Goal: Task Accomplishment & Management: Use online tool/utility

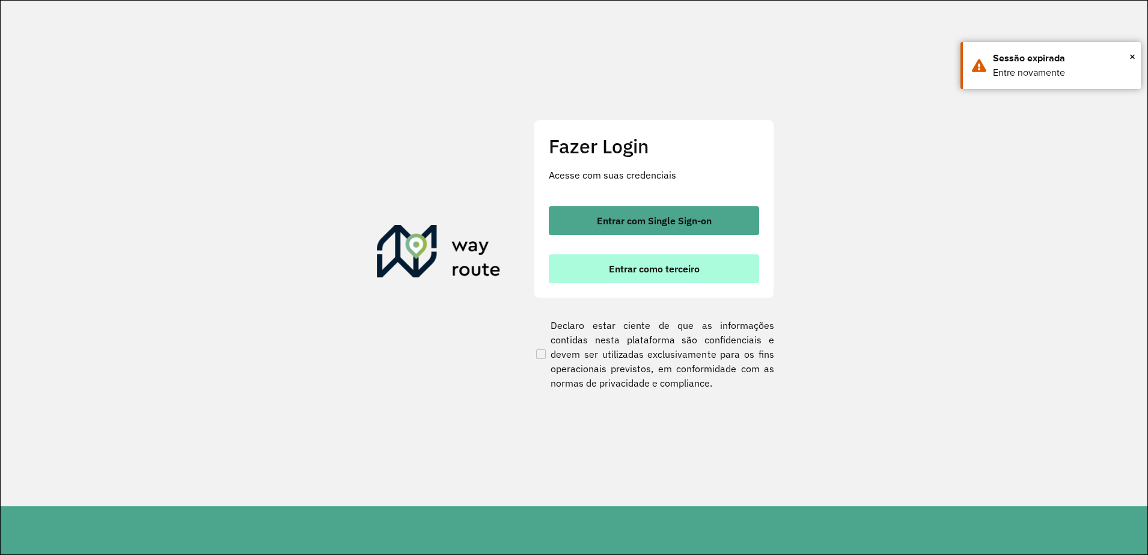
click at [609, 268] on span "Entrar como terceiro" at bounding box center [654, 269] width 91 height 10
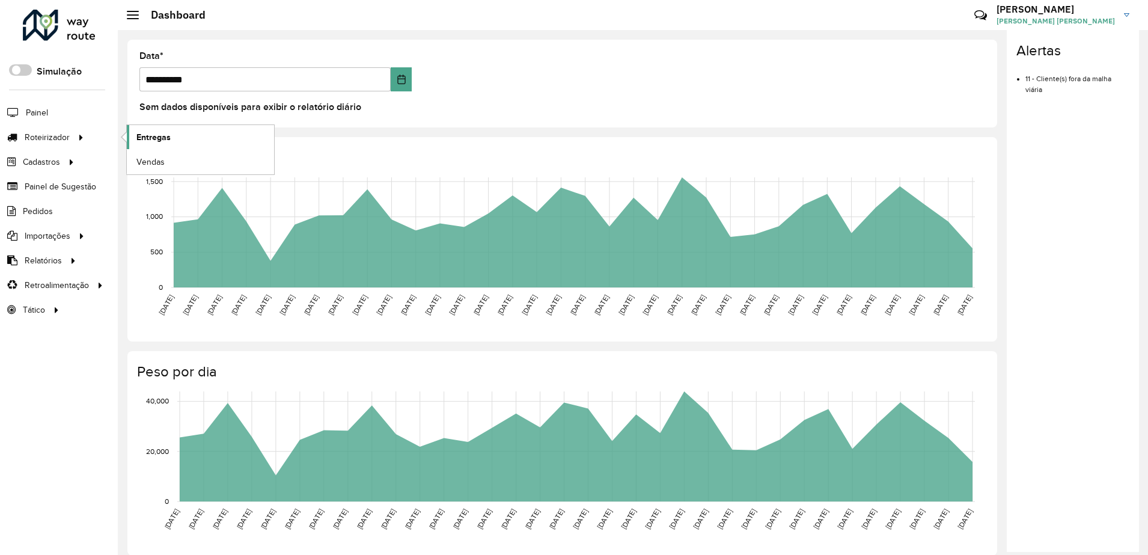
click at [145, 131] on span "Entregas" at bounding box center [153, 137] width 34 height 13
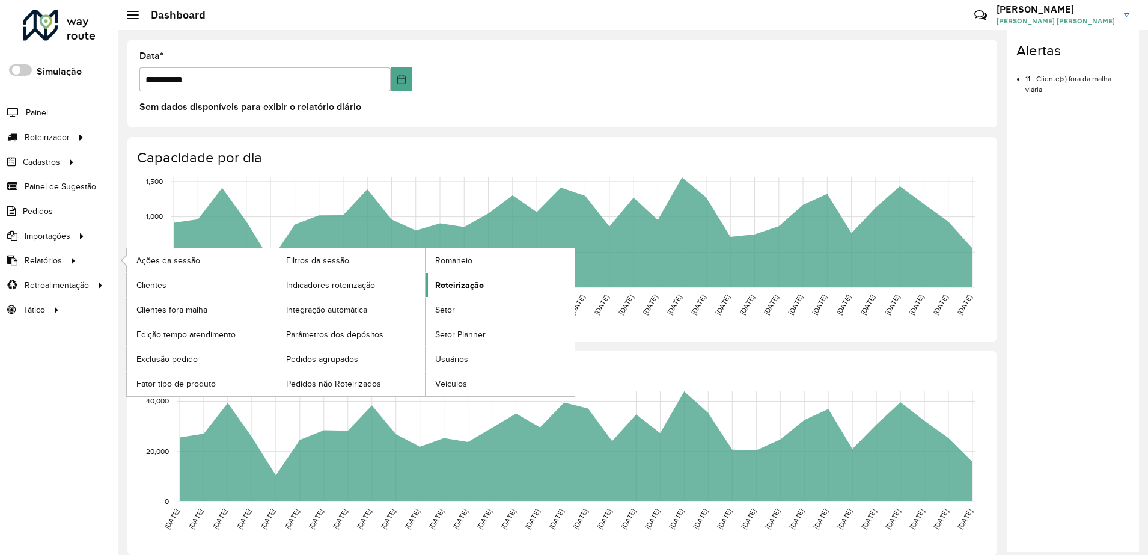
click at [463, 278] on link "Roteirização" at bounding box center [500, 285] width 149 height 24
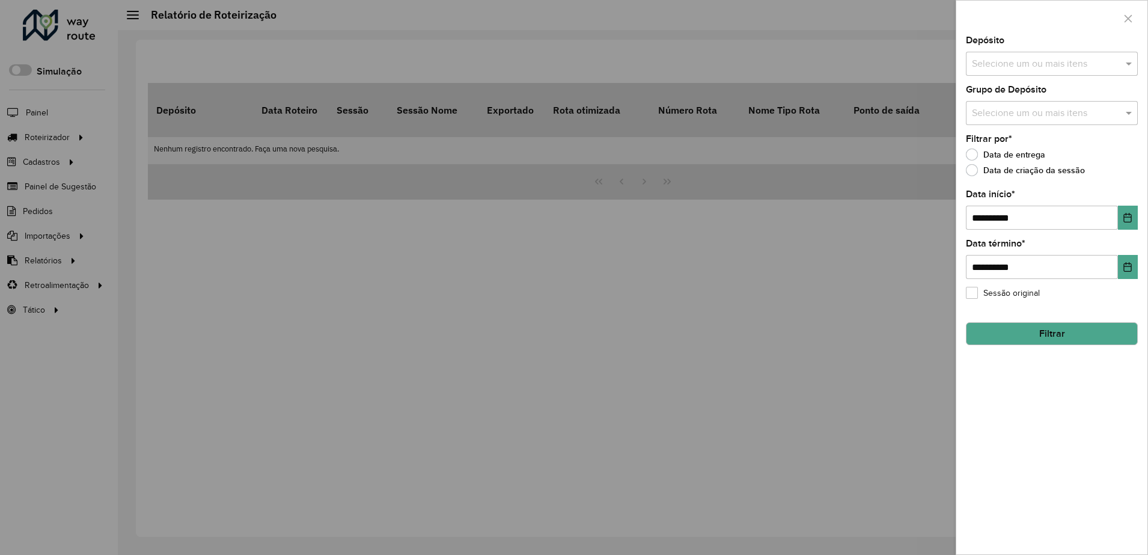
click at [1032, 52] on div "Selecione um ou mais itens" at bounding box center [1052, 64] width 172 height 24
click at [1002, 125] on div "CMD" at bounding box center [1052, 124] width 171 height 20
click at [1032, 331] on button "Filtrar" at bounding box center [1052, 333] width 172 height 23
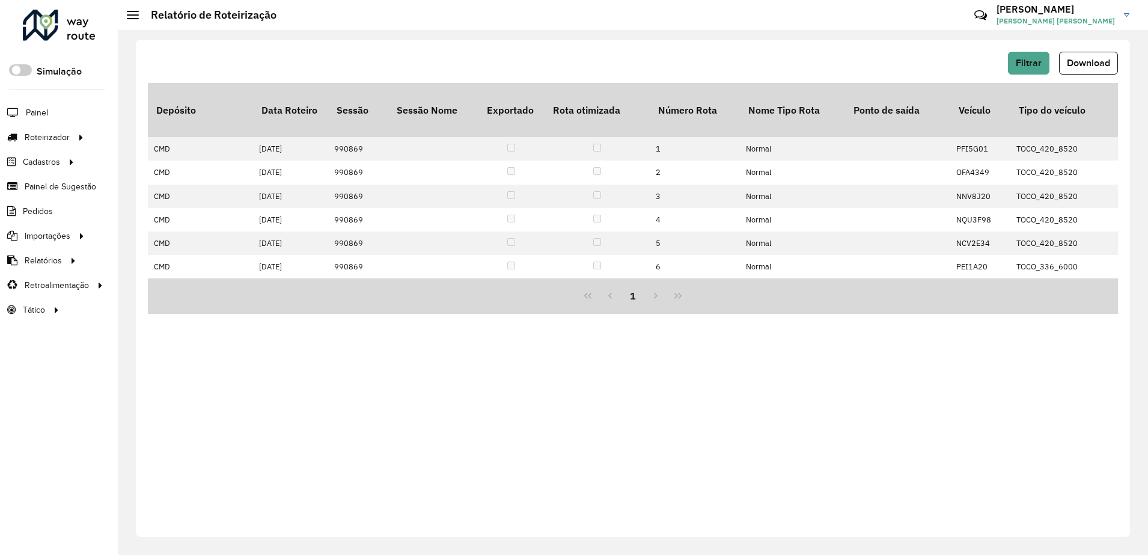
click at [1083, 78] on div "Filtrar Download" at bounding box center [633, 67] width 970 height 31
click at [1083, 63] on span "Download" at bounding box center [1088, 63] width 43 height 10
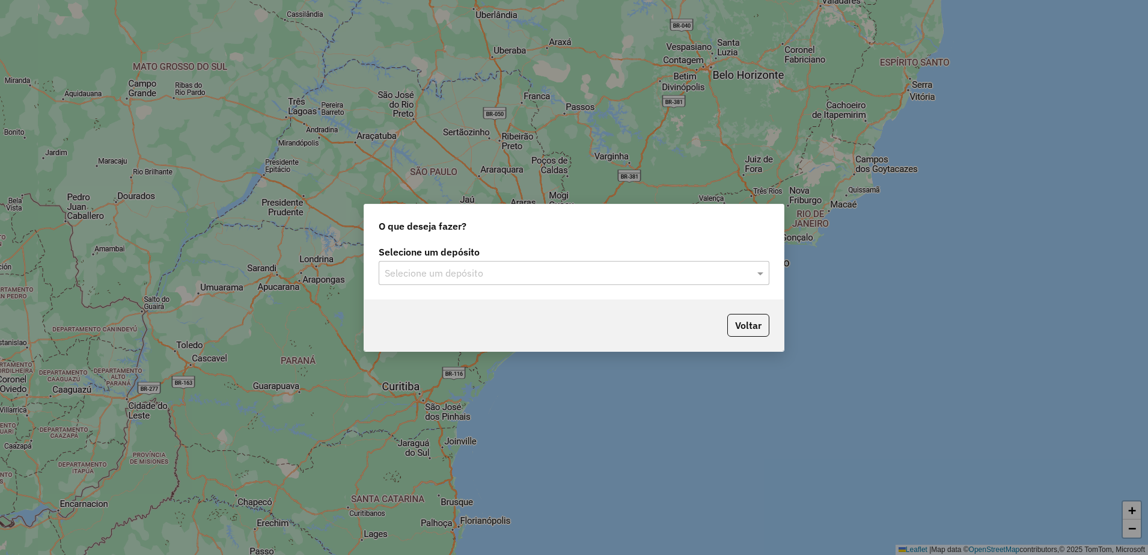
click at [436, 278] on input "text" at bounding box center [562, 273] width 355 height 14
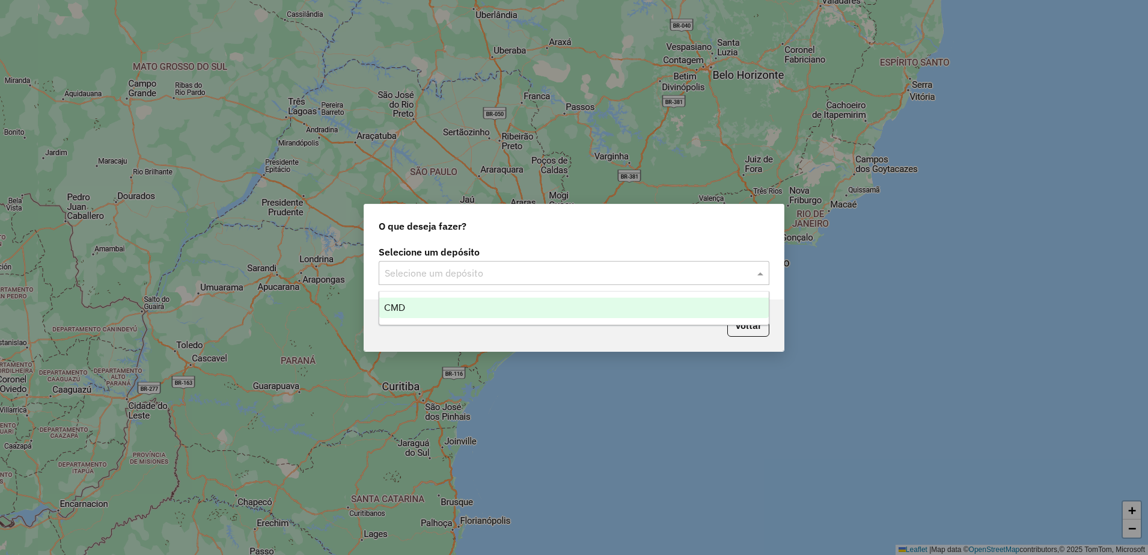
click at [433, 306] on div "CMD" at bounding box center [574, 308] width 390 height 20
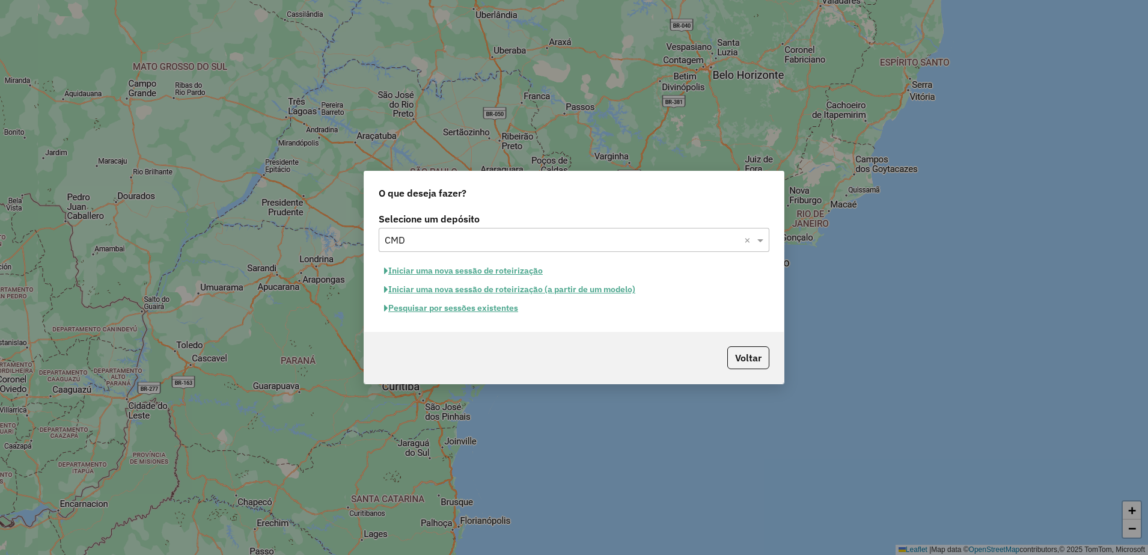
click at [451, 271] on button "Iniciar uma nova sessão de roteirização" at bounding box center [464, 271] width 170 height 19
select select "*"
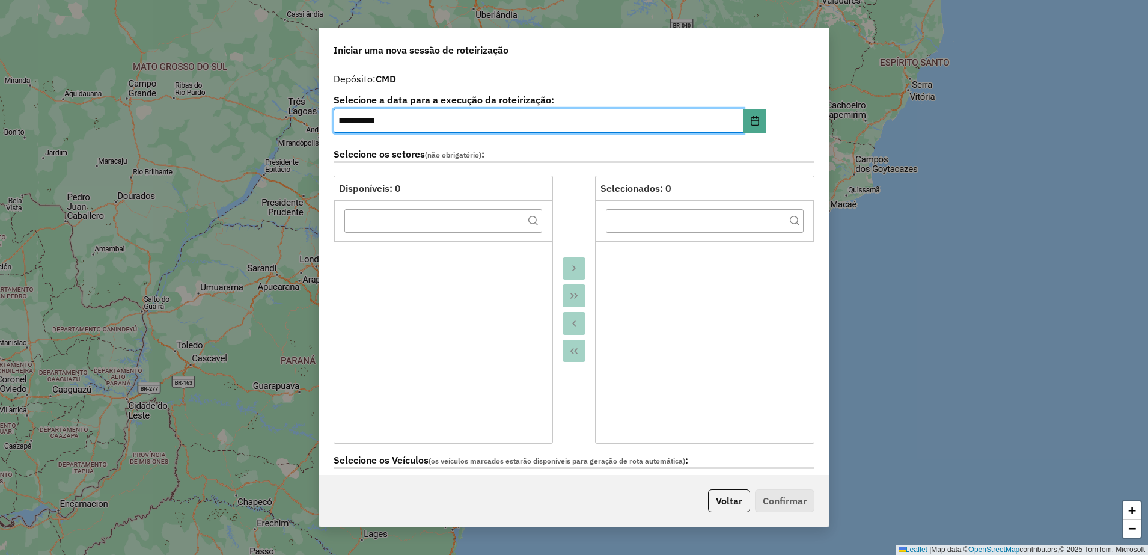
click at [349, 120] on input "**********" at bounding box center [539, 121] width 410 height 24
type input "**********"
click at [568, 225] on div at bounding box center [574, 310] width 42 height 268
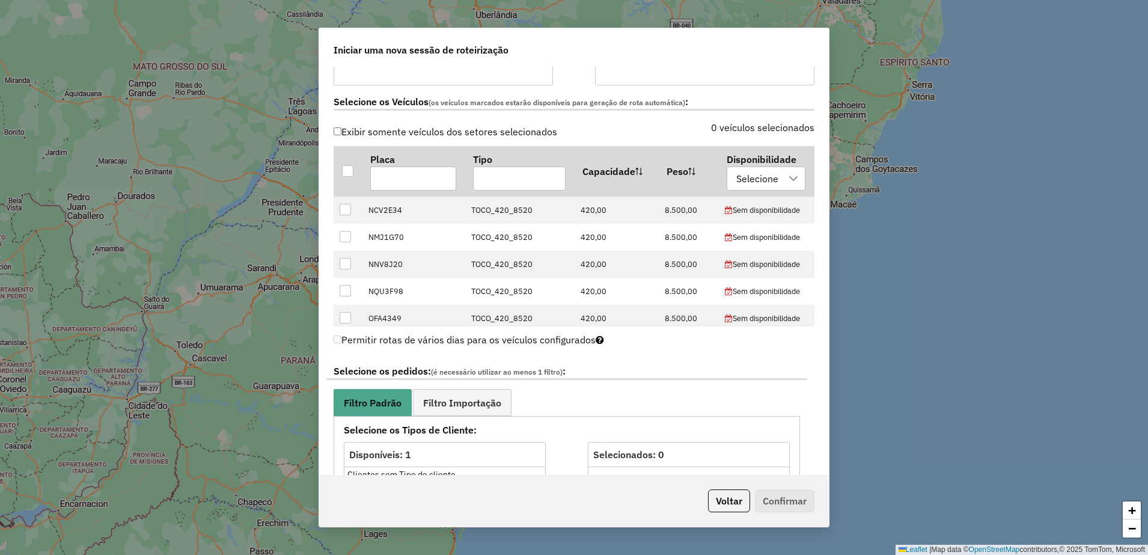
scroll to position [376, 0]
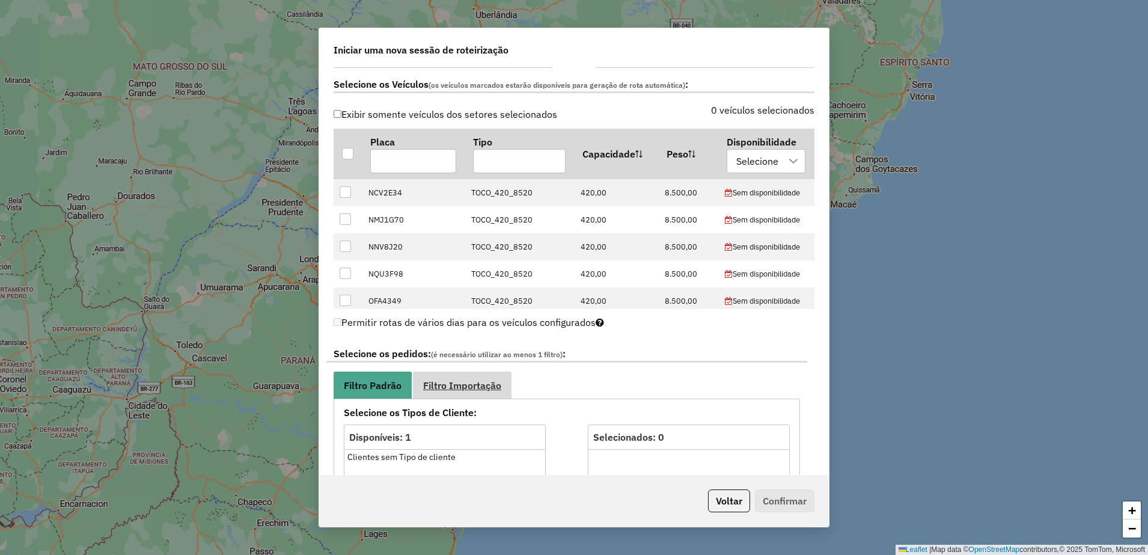
click at [454, 384] on span "Filtro Importação" at bounding box center [462, 386] width 78 height 10
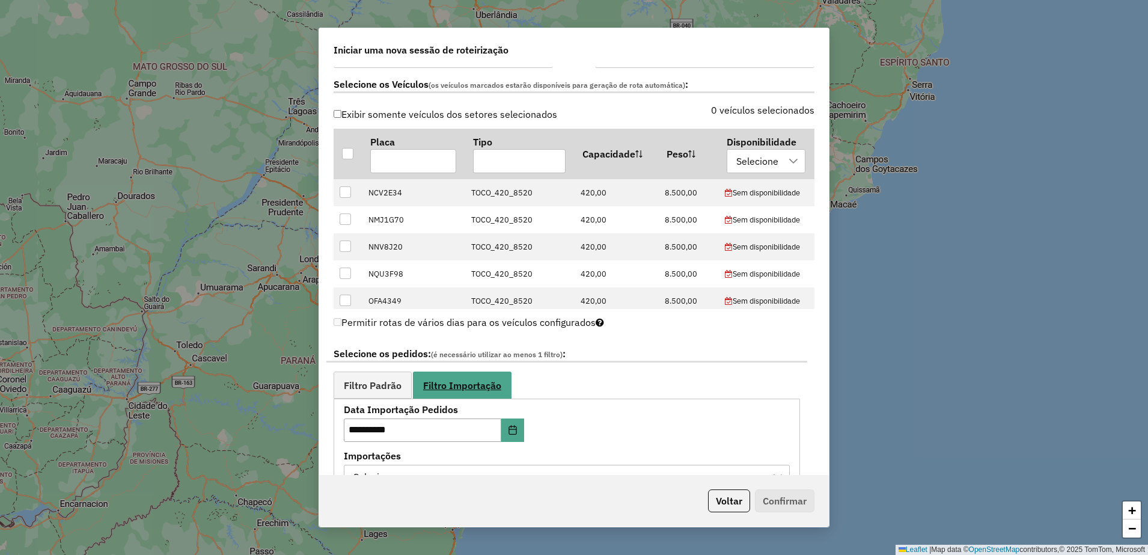
scroll to position [601, 0]
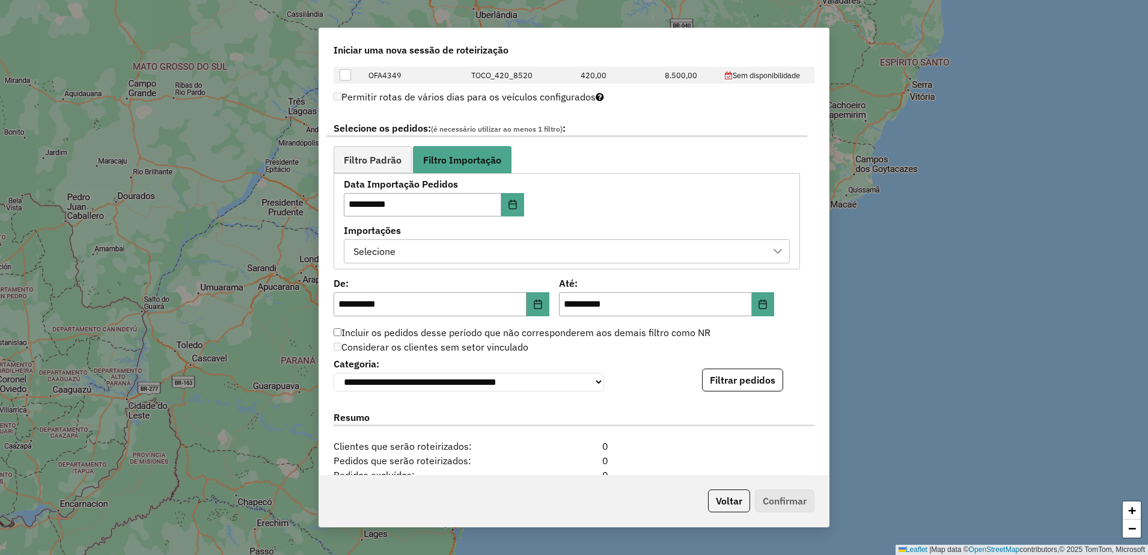
click at [475, 254] on div "Selecione" at bounding box center [557, 251] width 417 height 23
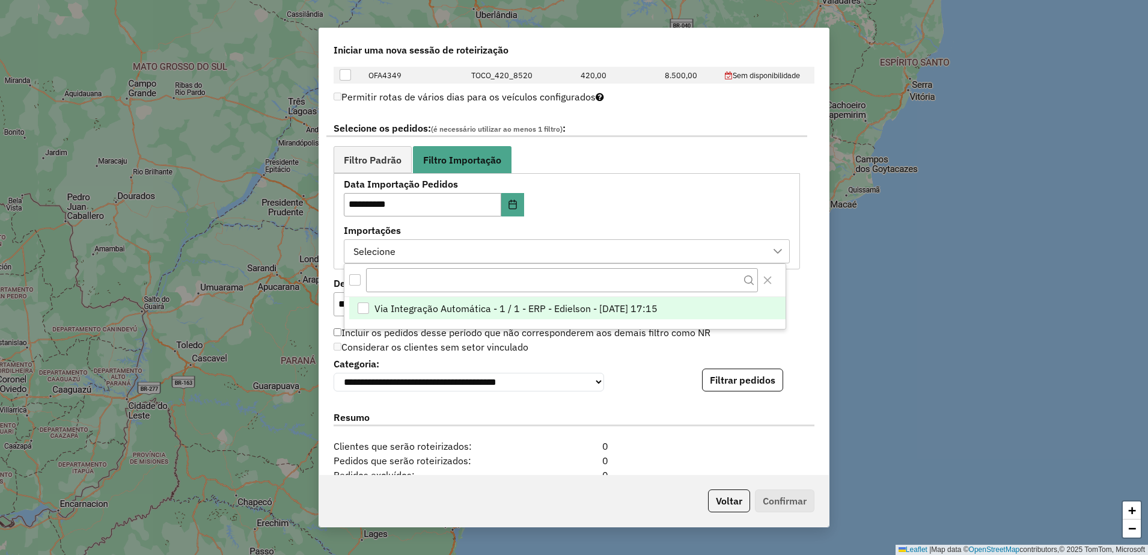
scroll to position [9, 55]
click at [521, 304] on span "Via Integração Automática - 1 / 1 - ERP - Edielson - [DATE] 17:15" at bounding box center [516, 308] width 283 height 14
click at [592, 350] on div "Considerar os clientes sem setor vinculado" at bounding box center [566, 347] width 481 height 14
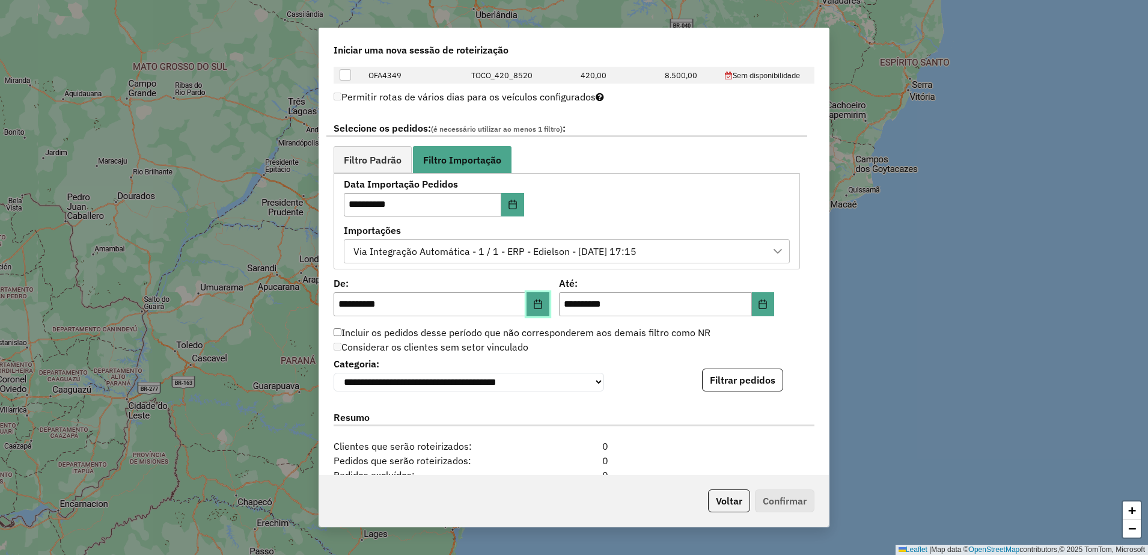
click at [534, 306] on icon "Choose Date" at bounding box center [538, 304] width 10 height 10
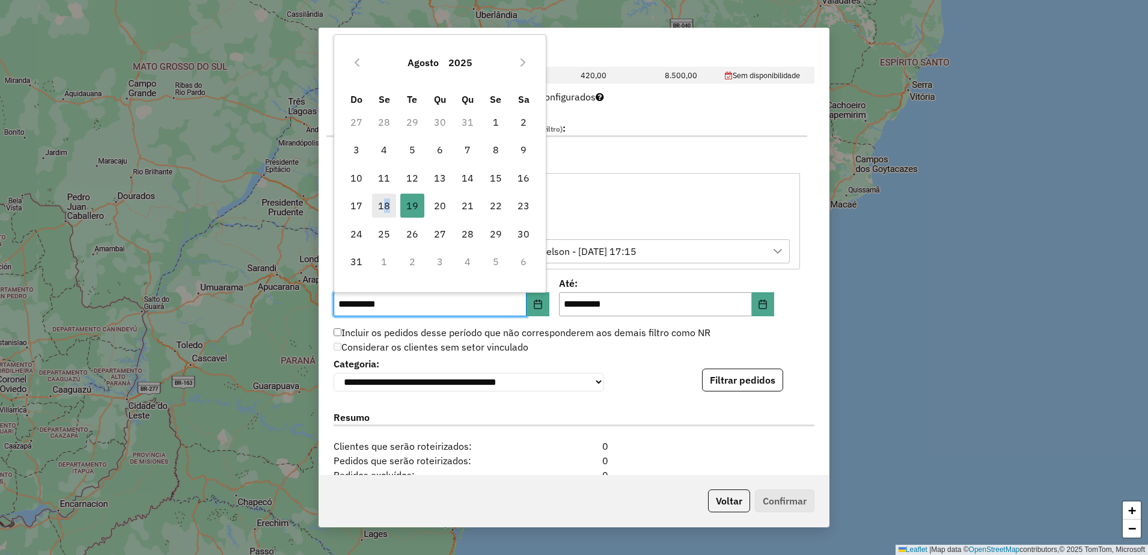
click at [387, 201] on span "18" at bounding box center [384, 206] width 24 height 24
type input "**********"
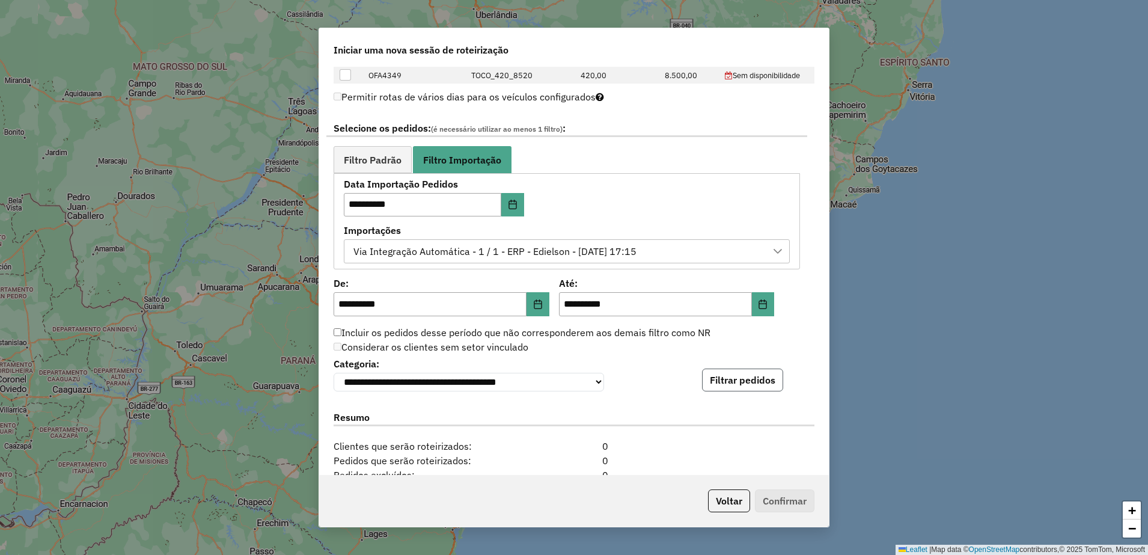
click at [709, 376] on button "Filtrar pedidos" at bounding box center [742, 380] width 81 height 23
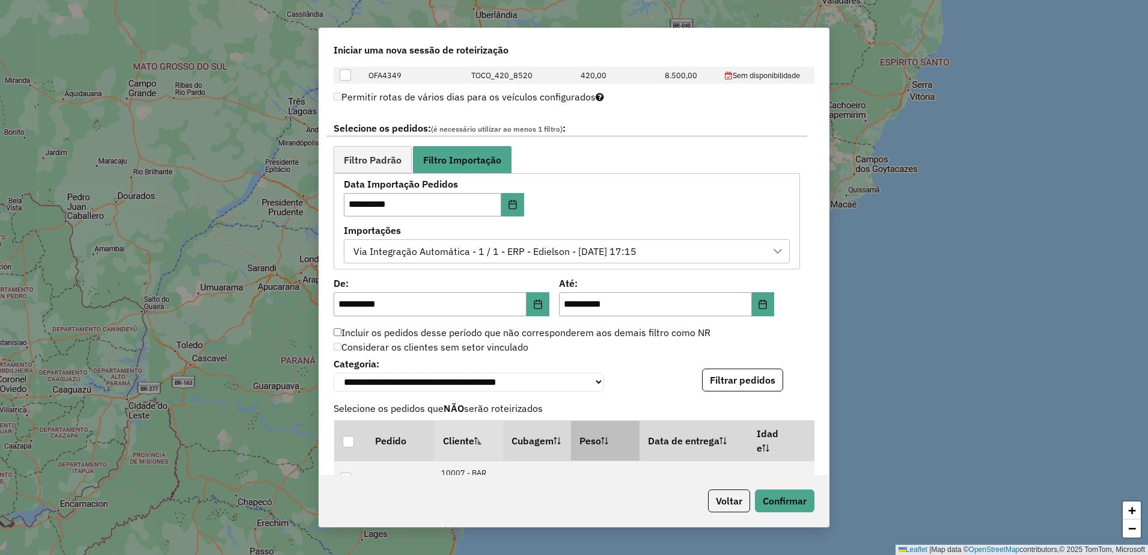
scroll to position [1014, 0]
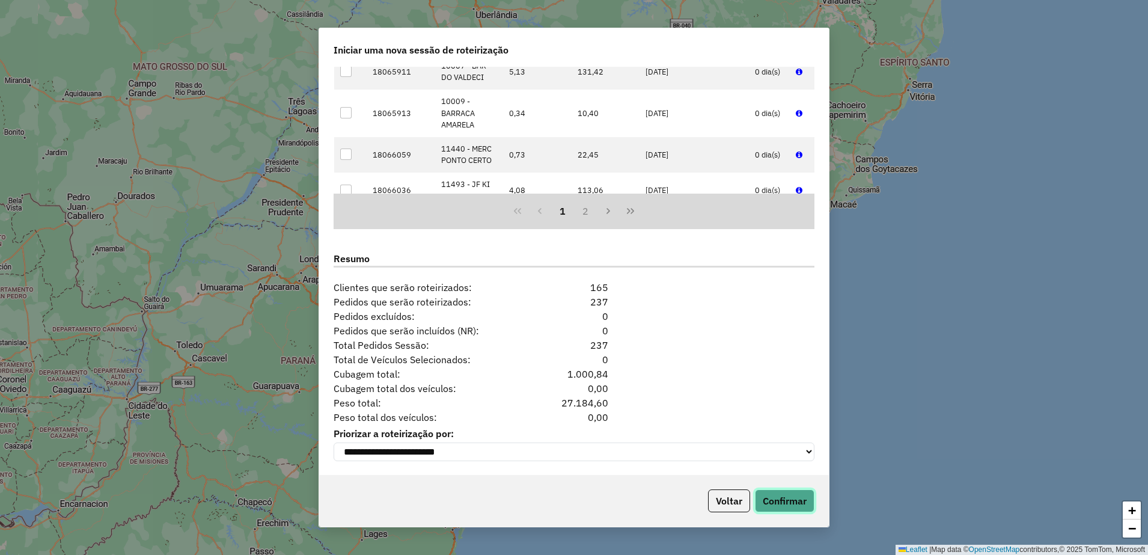
click at [789, 494] on button "Confirmar" at bounding box center [785, 500] width 60 height 23
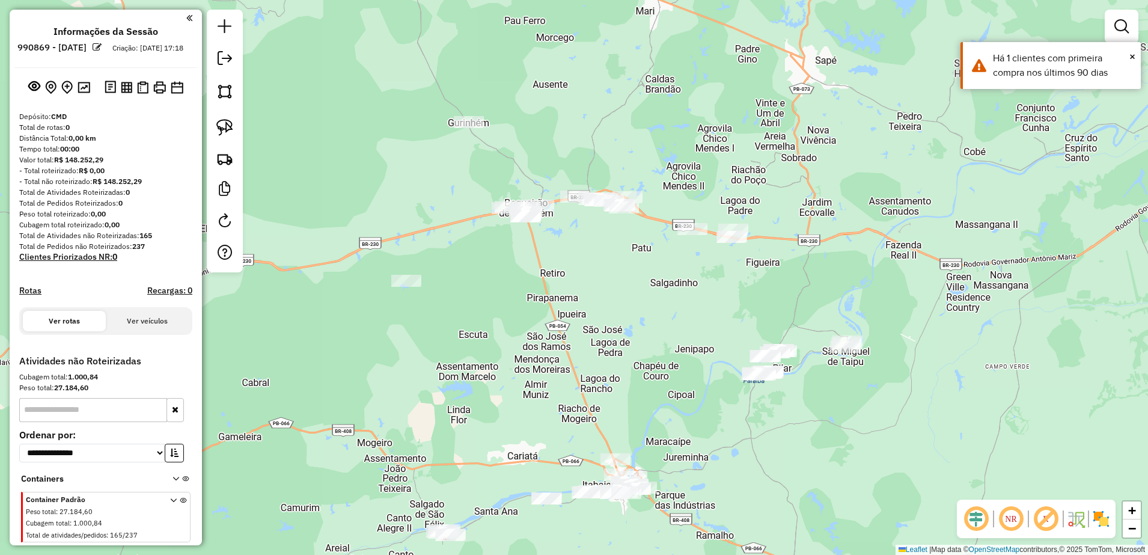
drag, startPoint x: 539, startPoint y: 243, endPoint x: 634, endPoint y: 363, distance: 152.3
click at [634, 363] on div "Janela de atendimento Grade de atendimento Capacidade Transportadoras Veículos …" at bounding box center [574, 277] width 1148 height 555
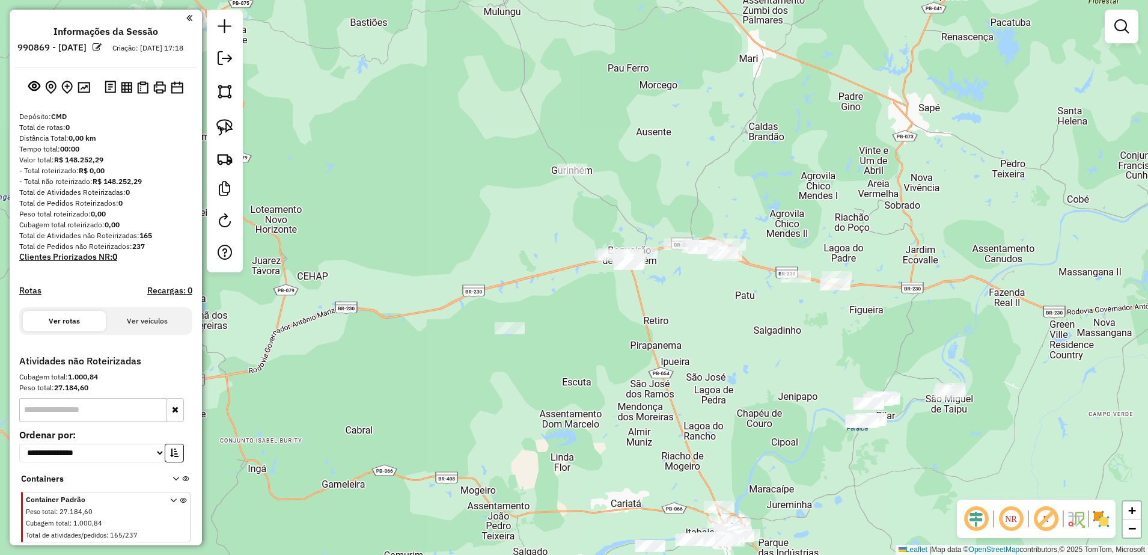
drag, startPoint x: 623, startPoint y: 347, endPoint x: 727, endPoint y: 394, distance: 113.5
click at [727, 394] on div "Janela de atendimento Grade de atendimento Capacidade Transportadoras Veículos …" at bounding box center [574, 277] width 1148 height 555
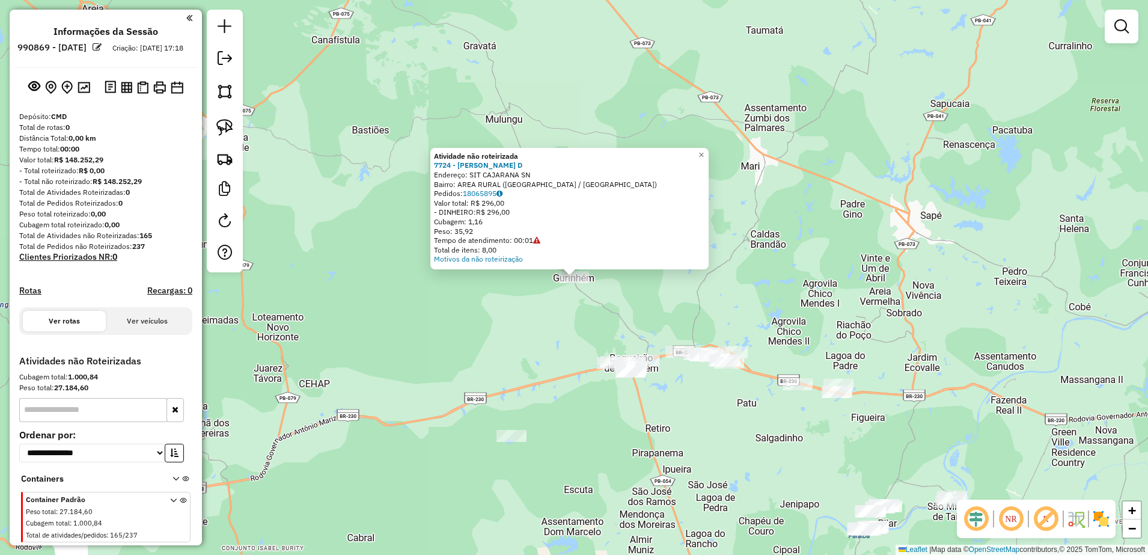
click at [515, 442] on div at bounding box center [512, 436] width 30 height 12
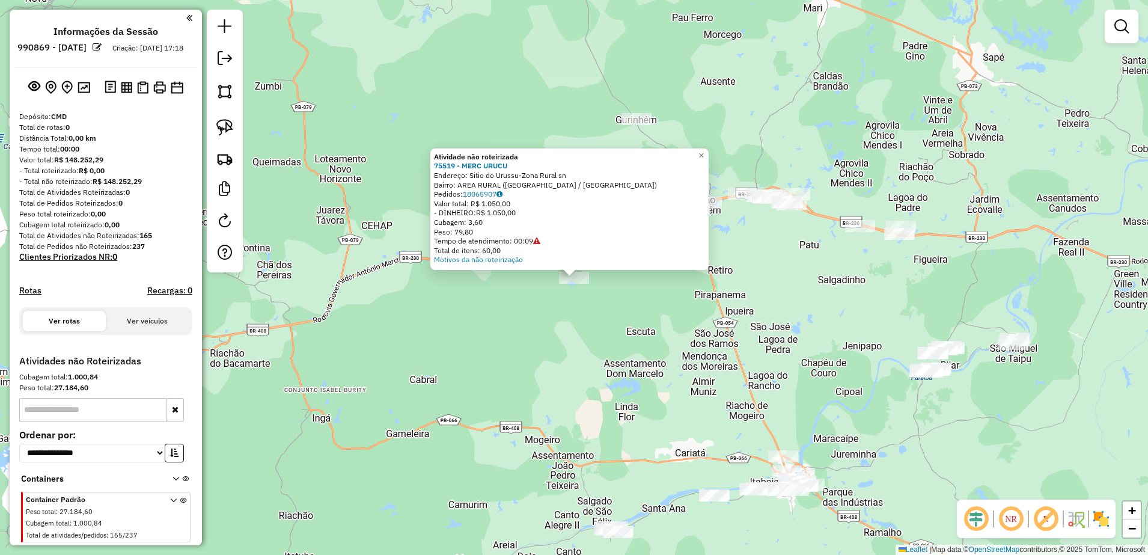
click at [670, 330] on div "Atividade não roteirizada 75519 - MERC URUCU Endereço: Sitio do Urussu-Zona Rur…" at bounding box center [574, 277] width 1148 height 555
click at [676, 320] on div "Atividade não roteirizada 75519 - MERC URUCU Endereço: Sitio do Urussu-Zona Rur…" at bounding box center [574, 277] width 1148 height 555
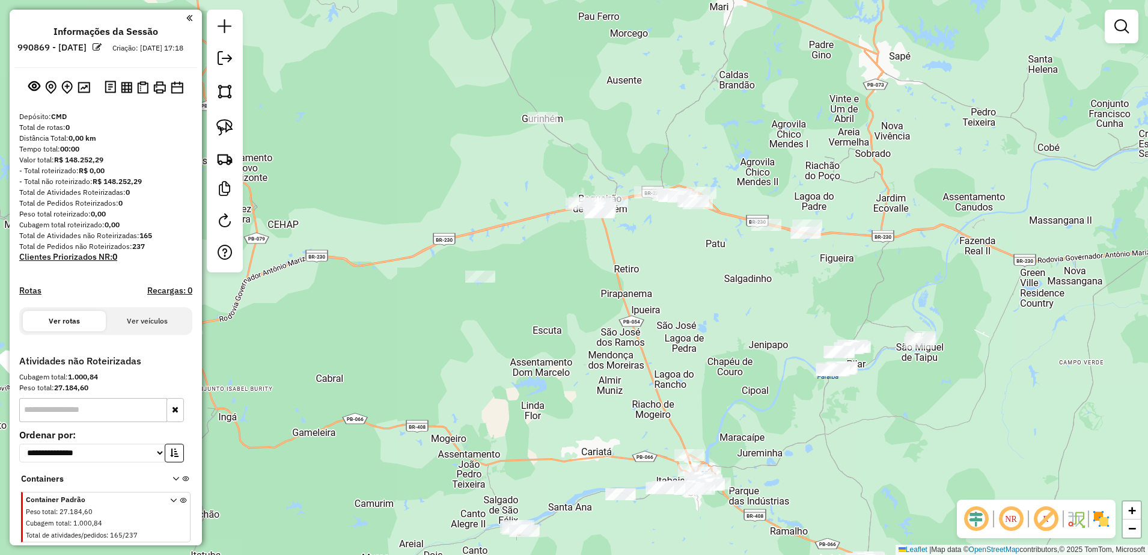
drag, startPoint x: 774, startPoint y: 307, endPoint x: 681, endPoint y: 305, distance: 93.2
click at [681, 305] on div "Janela de atendimento Grade de atendimento Capacidade Transportadoras Veículos …" at bounding box center [574, 277] width 1148 height 555
drag, startPoint x: 230, startPoint y: 129, endPoint x: 485, endPoint y: 236, distance: 277.0
click at [230, 129] on img at bounding box center [224, 127] width 17 height 17
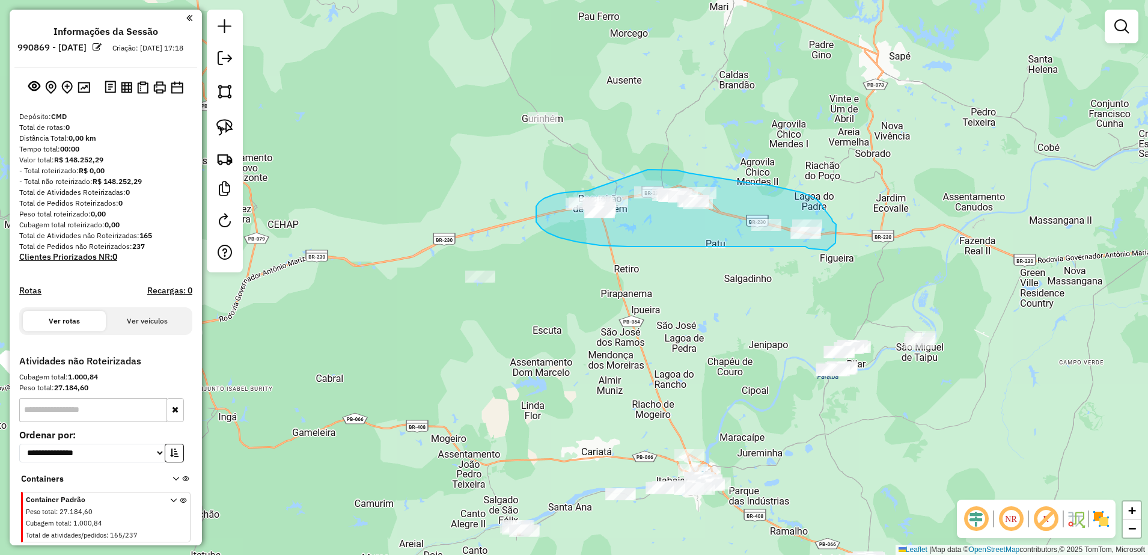
drag, startPoint x: 583, startPoint y: 191, endPoint x: 631, endPoint y: 173, distance: 52.1
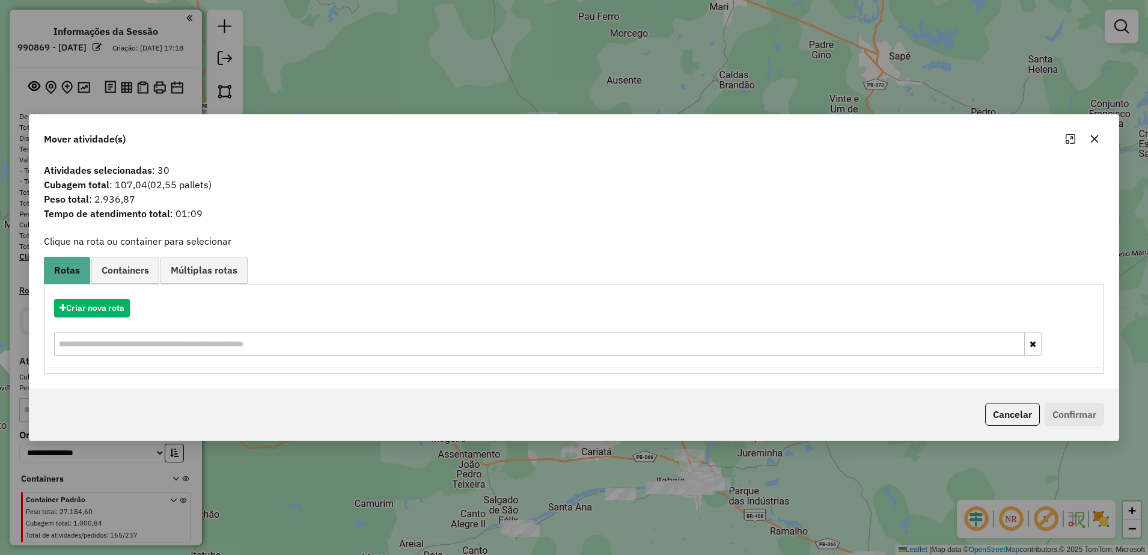
click at [1088, 134] on button "button" at bounding box center [1094, 138] width 19 height 19
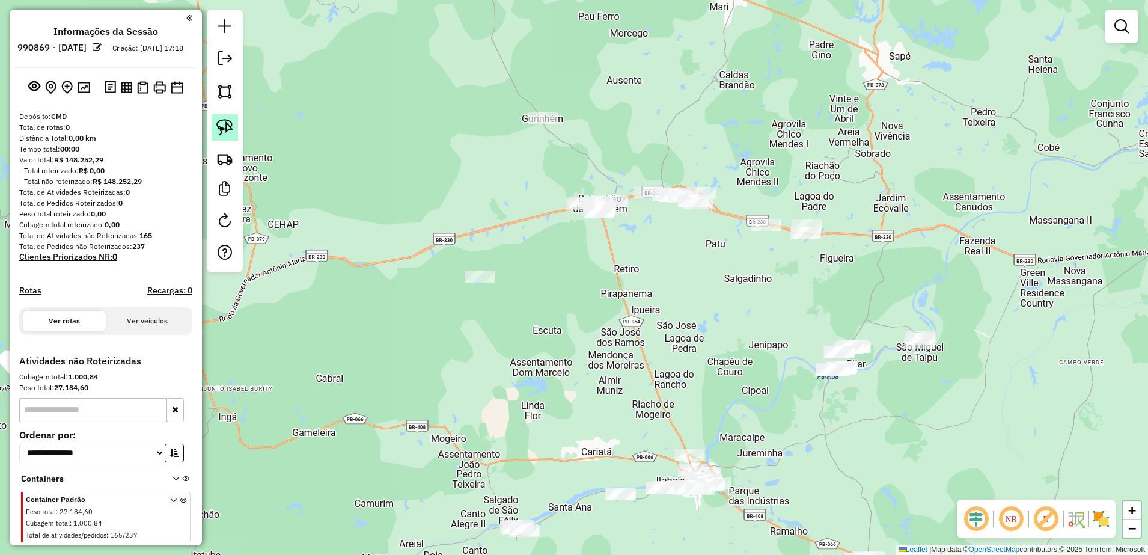
click at [230, 115] on link at bounding box center [225, 127] width 26 height 26
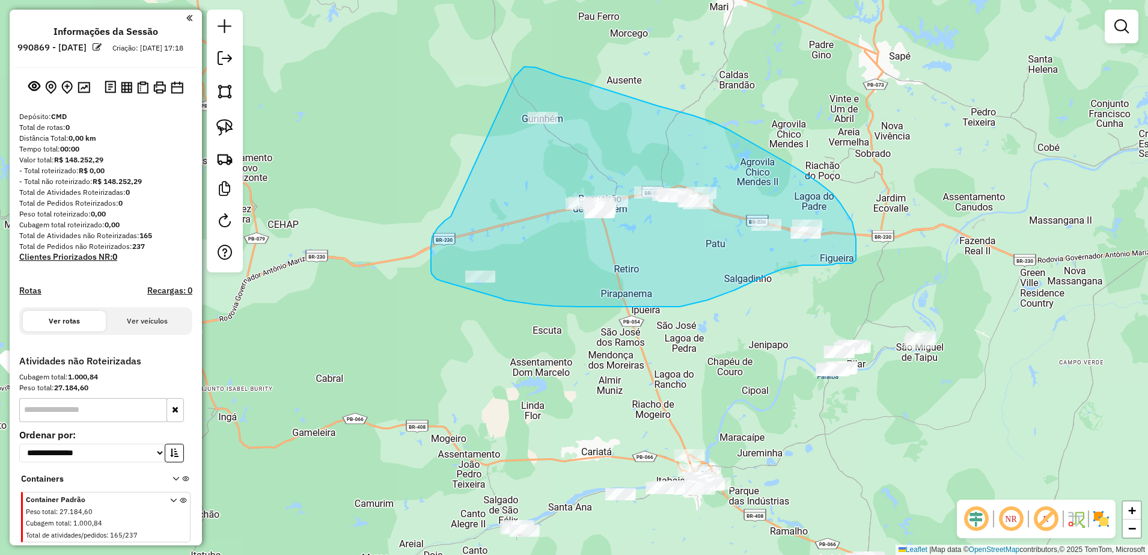
drag, startPoint x: 438, startPoint y: 228, endPoint x: 507, endPoint y: 92, distance: 152.4
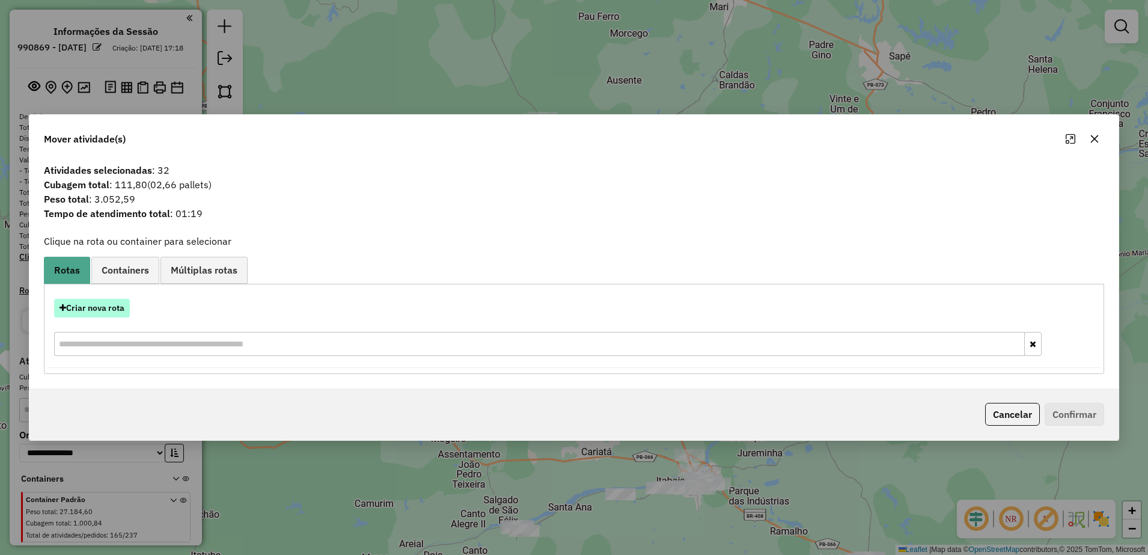
click at [108, 308] on button "Criar nova rota" at bounding box center [92, 308] width 76 height 19
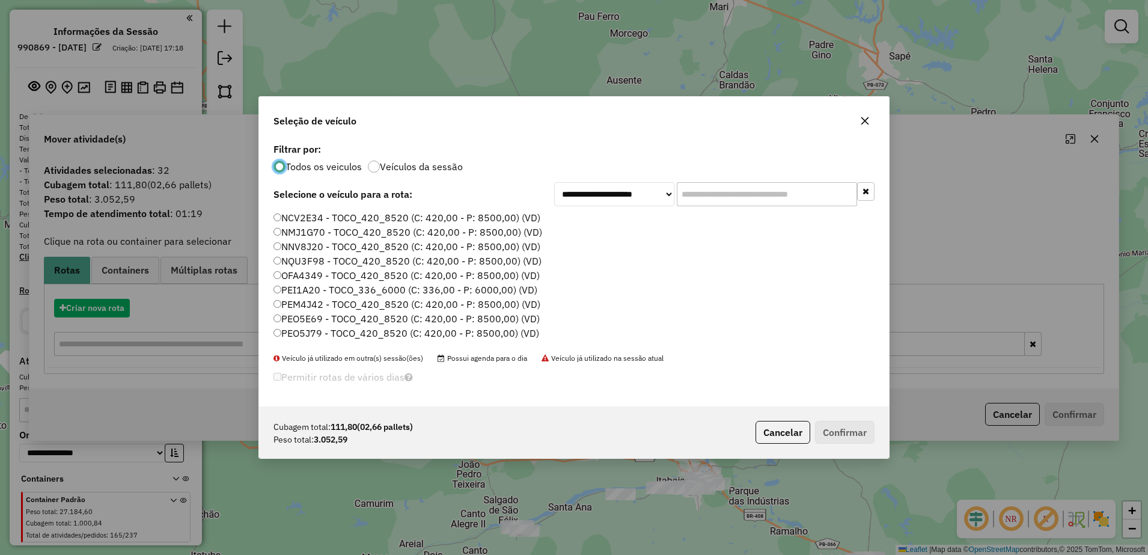
scroll to position [7, 4]
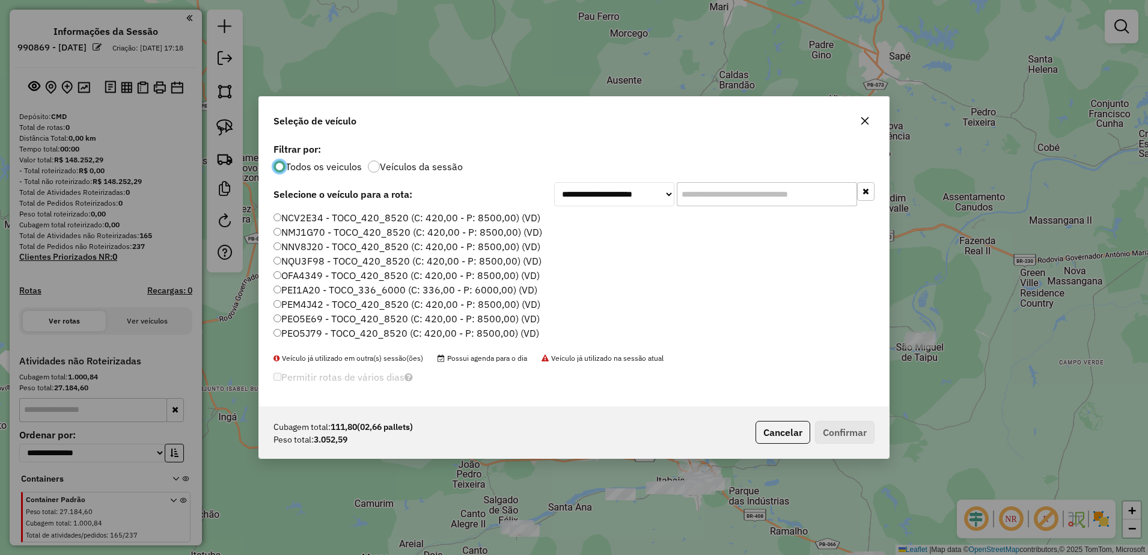
click at [296, 274] on label "OFA4349 - TOCO_420_8520 (C: 420,00 - P: 8500,00) (VD)" at bounding box center [407, 275] width 266 height 14
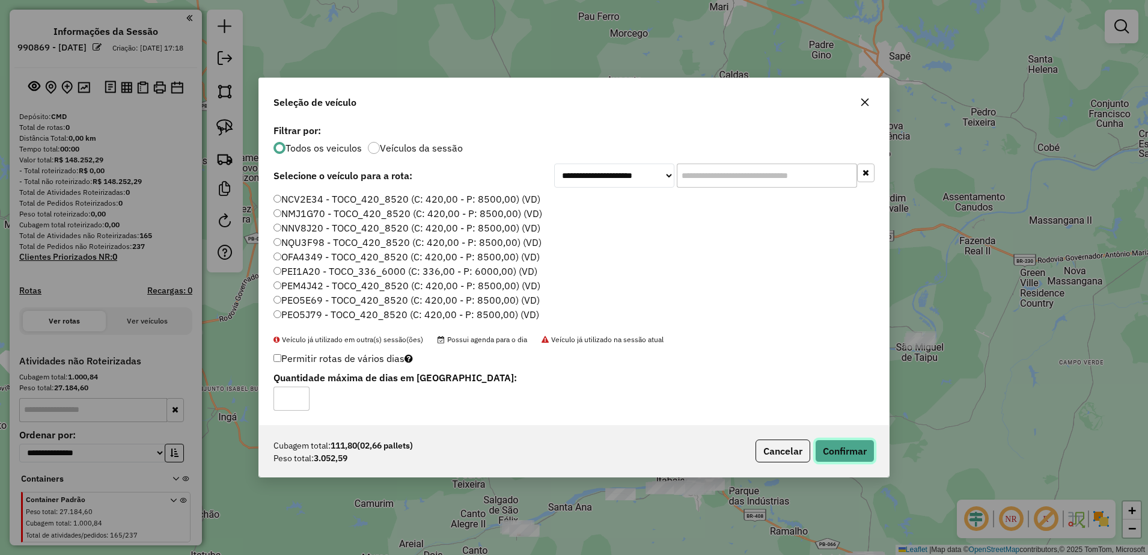
click at [845, 451] on button "Confirmar" at bounding box center [845, 450] width 60 height 23
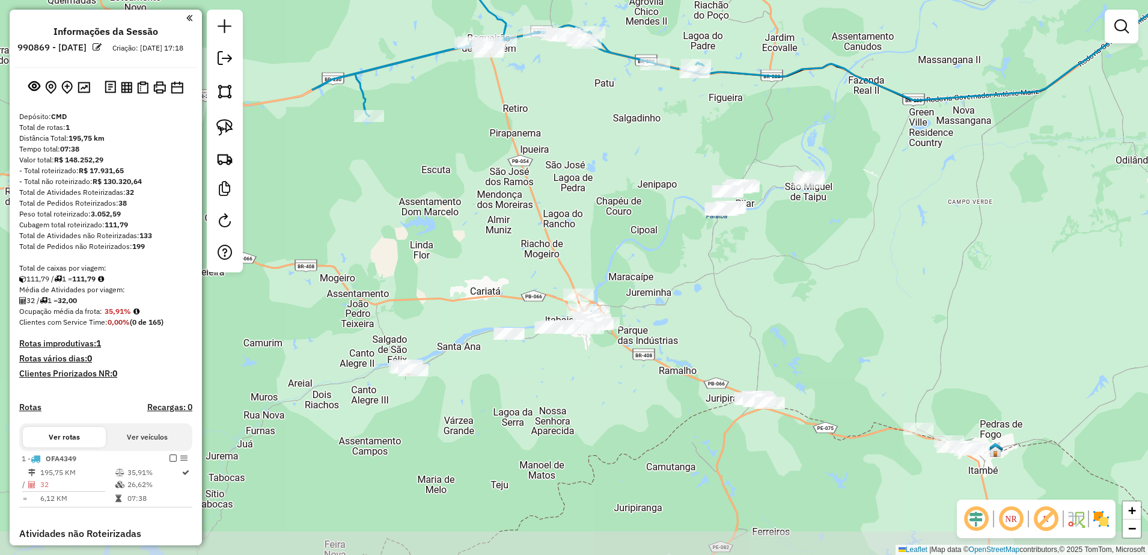
drag, startPoint x: 769, startPoint y: 399, endPoint x: 658, endPoint y: 239, distance: 195.3
click at [658, 239] on div "Janela de atendimento Grade de atendimento Capacidade Transportadoras Veículos …" at bounding box center [574, 277] width 1148 height 555
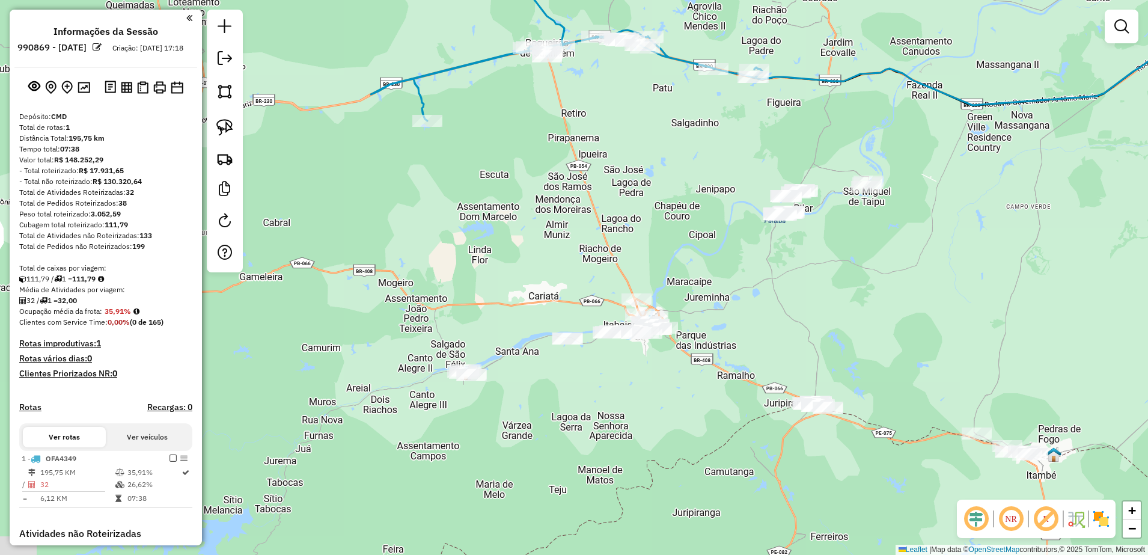
click at [700, 252] on div "Janela de atendimento Grade de atendimento Capacidade Transportadoras Veículos …" at bounding box center [574, 277] width 1148 height 555
click at [225, 125] on img at bounding box center [224, 127] width 17 height 17
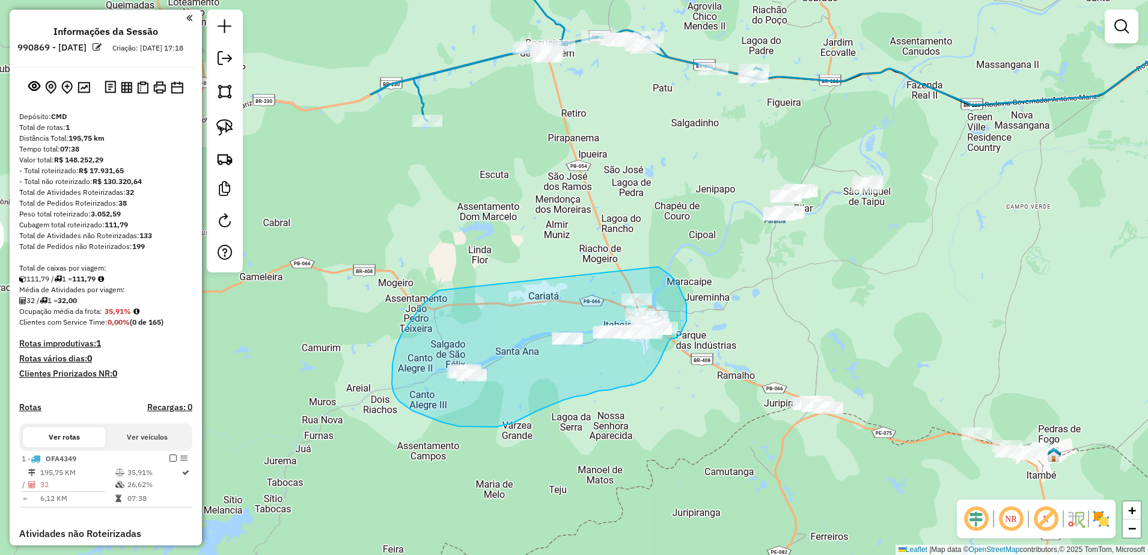
drag, startPoint x: 436, startPoint y: 292, endPoint x: 656, endPoint y: 267, distance: 221.5
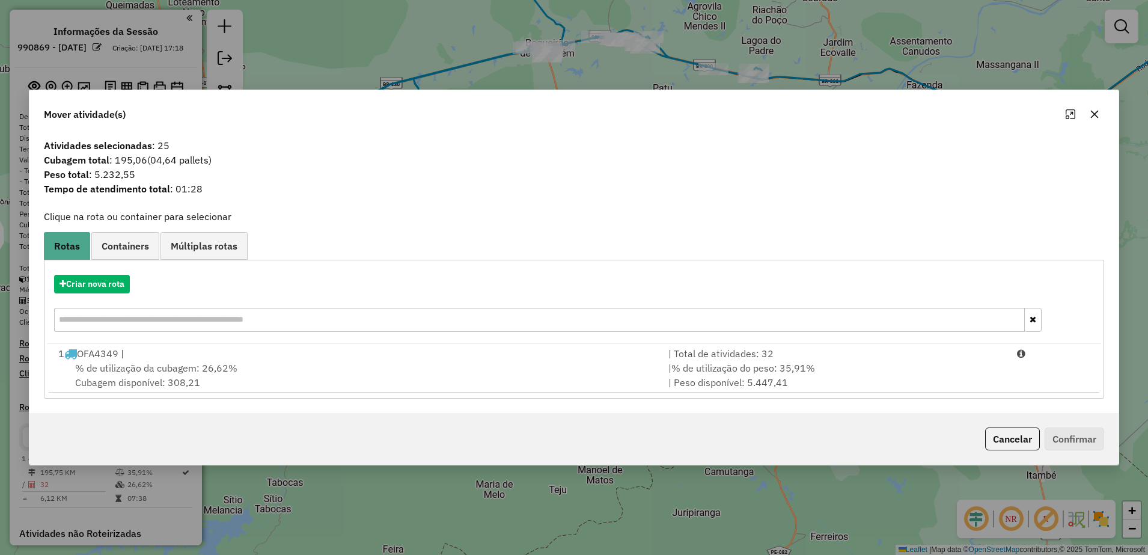
click at [1103, 113] on button "button" at bounding box center [1094, 114] width 19 height 19
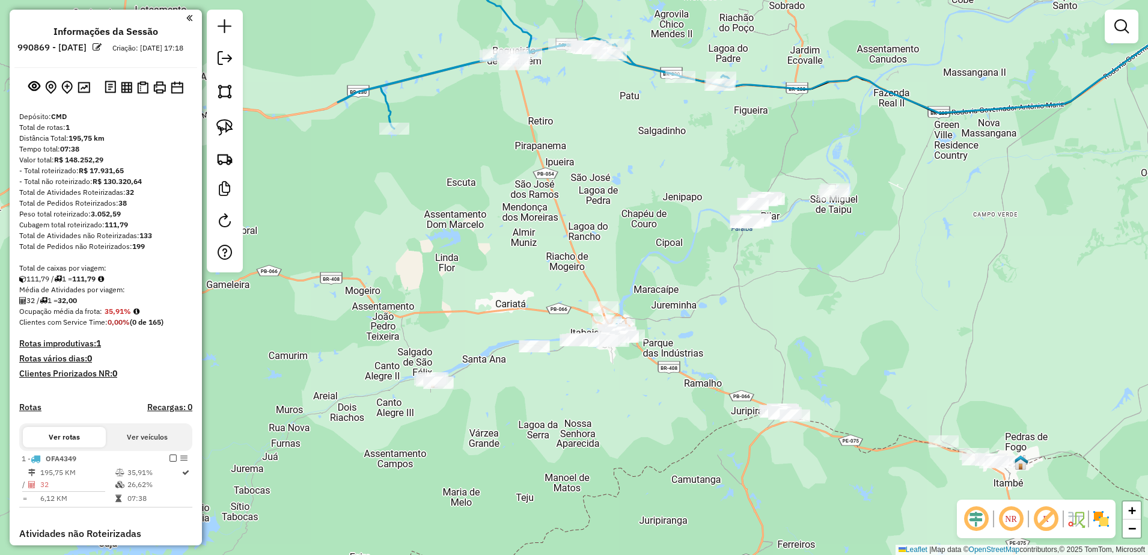
drag, startPoint x: 713, startPoint y: 272, endPoint x: 680, endPoint y: 280, distance: 34.0
click at [680, 280] on div "Janela de atendimento Grade de atendimento Capacidade Transportadoras Veículos …" at bounding box center [574, 277] width 1148 height 555
drag, startPoint x: 230, startPoint y: 129, endPoint x: 451, endPoint y: 167, distance: 224.0
click at [230, 129] on img at bounding box center [224, 127] width 17 height 17
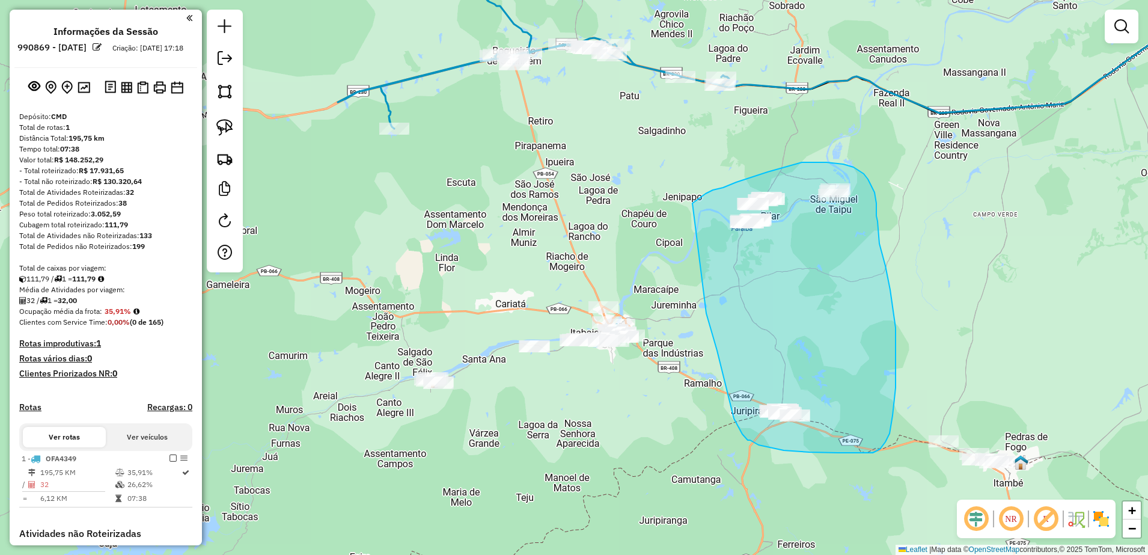
drag, startPoint x: 728, startPoint y: 396, endPoint x: 693, endPoint y: 201, distance: 198.0
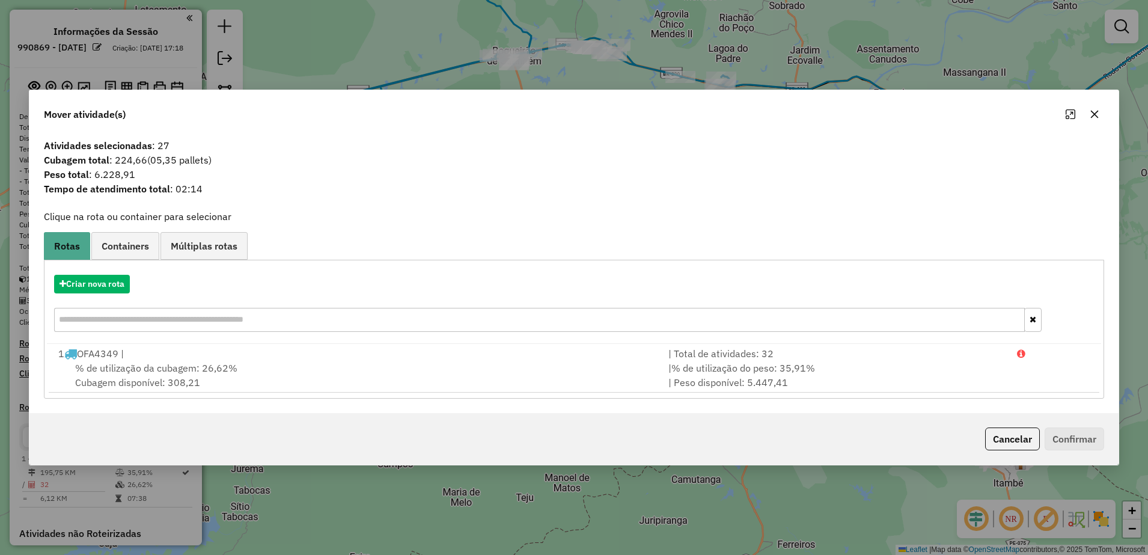
click at [1090, 109] on icon "button" at bounding box center [1095, 114] width 10 height 10
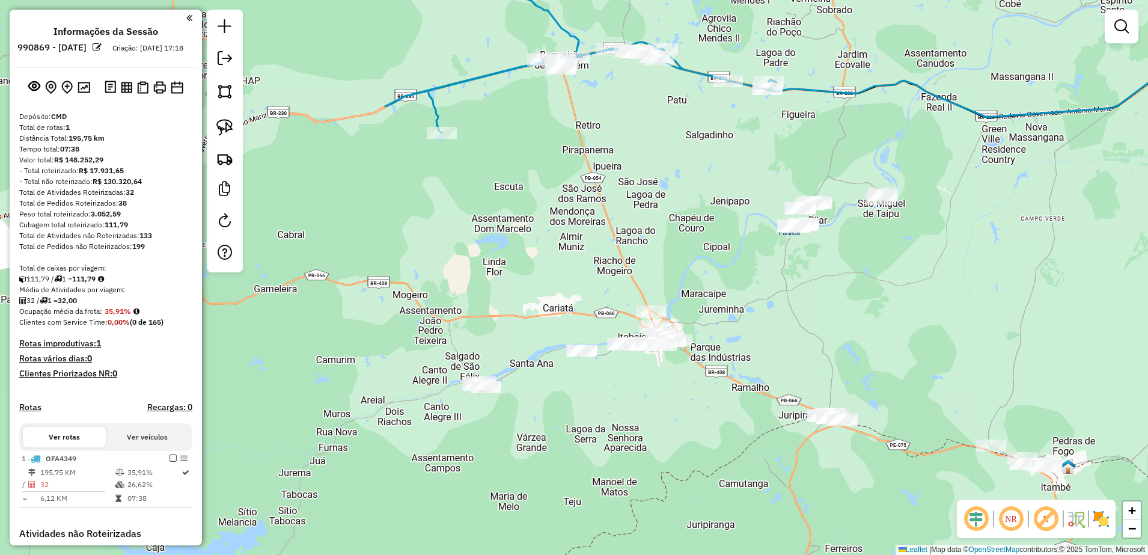
drag, startPoint x: 550, startPoint y: 242, endPoint x: 595, endPoint y: 245, distance: 44.6
click at [595, 245] on div "Janela de atendimento Grade de atendimento Capacidade Transportadoras Veículos …" at bounding box center [574, 277] width 1148 height 555
drag, startPoint x: 224, startPoint y: 131, endPoint x: 233, endPoint y: 133, distance: 9.3
click at [224, 130] on img at bounding box center [224, 127] width 17 height 17
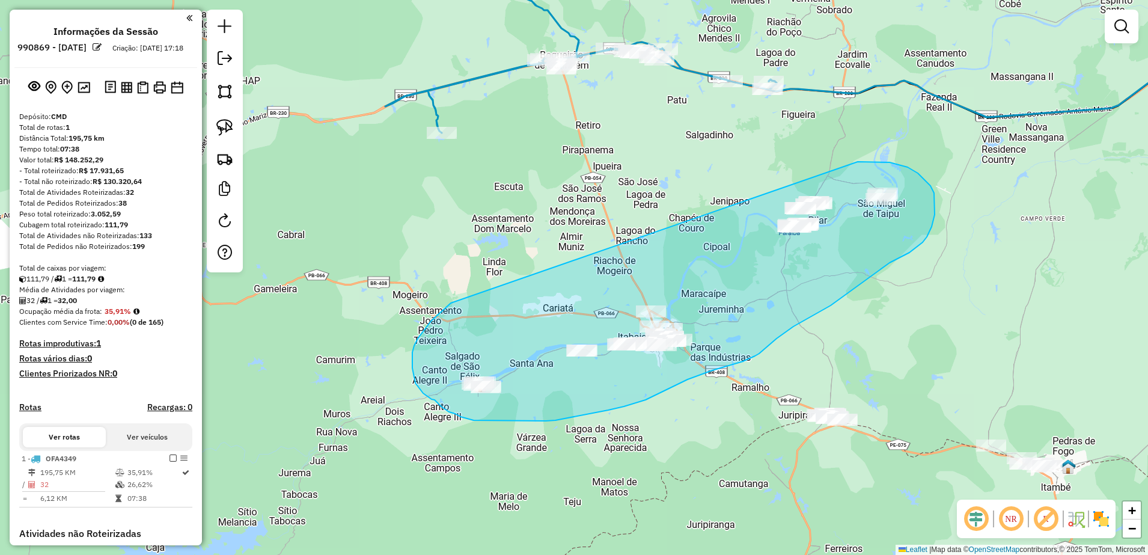
drag, startPoint x: 451, startPoint y: 303, endPoint x: 858, endPoint y: 162, distance: 430.2
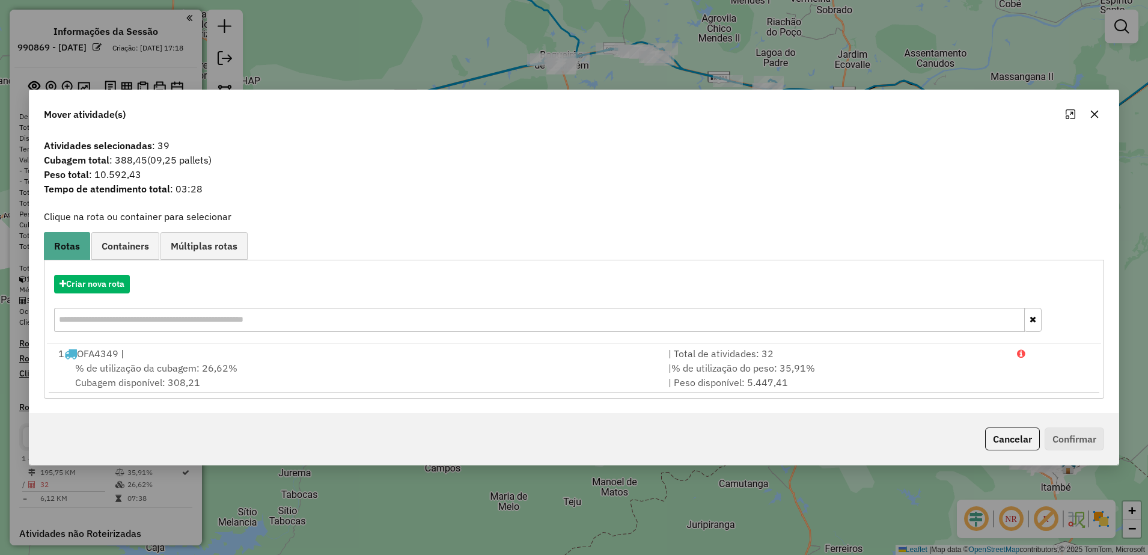
click at [1091, 118] on icon "button" at bounding box center [1095, 114] width 10 height 10
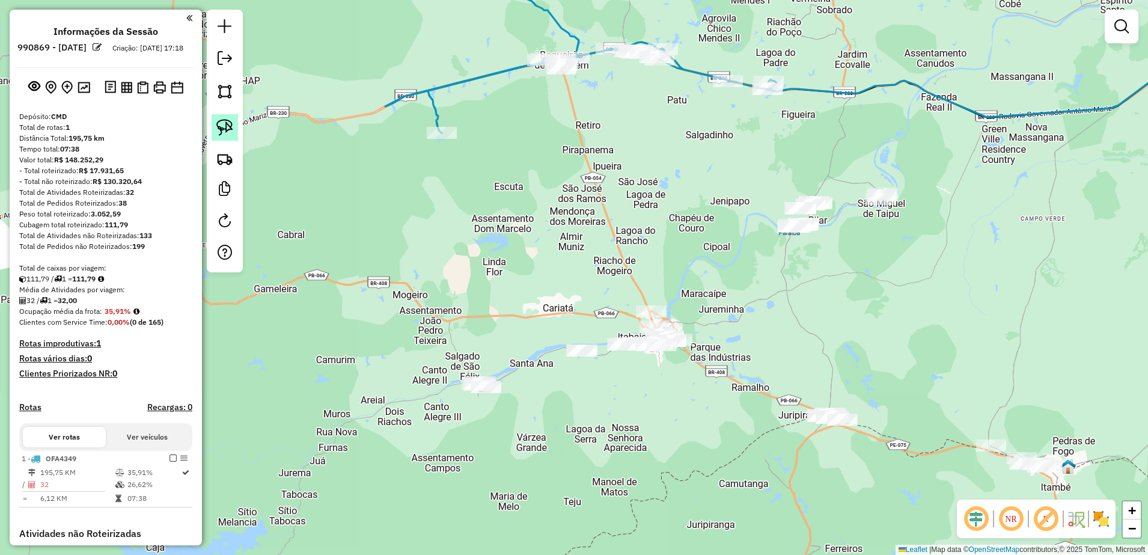
drag, startPoint x: 225, startPoint y: 127, endPoint x: 234, endPoint y: 128, distance: 9.1
click at [225, 127] on img at bounding box center [224, 127] width 17 height 17
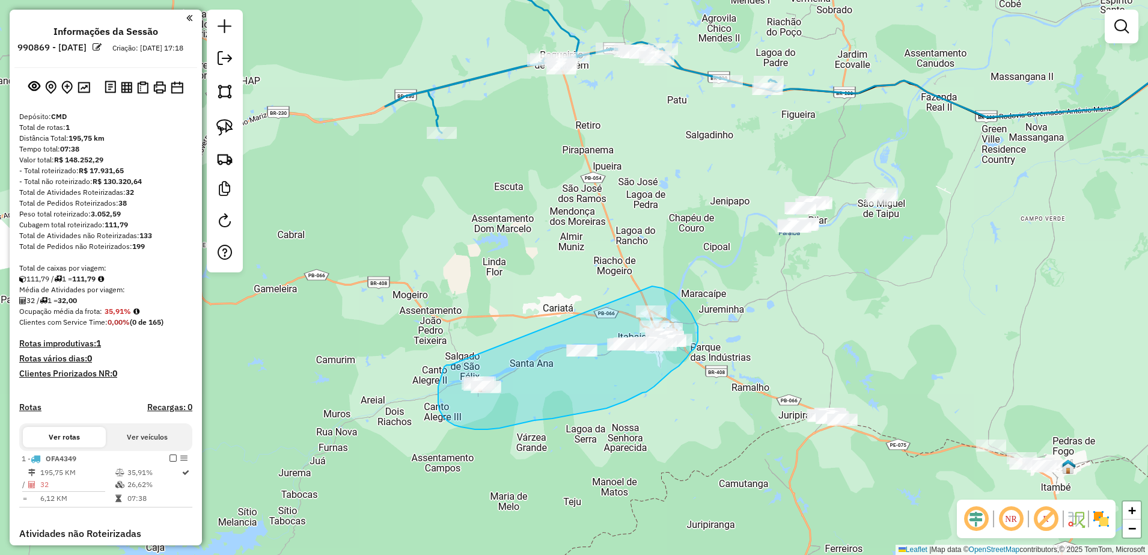
drag, startPoint x: 447, startPoint y: 365, endPoint x: 652, endPoint y: 286, distance: 220.2
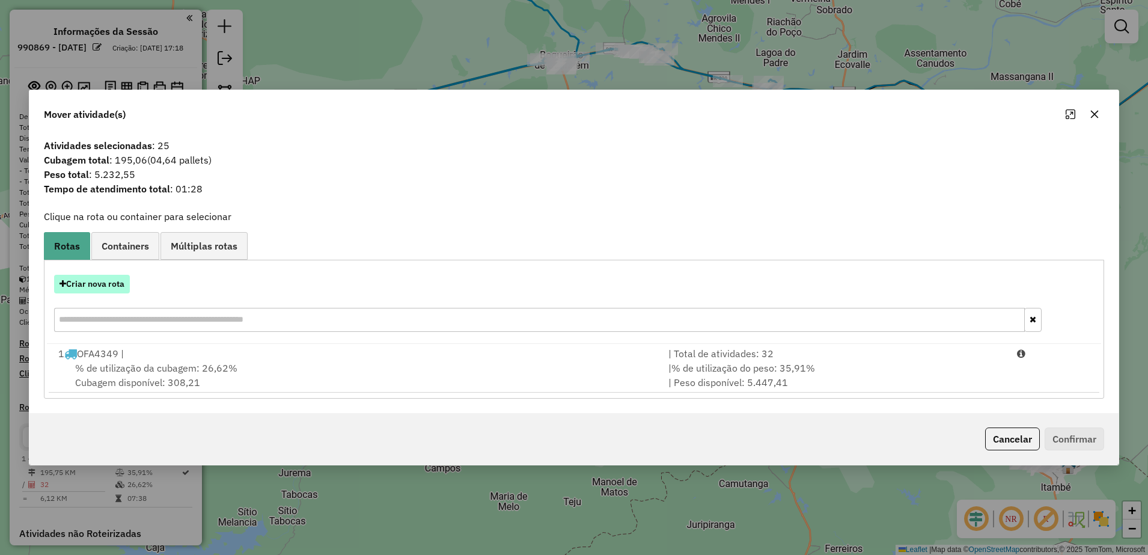
click at [126, 277] on button "Criar nova rota" at bounding box center [92, 284] width 76 height 19
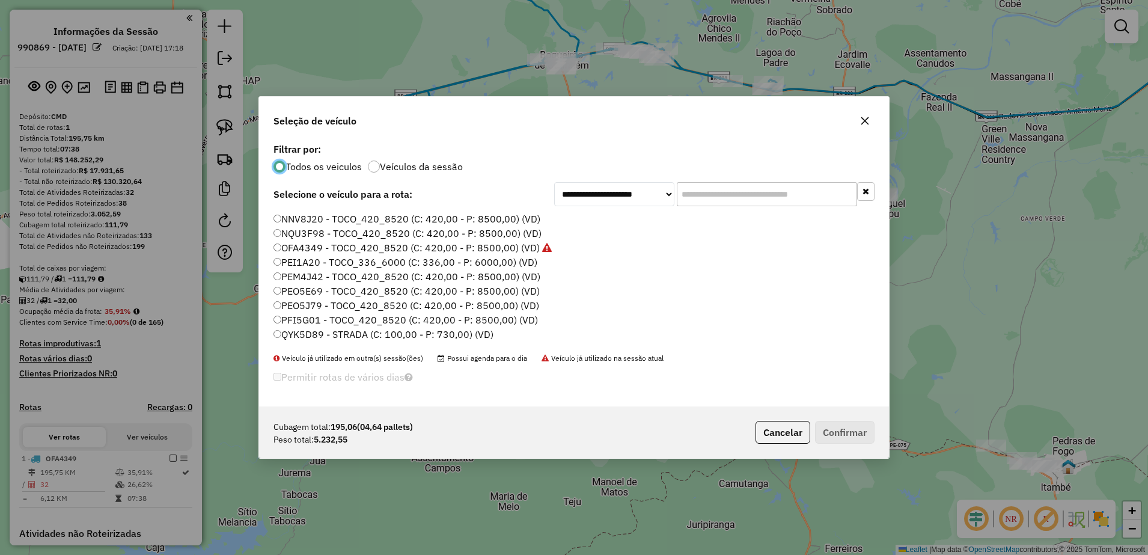
scroll to position [41, 0]
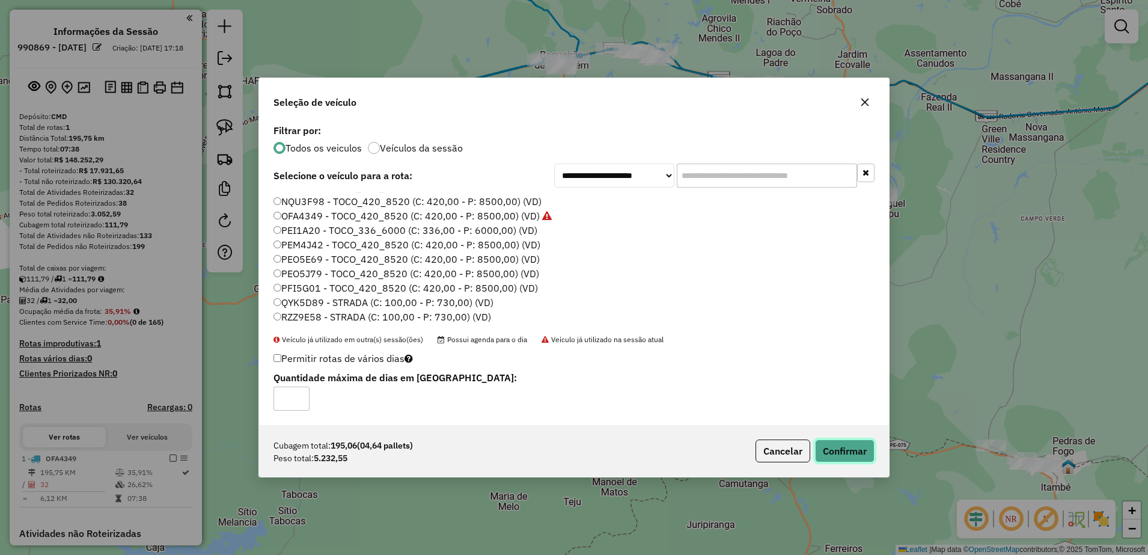
click at [845, 447] on button "Confirmar" at bounding box center [845, 450] width 60 height 23
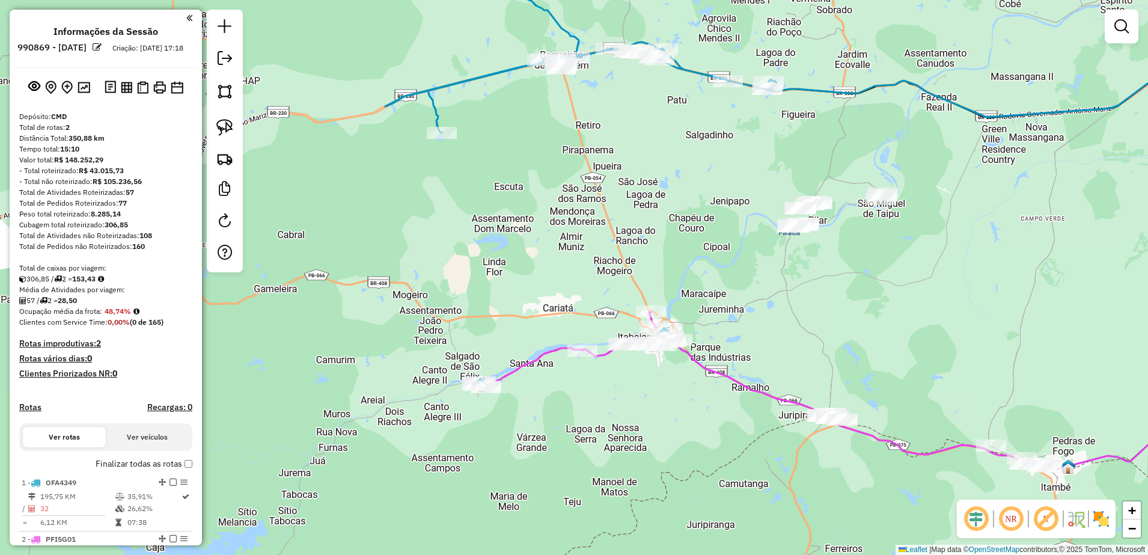
drag, startPoint x: 225, startPoint y: 127, endPoint x: 414, endPoint y: 176, distance: 195.1
click at [225, 127] on img at bounding box center [224, 127] width 17 height 17
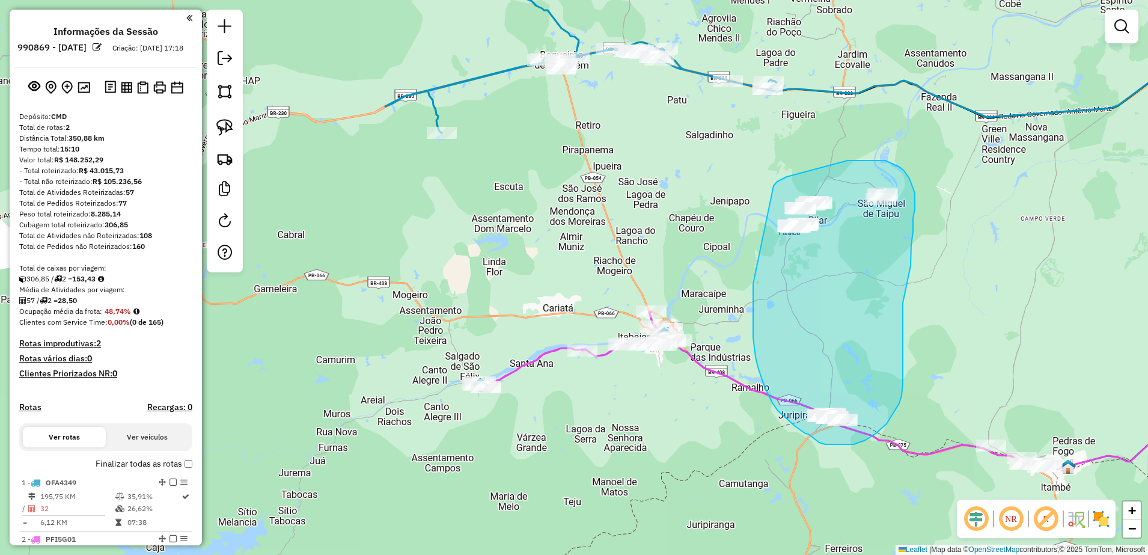
drag, startPoint x: 753, startPoint y: 337, endPoint x: 766, endPoint y: 194, distance: 143.7
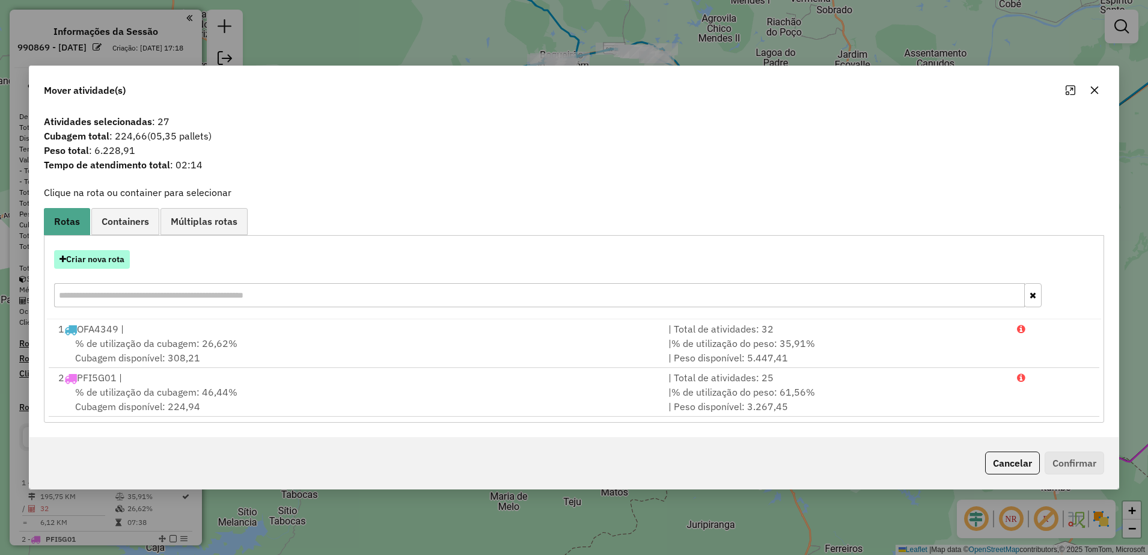
click at [118, 258] on button "Criar nova rota" at bounding box center [92, 259] width 76 height 19
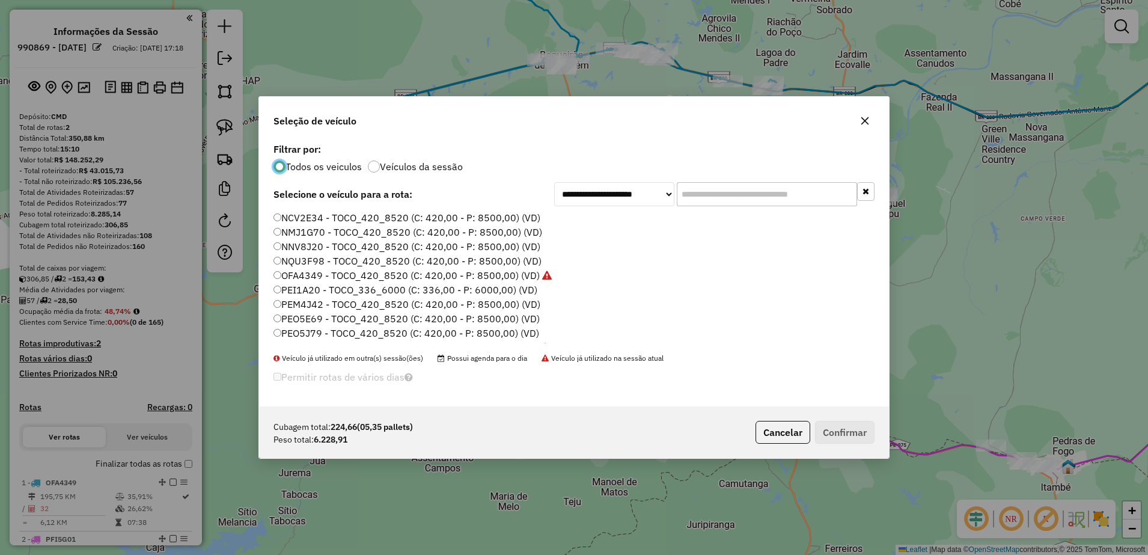
scroll to position [7, 4]
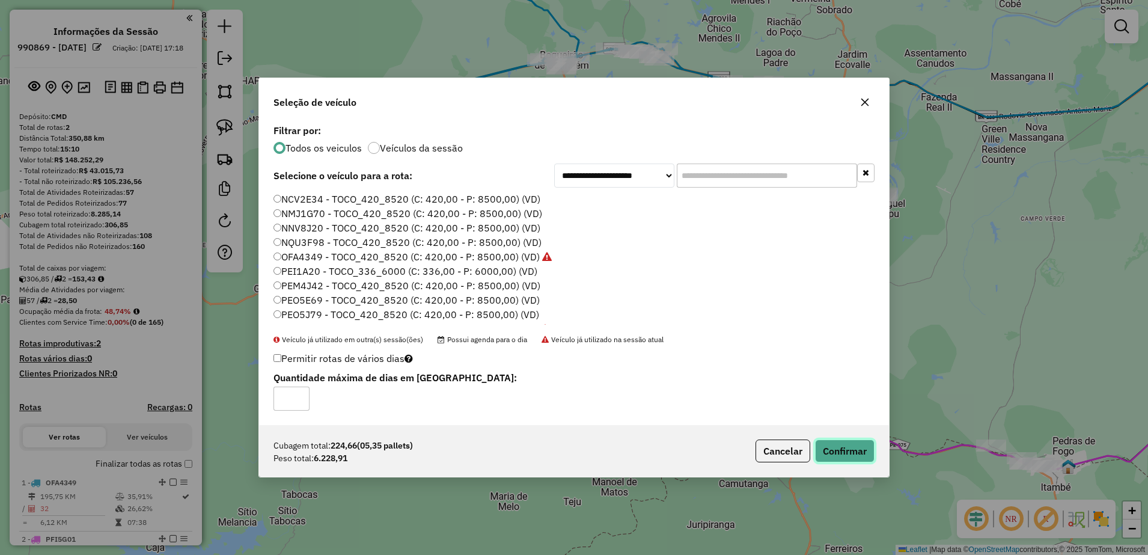
click at [833, 453] on button "Confirmar" at bounding box center [845, 450] width 60 height 23
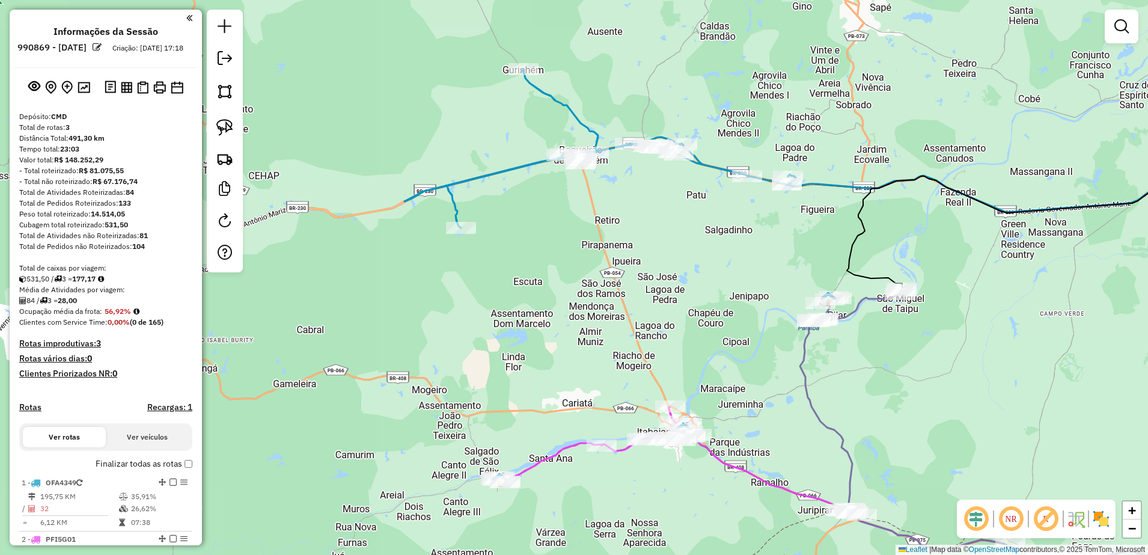
drag, startPoint x: 560, startPoint y: 262, endPoint x: 574, endPoint y: 313, distance: 53.4
click at [574, 313] on div "Janela de atendimento Grade de atendimento Capacidade Transportadoras Veículos …" at bounding box center [574, 277] width 1148 height 555
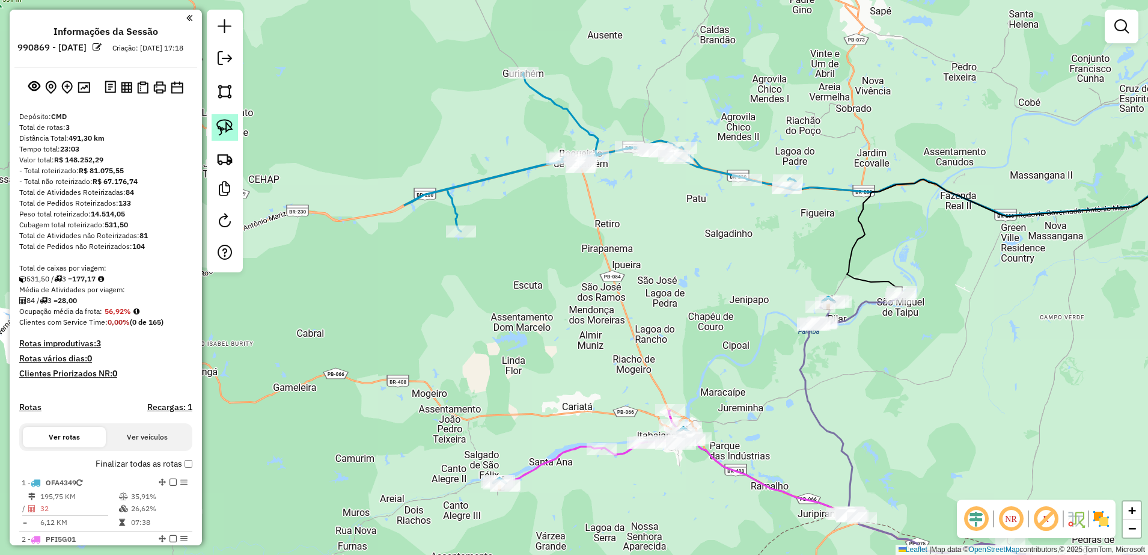
click at [231, 126] on img at bounding box center [224, 127] width 17 height 17
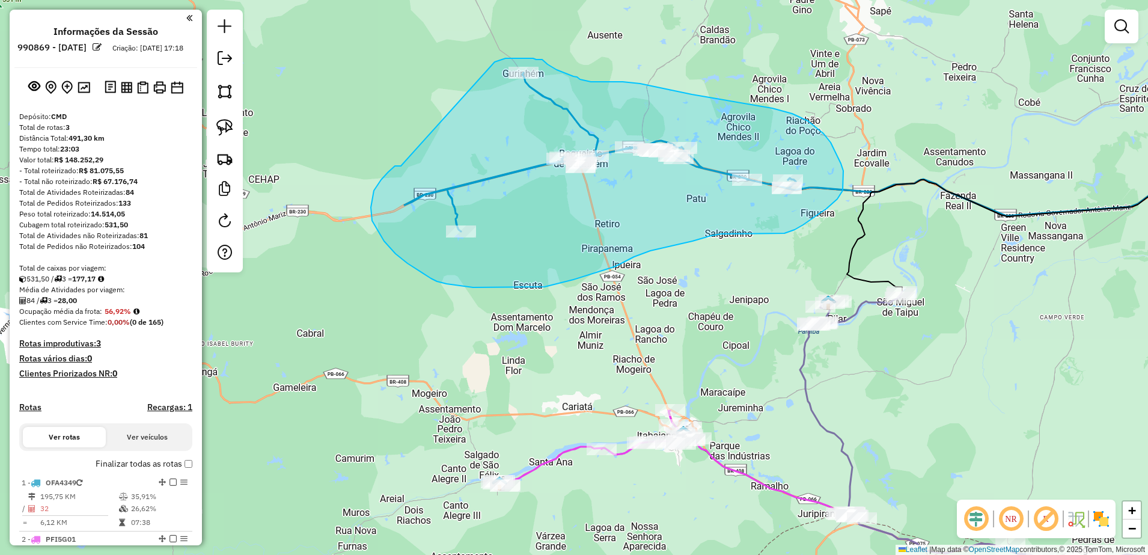
drag, startPoint x: 401, startPoint y: 166, endPoint x: 495, endPoint y: 63, distance: 139.2
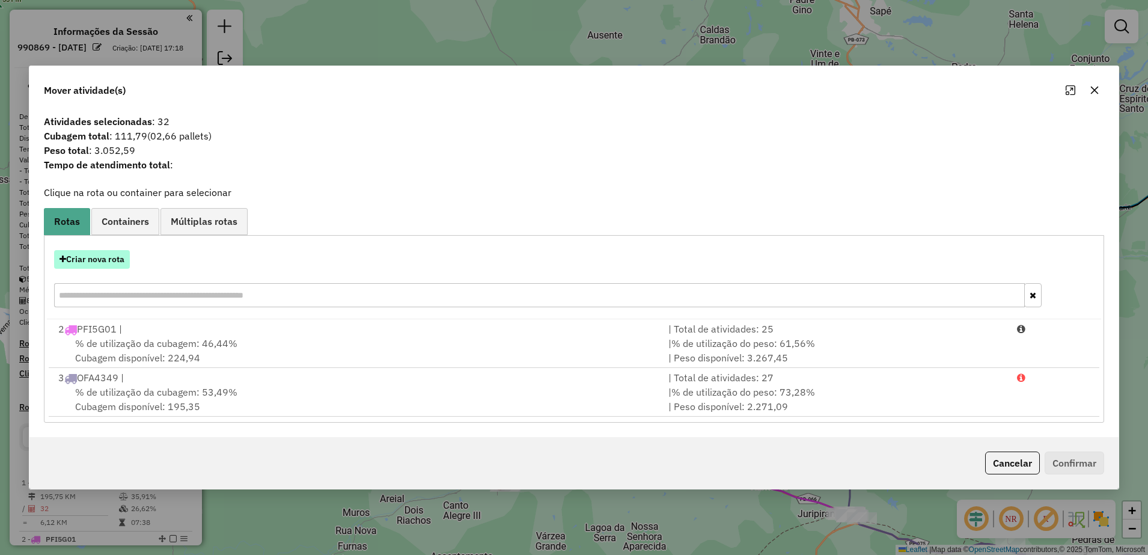
click at [119, 257] on button "Criar nova rota" at bounding box center [92, 259] width 76 height 19
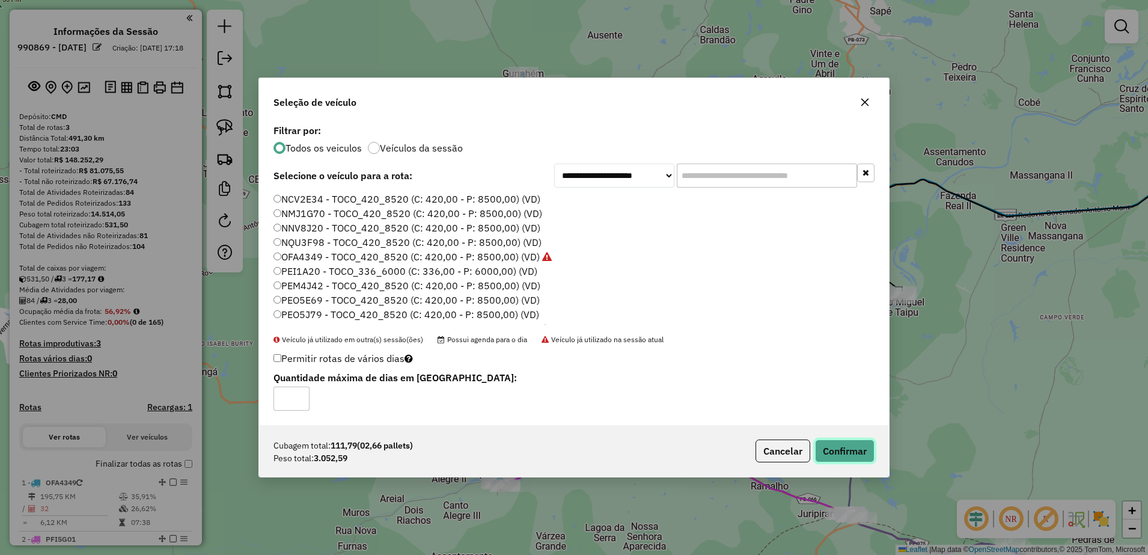
click at [843, 447] on button "Confirmar" at bounding box center [845, 450] width 60 height 23
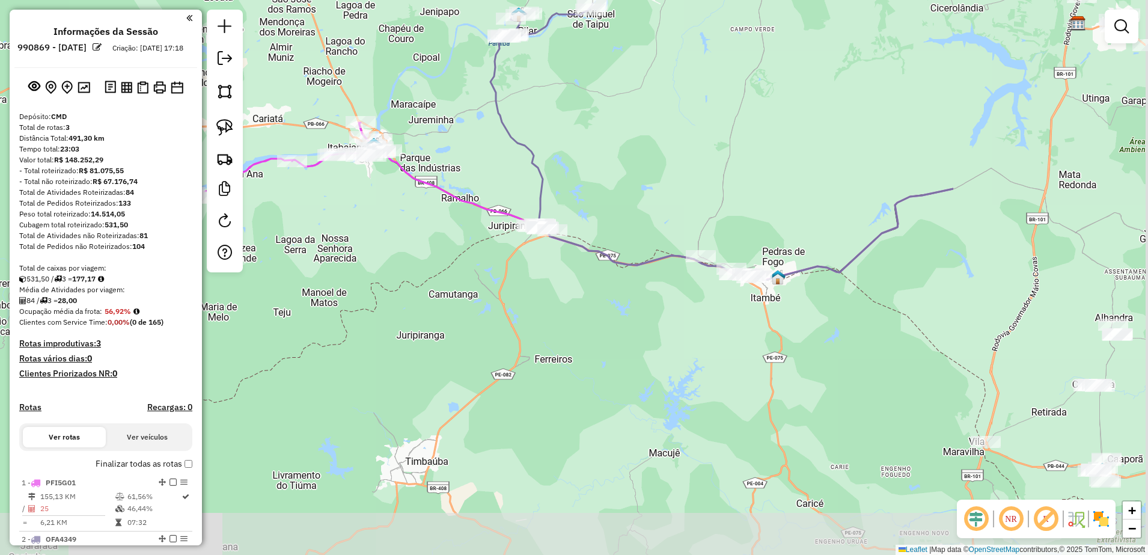
drag, startPoint x: 818, startPoint y: 424, endPoint x: 504, endPoint y: 131, distance: 428.7
click at [504, 131] on icon at bounding box center [542, 118] width 102 height 228
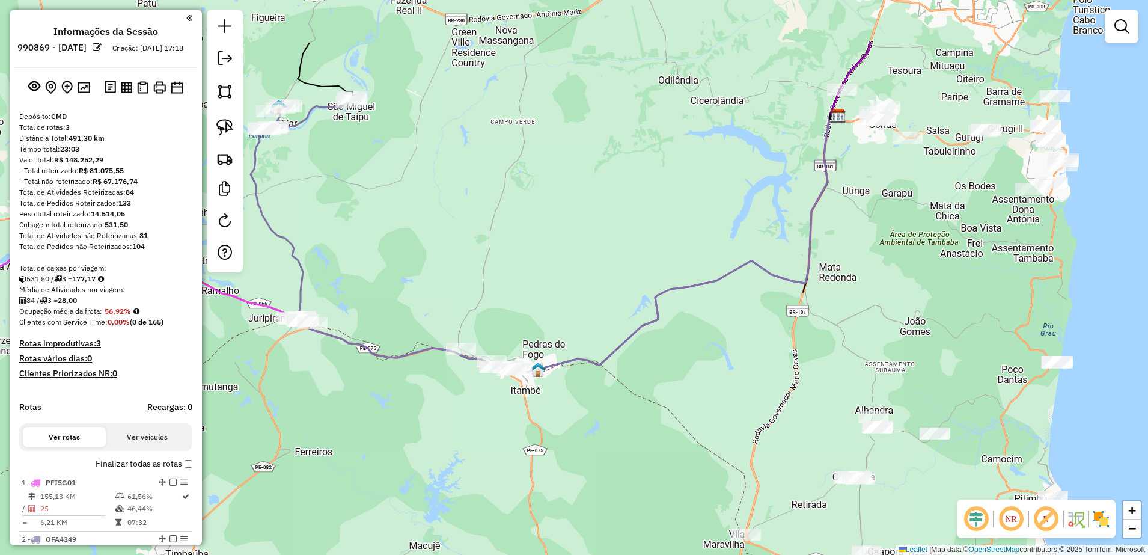
drag, startPoint x: 784, startPoint y: 185, endPoint x: 536, endPoint y: 287, distance: 268.3
click at [536, 287] on div "Janela de atendimento Grade de atendimento Capacidade Transportadoras Veículos …" at bounding box center [574, 277] width 1148 height 555
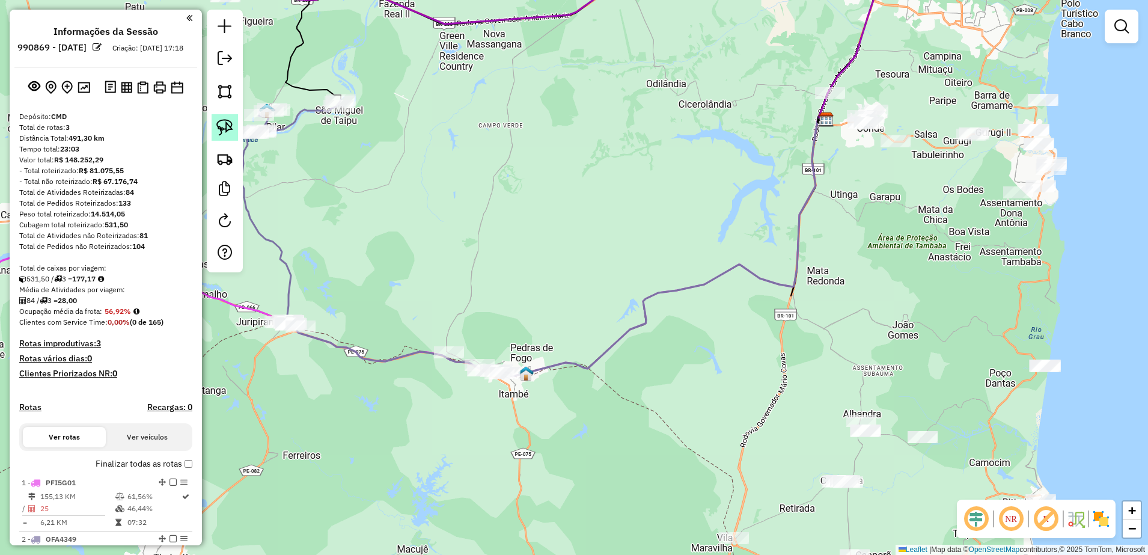
click at [221, 132] on img at bounding box center [224, 127] width 17 height 17
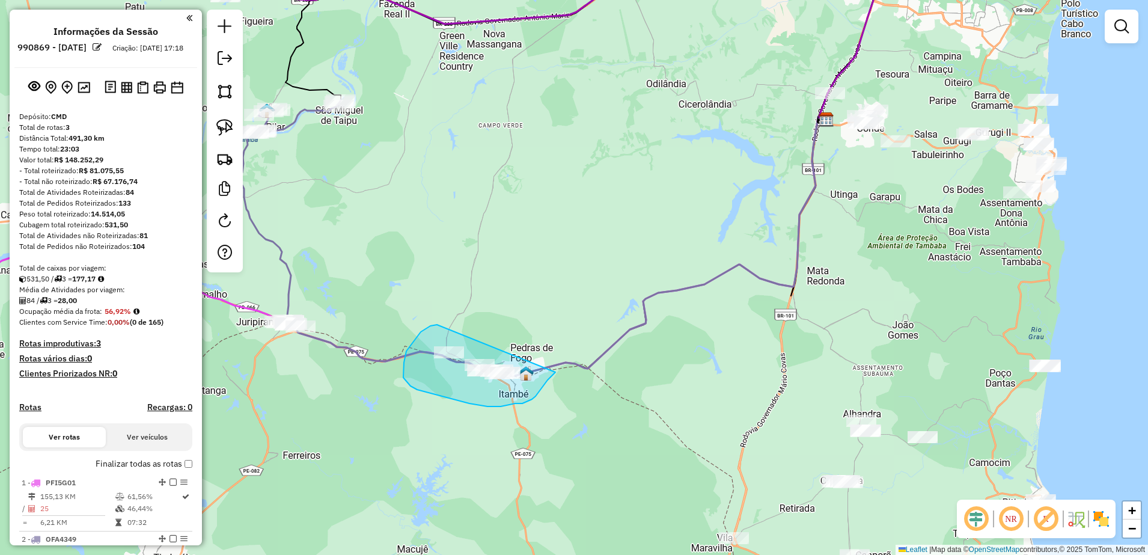
drag, startPoint x: 437, startPoint y: 325, endPoint x: 555, endPoint y: 369, distance: 126.5
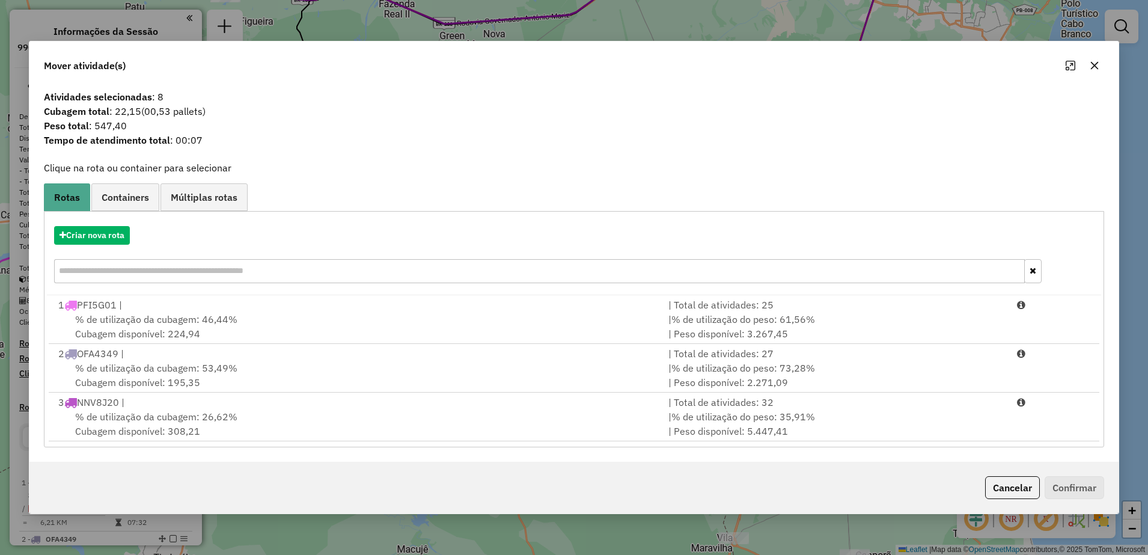
click at [1094, 69] on icon "button" at bounding box center [1095, 66] width 10 height 10
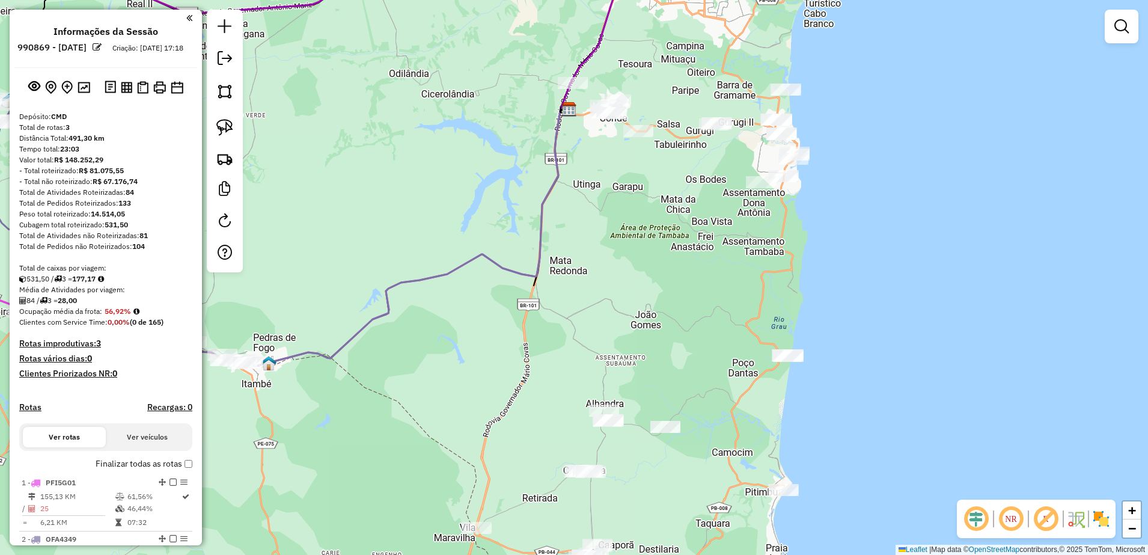
drag, startPoint x: 910, startPoint y: 246, endPoint x: 692, endPoint y: 230, distance: 218.2
click at [692, 230] on div "Janela de atendimento Grade de atendimento Capacidade Transportadoras Veículos …" at bounding box center [574, 277] width 1148 height 555
drag, startPoint x: 234, startPoint y: 129, endPoint x: 274, endPoint y: 128, distance: 40.3
click at [234, 128] on link at bounding box center [225, 127] width 26 height 26
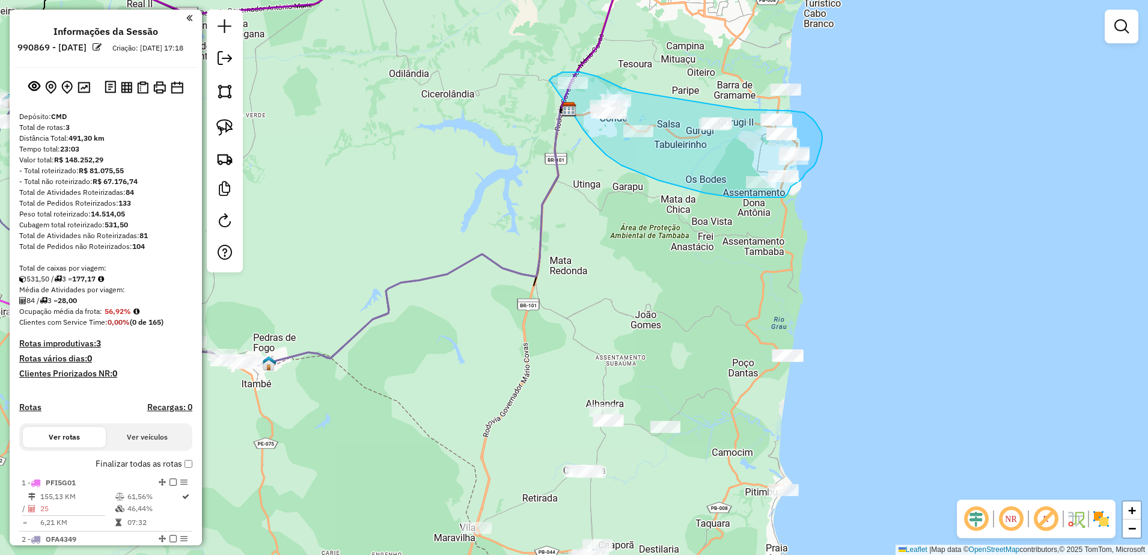
drag, startPoint x: 574, startPoint y: 114, endPoint x: 549, endPoint y: 80, distance: 41.9
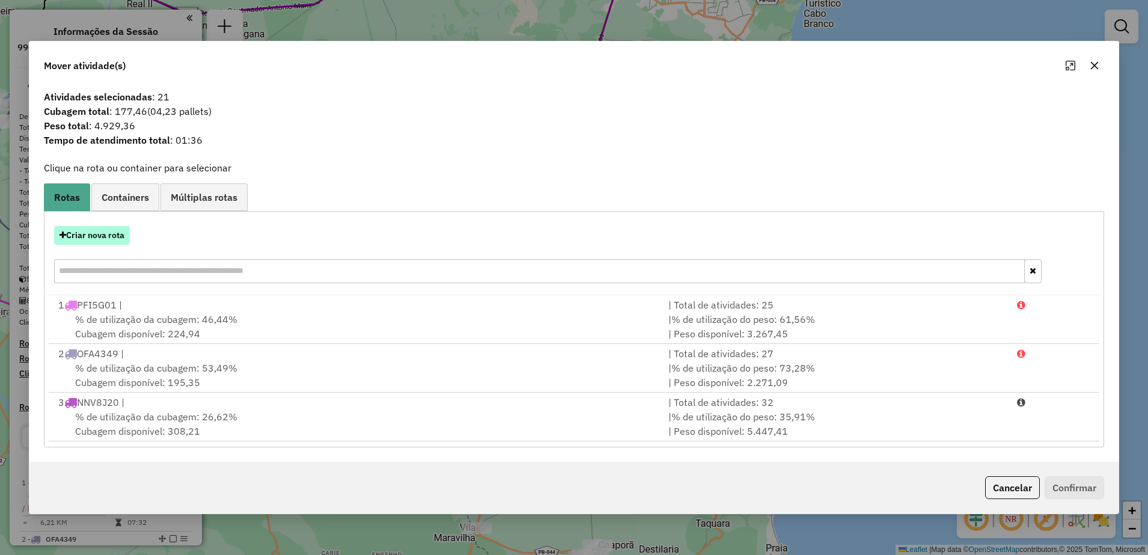
click at [117, 234] on button "Criar nova rota" at bounding box center [92, 235] width 76 height 19
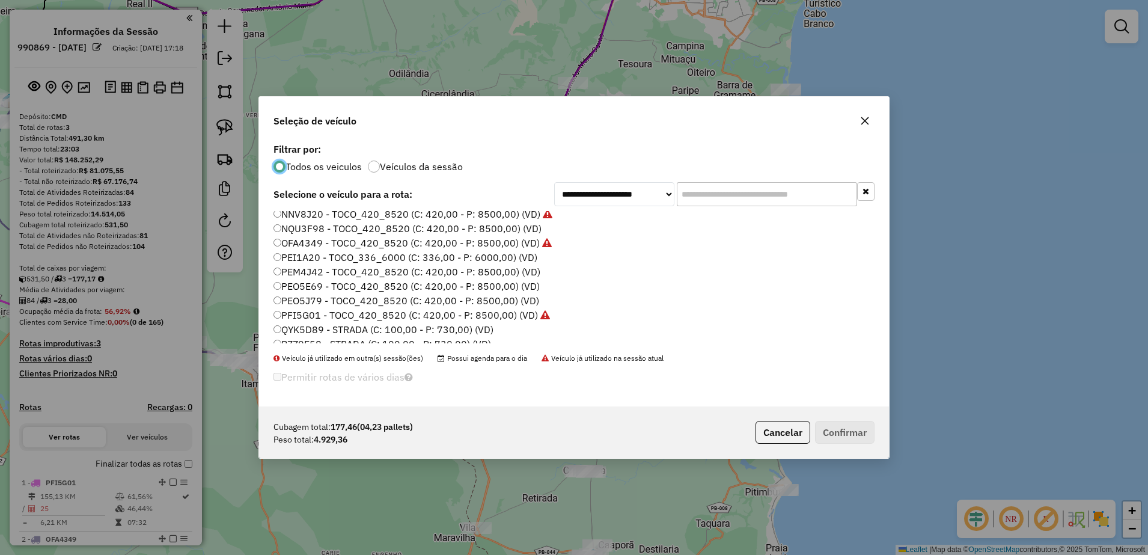
scroll to position [41, 0]
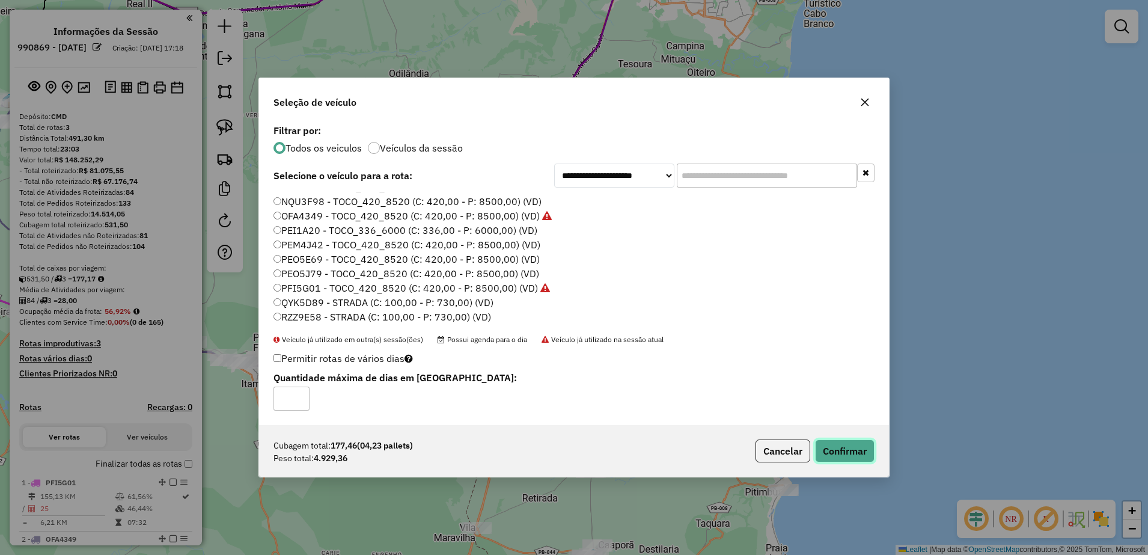
click at [823, 447] on button "Confirmar" at bounding box center [845, 450] width 60 height 23
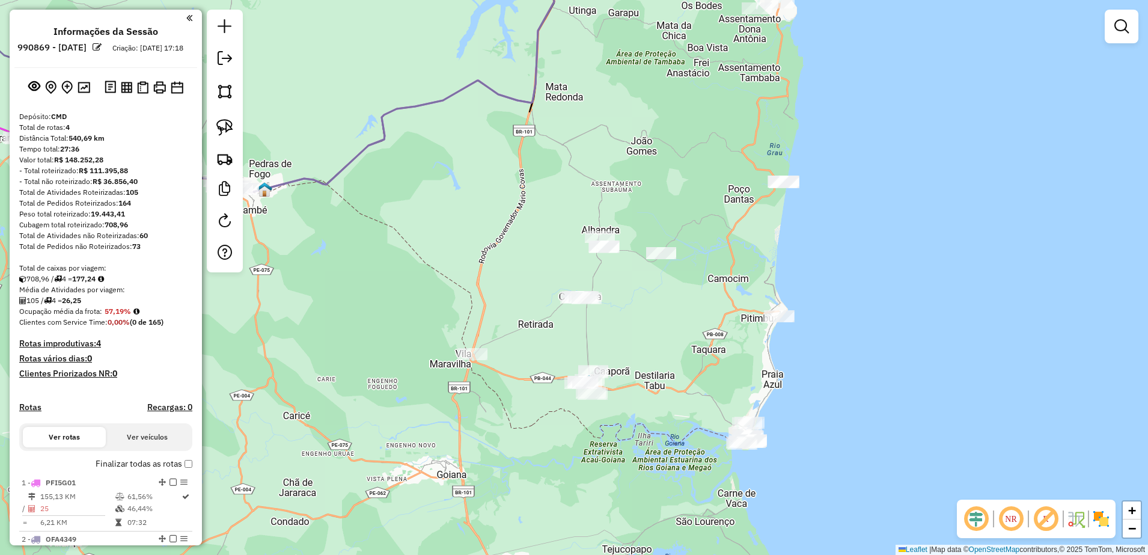
drag, startPoint x: 760, startPoint y: 438, endPoint x: 761, endPoint y: 263, distance: 174.9
click at [761, 263] on div "Janela de atendimento Grade de atendimento Capacidade Transportadoras Veículos …" at bounding box center [574, 277] width 1148 height 555
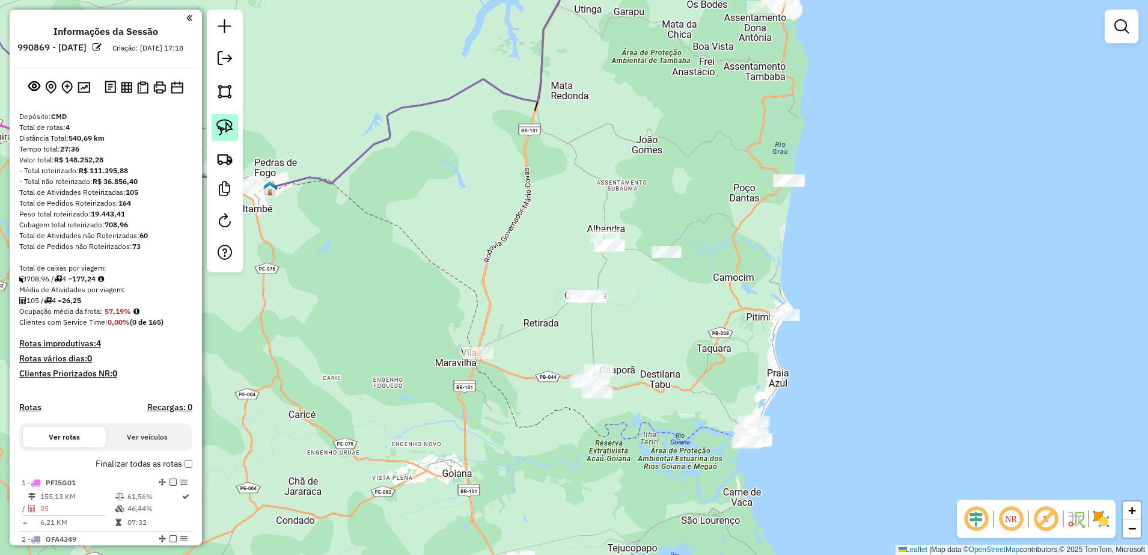
click at [231, 129] on img at bounding box center [224, 127] width 17 height 17
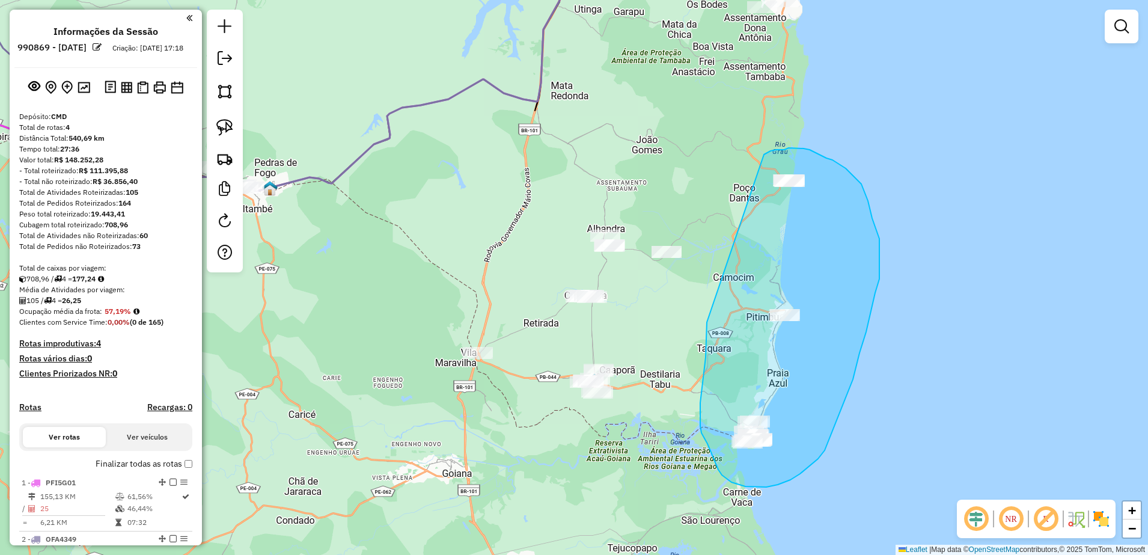
drag, startPoint x: 702, startPoint y: 388, endPoint x: 764, endPoint y: 155, distance: 240.9
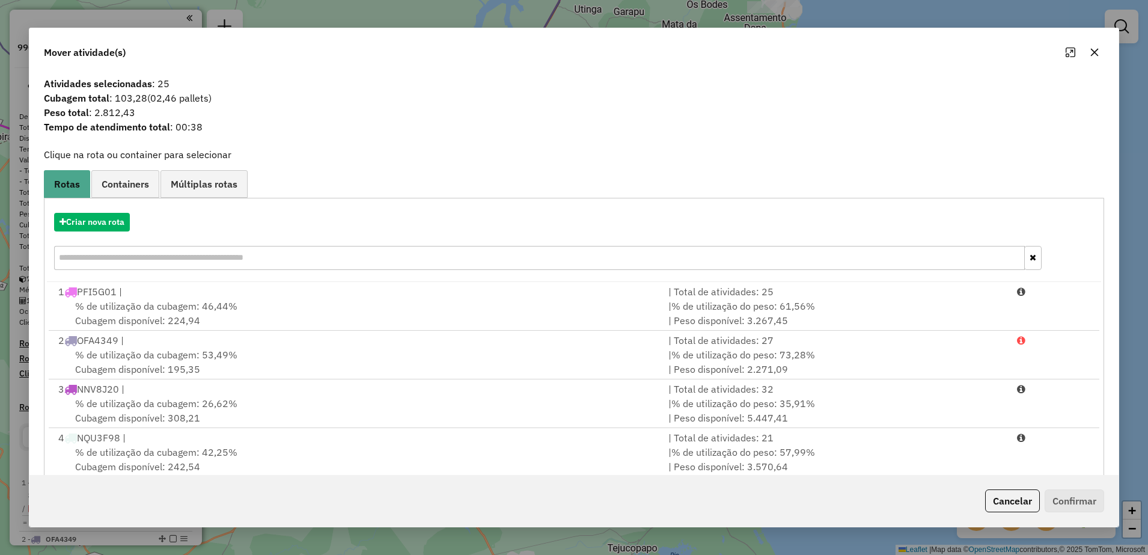
click at [1098, 54] on icon "button" at bounding box center [1095, 52] width 10 height 10
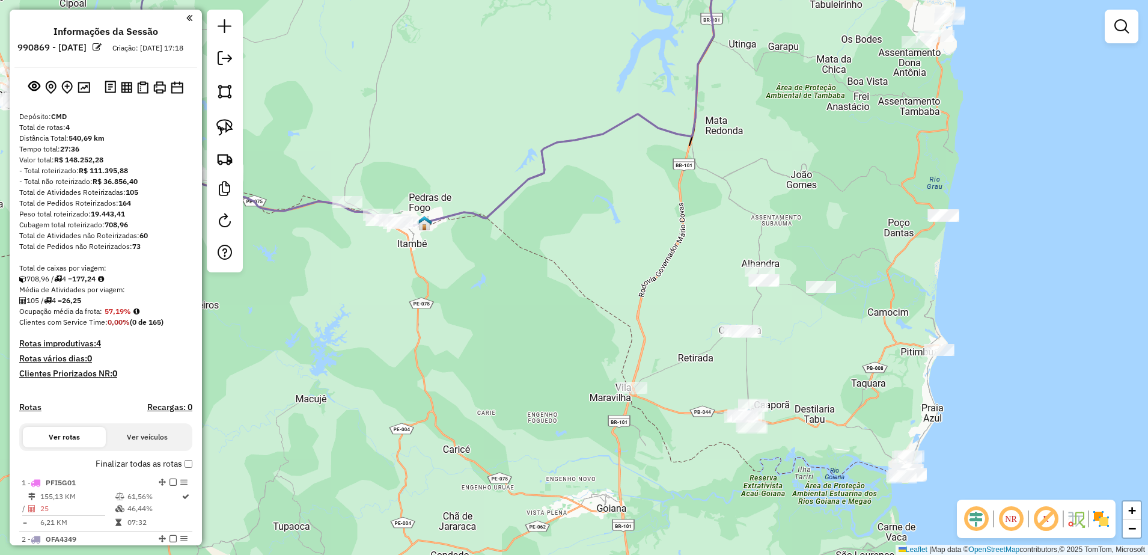
drag, startPoint x: 841, startPoint y: 271, endPoint x: 1005, endPoint y: 308, distance: 167.7
click at [1005, 308] on div "Janela de atendimento Grade de atendimento Capacidade Transportadoras Veículos …" at bounding box center [574, 277] width 1148 height 555
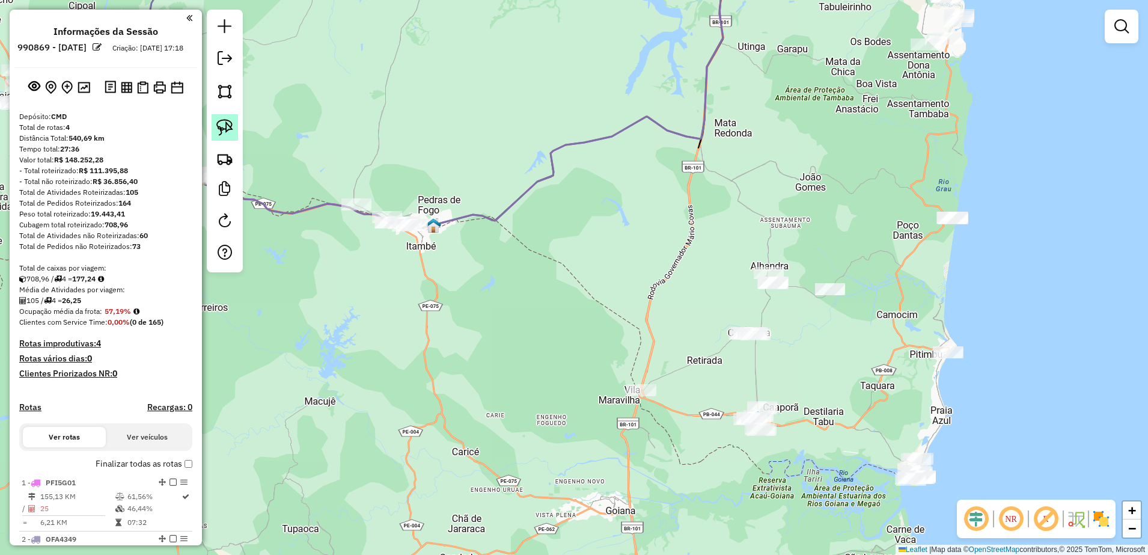
click at [233, 127] on link at bounding box center [225, 127] width 26 height 26
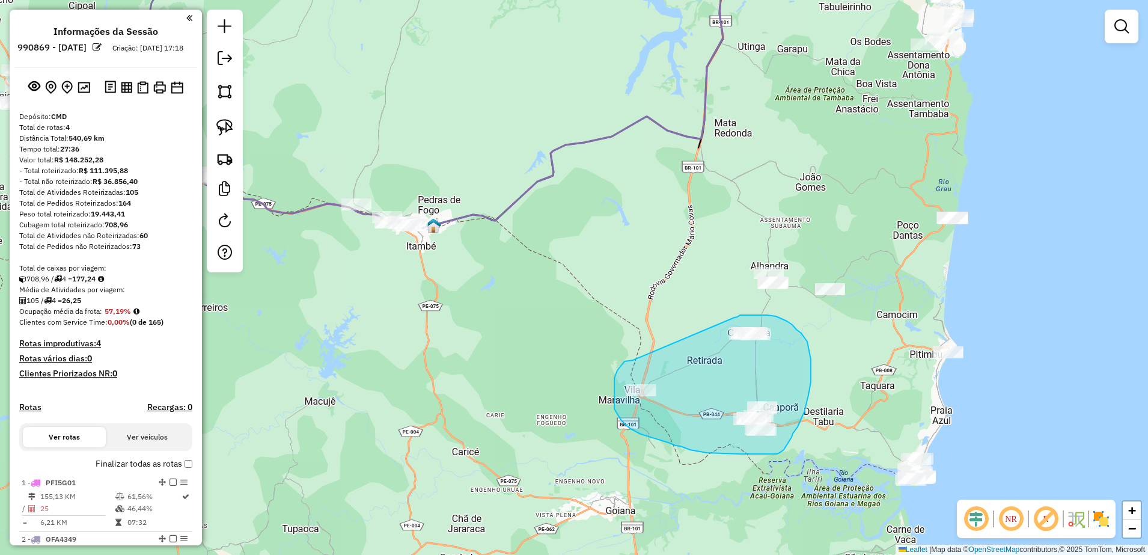
drag, startPoint x: 633, startPoint y: 360, endPoint x: 735, endPoint y: 317, distance: 110.2
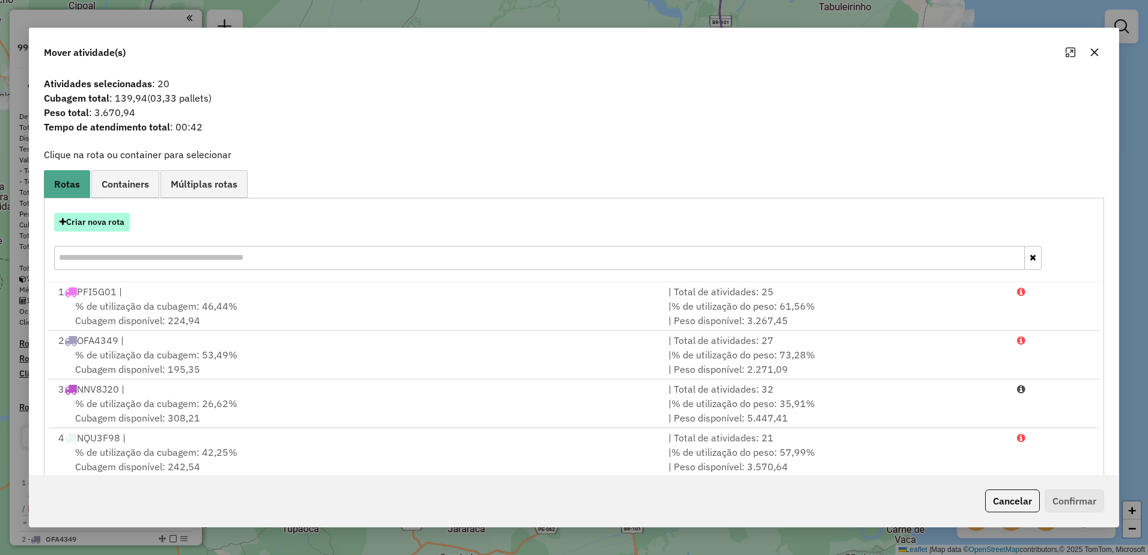
click at [124, 222] on button "Criar nova rota" at bounding box center [92, 222] width 76 height 19
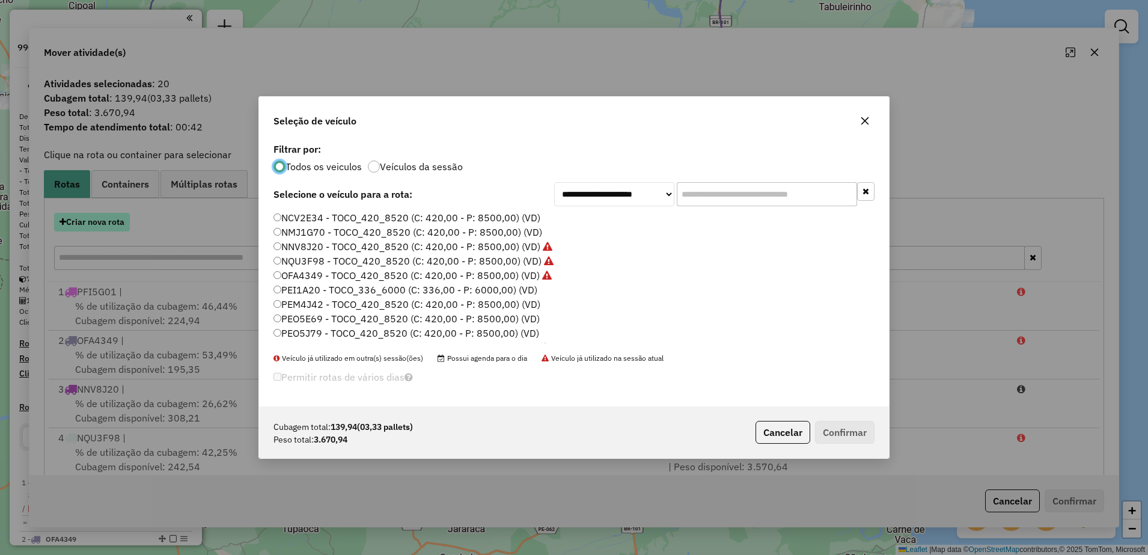
scroll to position [7, 4]
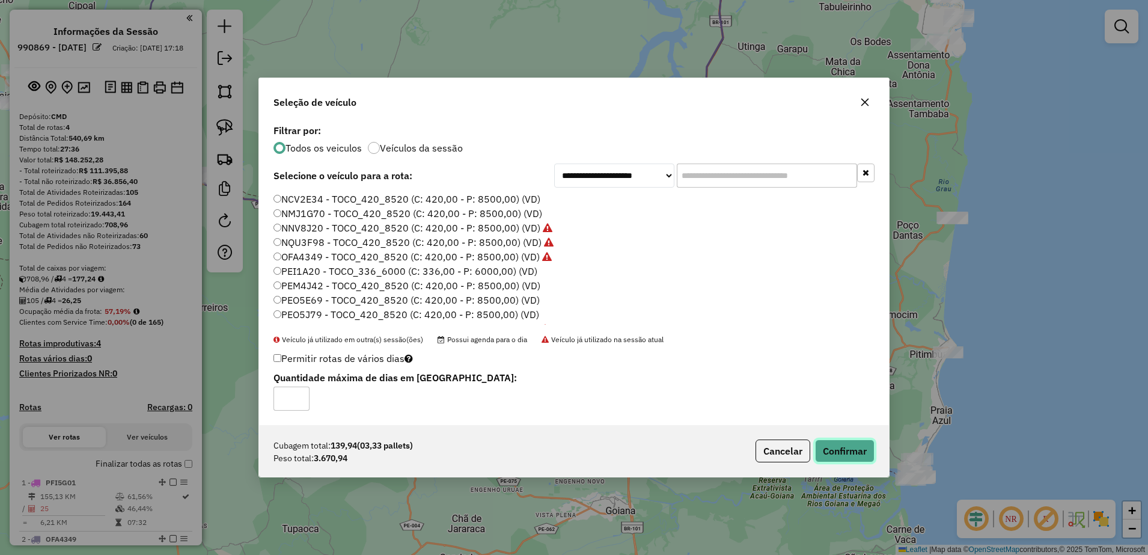
click at [858, 451] on button "Confirmar" at bounding box center [845, 450] width 60 height 23
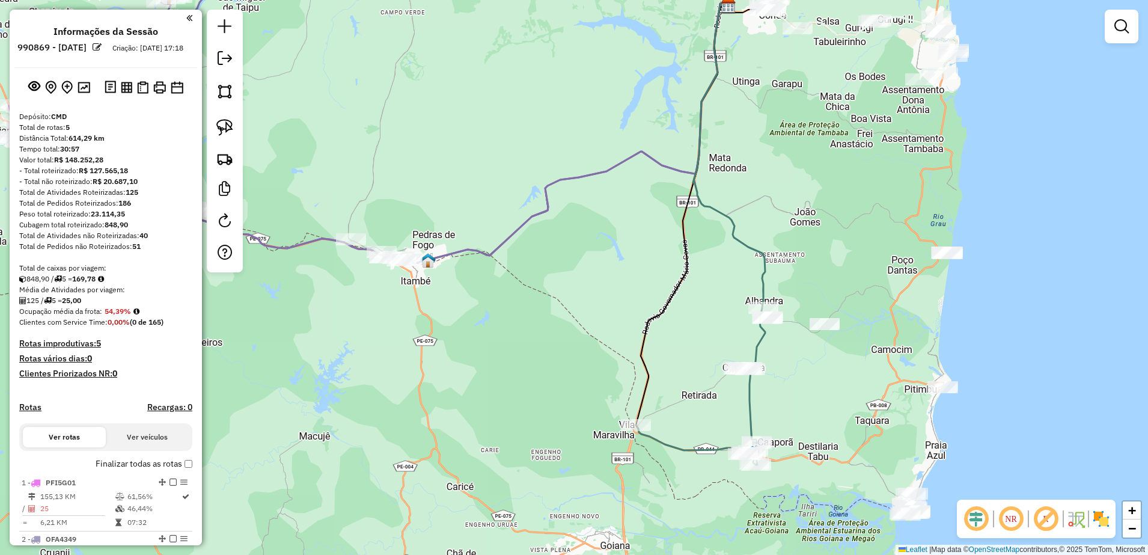
drag, startPoint x: 635, startPoint y: 332, endPoint x: 629, endPoint y: 347, distance: 15.4
click at [629, 347] on div "Janela de atendimento Grade de atendimento Capacidade Transportadoras Veículos …" at bounding box center [574, 277] width 1148 height 555
click at [222, 137] on link at bounding box center [225, 127] width 26 height 26
drag, startPoint x: 742, startPoint y: 287, endPoint x: 846, endPoint y: 305, distance: 105.5
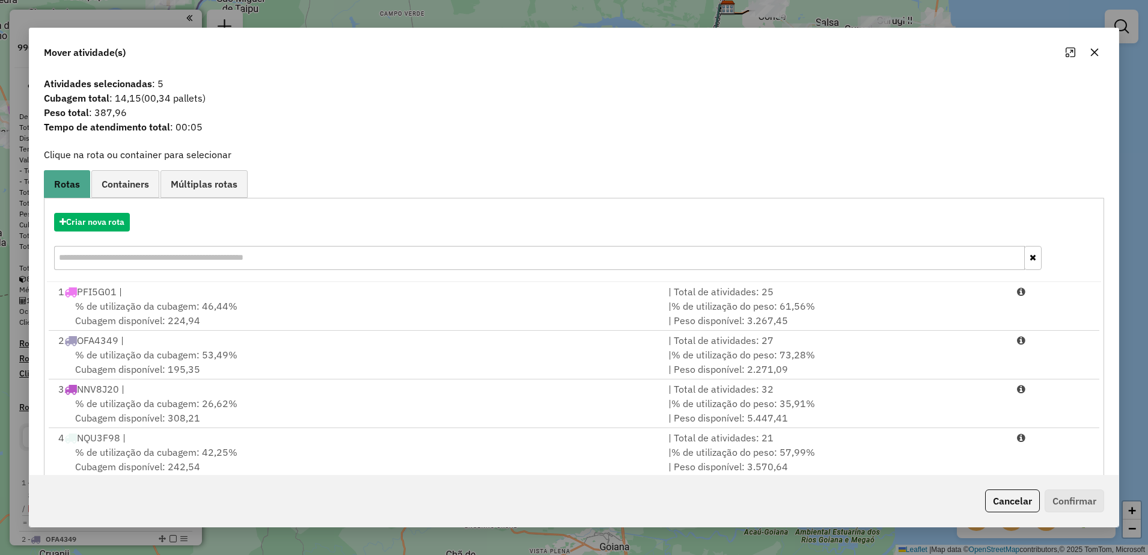
click at [1094, 52] on icon "button" at bounding box center [1095, 52] width 10 height 10
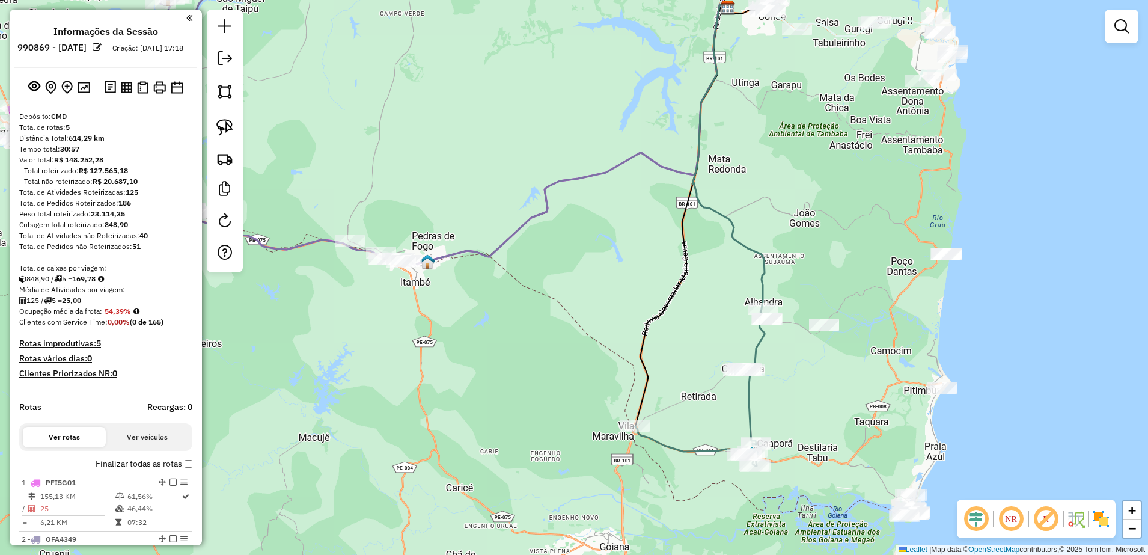
drag, startPoint x: 926, startPoint y: 266, endPoint x: 890, endPoint y: 274, distance: 37.5
click at [890, 274] on div "Janela de atendimento Grade de atendimento Capacidade Transportadoras Veículos …" at bounding box center [574, 277] width 1148 height 555
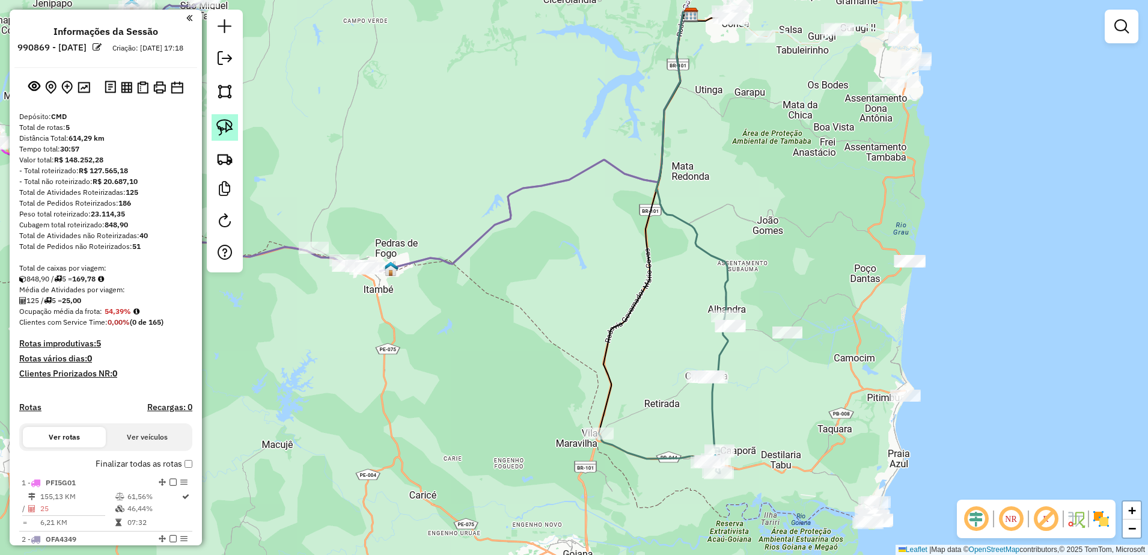
click at [231, 124] on img at bounding box center [224, 127] width 17 height 17
drag, startPoint x: 924, startPoint y: 233, endPoint x: 977, endPoint y: 277, distance: 68.7
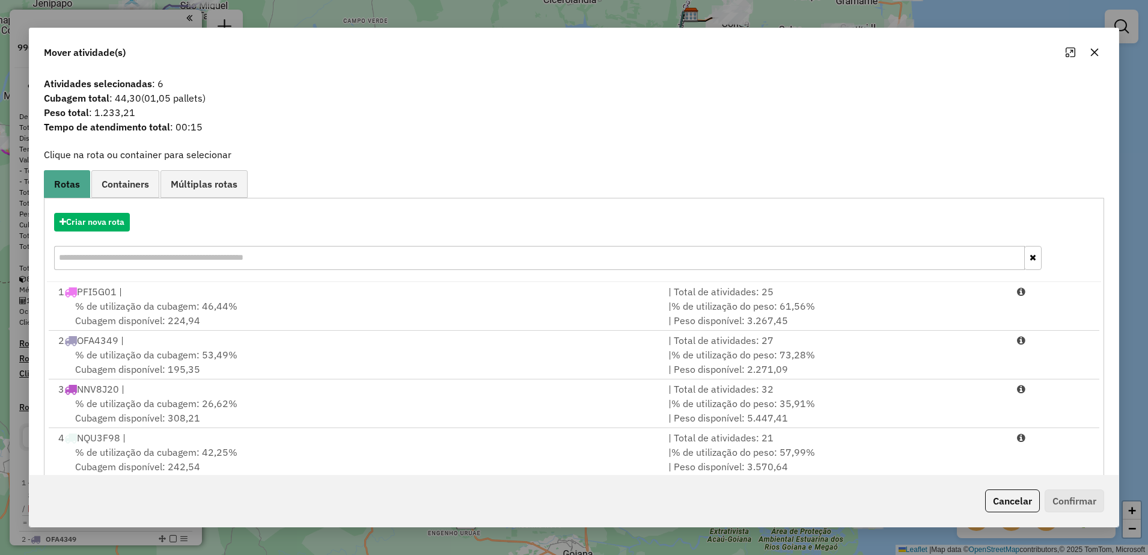
click at [1096, 55] on icon "button" at bounding box center [1095, 52] width 10 height 10
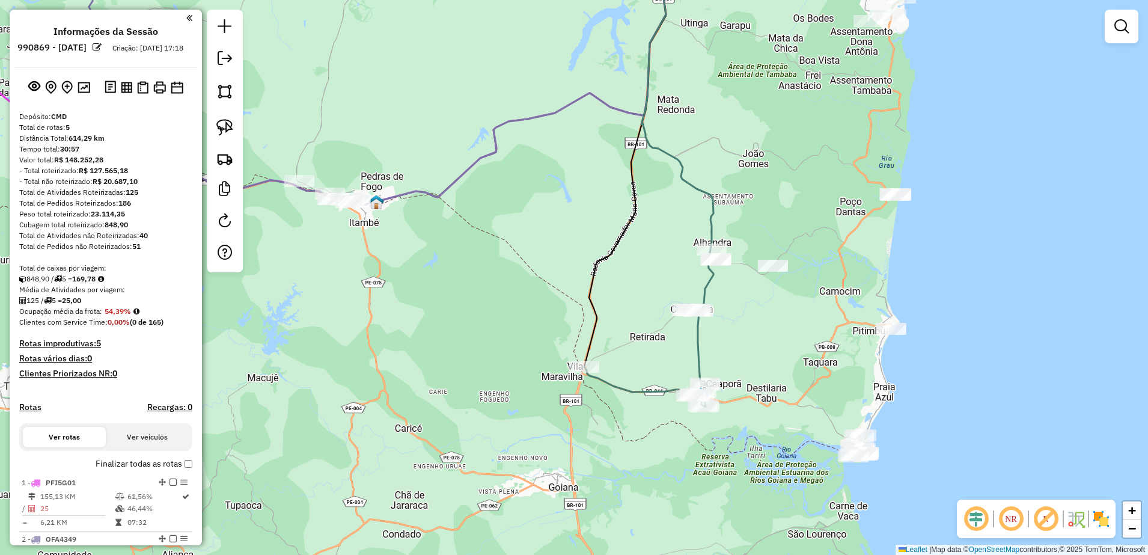
drag, startPoint x: 823, startPoint y: 284, endPoint x: 816, endPoint y: 224, distance: 60.0
click at [816, 225] on div "Janela de atendimento Grade de atendimento Capacidade Transportadoras Veículos …" at bounding box center [574, 277] width 1148 height 555
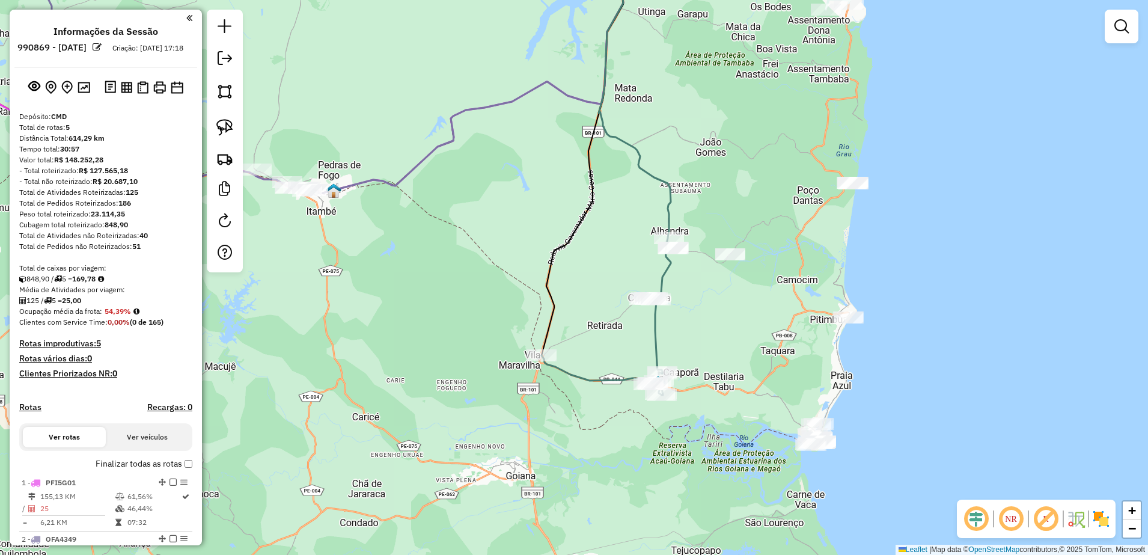
drag, startPoint x: 904, startPoint y: 295, endPoint x: 873, endPoint y: 303, distance: 32.4
click at [873, 303] on div "Janela de atendimento Grade de atendimento Capacidade Transportadoras Veículos …" at bounding box center [574, 277] width 1148 height 555
click at [227, 135] on img at bounding box center [224, 127] width 17 height 17
drag, startPoint x: 866, startPoint y: 307, endPoint x: 884, endPoint y: 328, distance: 27.7
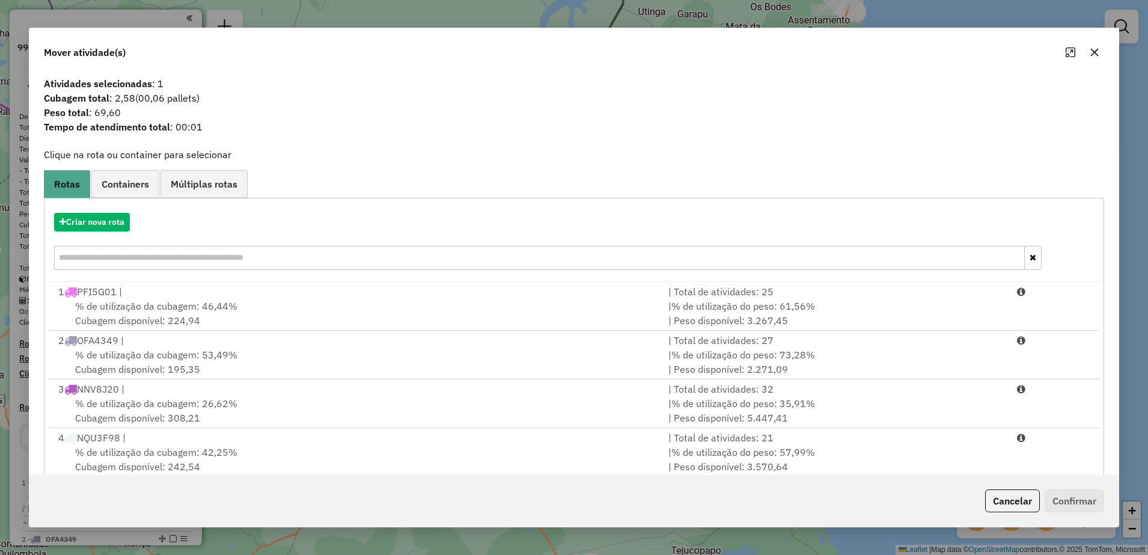
click at [1092, 48] on icon "button" at bounding box center [1095, 52] width 10 height 10
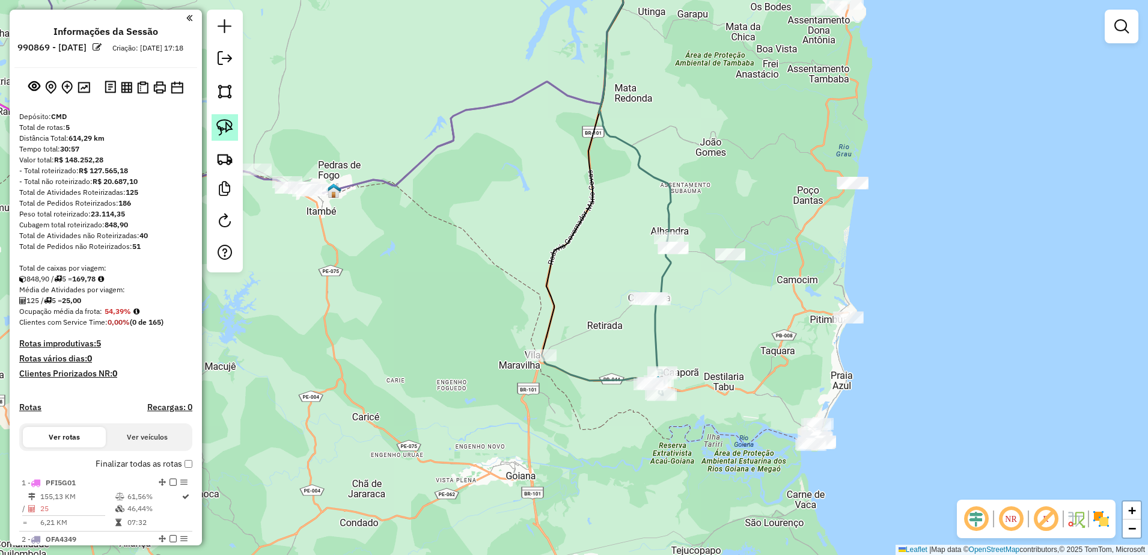
click at [217, 122] on img at bounding box center [224, 127] width 17 height 17
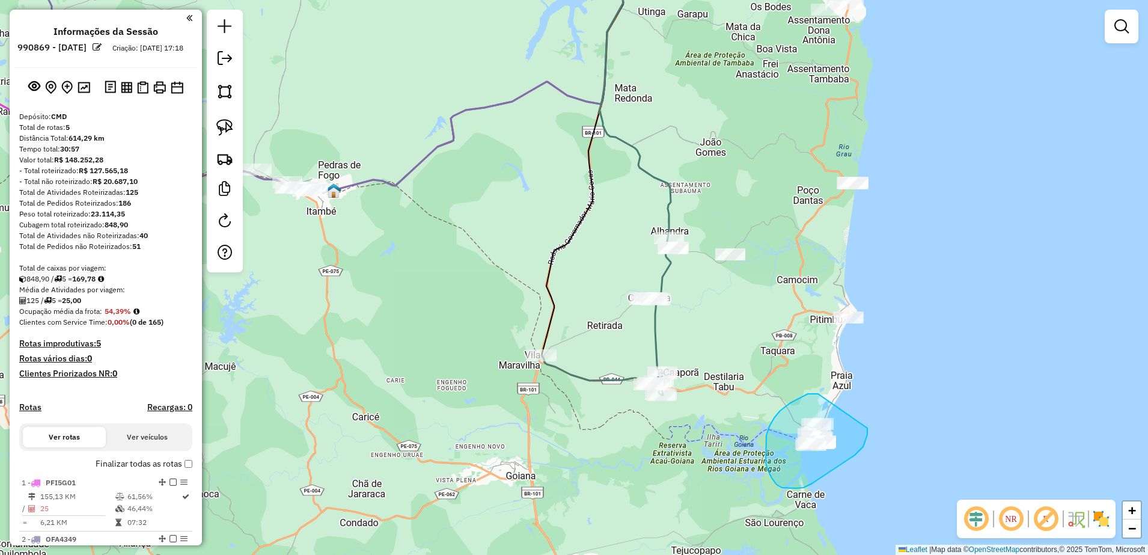
drag, startPoint x: 817, startPoint y: 394, endPoint x: 868, endPoint y: 415, distance: 55.3
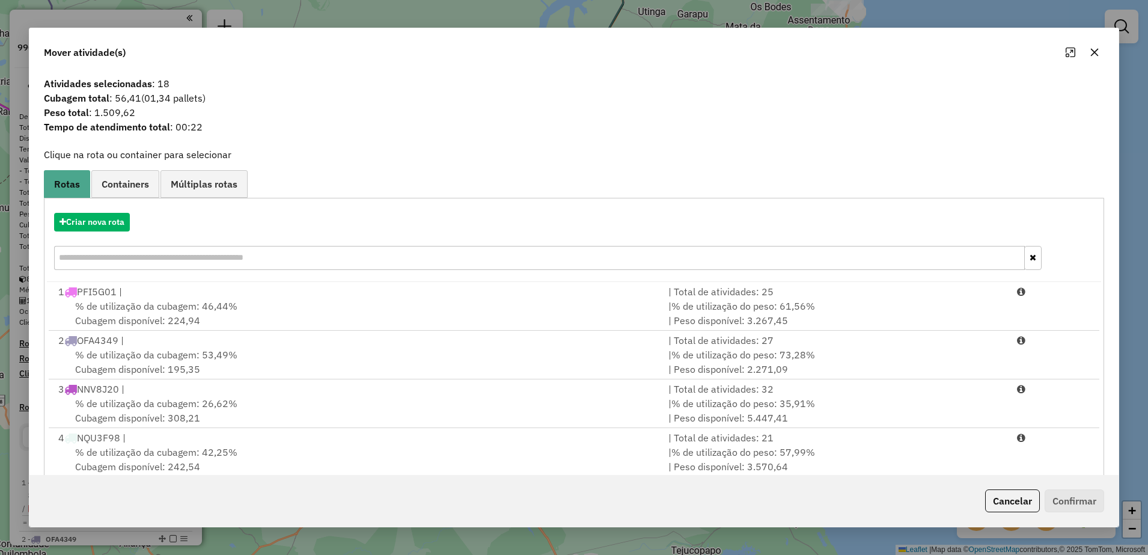
click at [1100, 52] on icon "button" at bounding box center [1095, 52] width 10 height 10
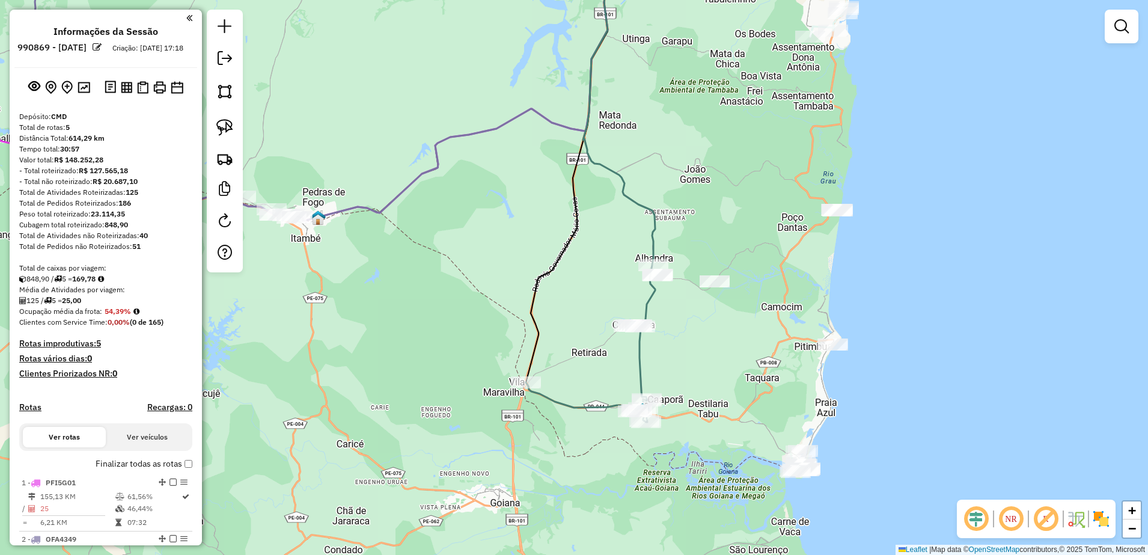
drag, startPoint x: 960, startPoint y: 195, endPoint x: 932, endPoint y: 227, distance: 43.0
click at [939, 227] on div "Janela de atendimento Grade de atendimento Capacidade Transportadoras Veículos …" at bounding box center [574, 277] width 1148 height 555
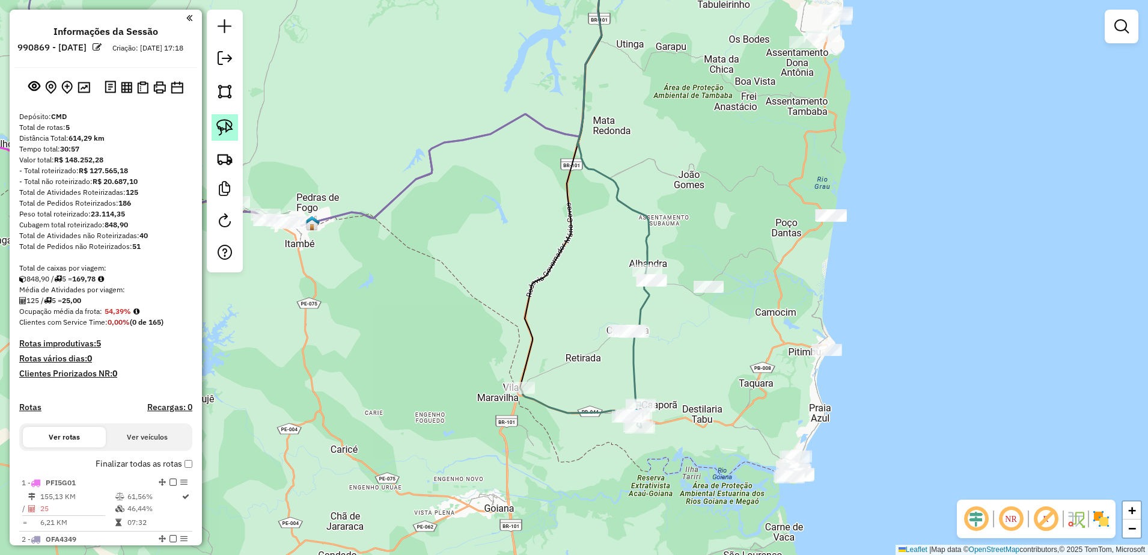
click at [215, 118] on link at bounding box center [225, 127] width 26 height 26
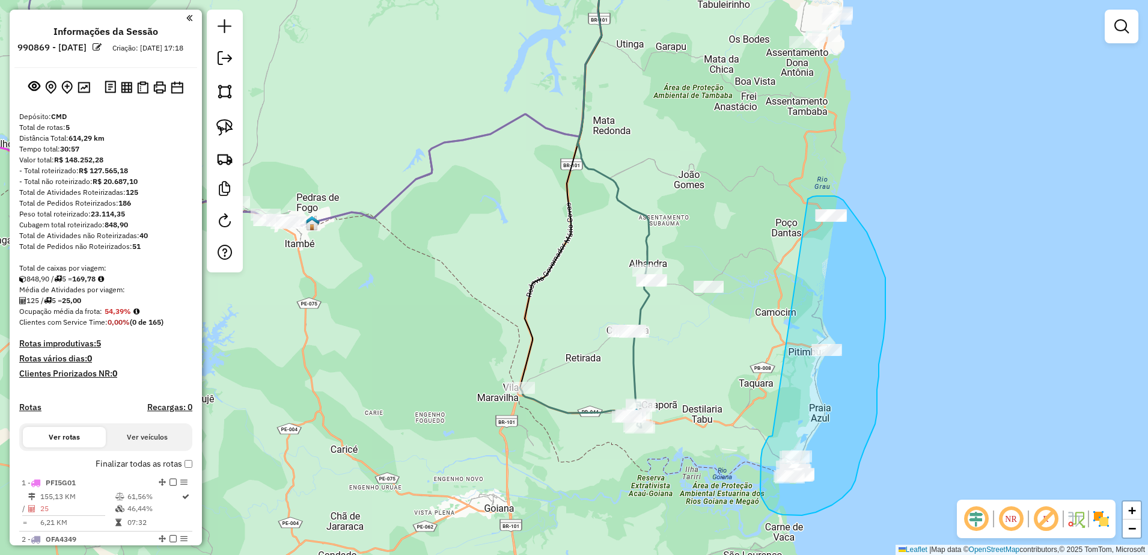
drag, startPoint x: 760, startPoint y: 465, endPoint x: 808, endPoint y: 199, distance: 270.5
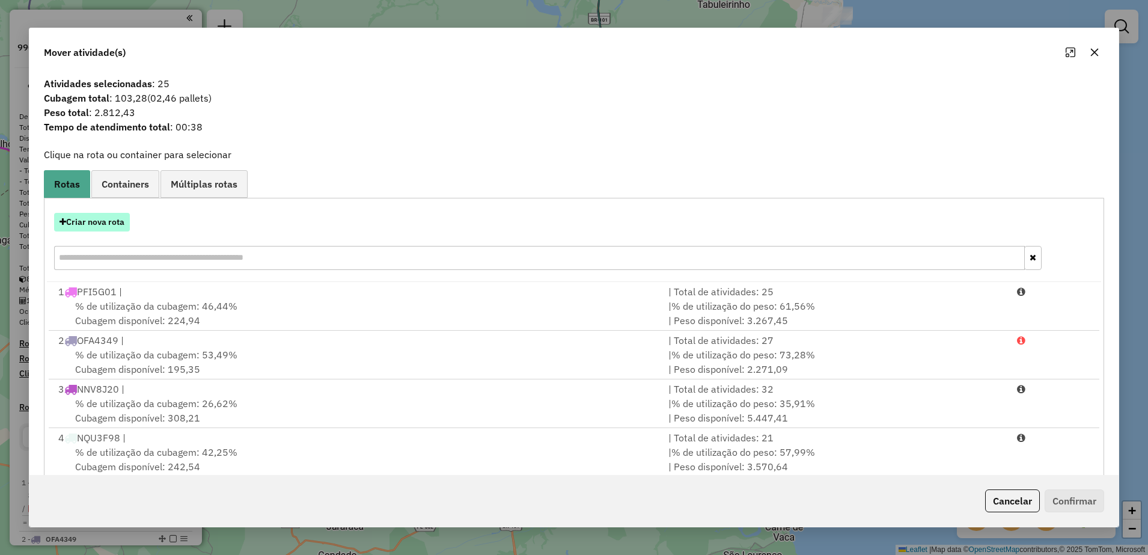
click at [107, 222] on button "Criar nova rota" at bounding box center [92, 222] width 76 height 19
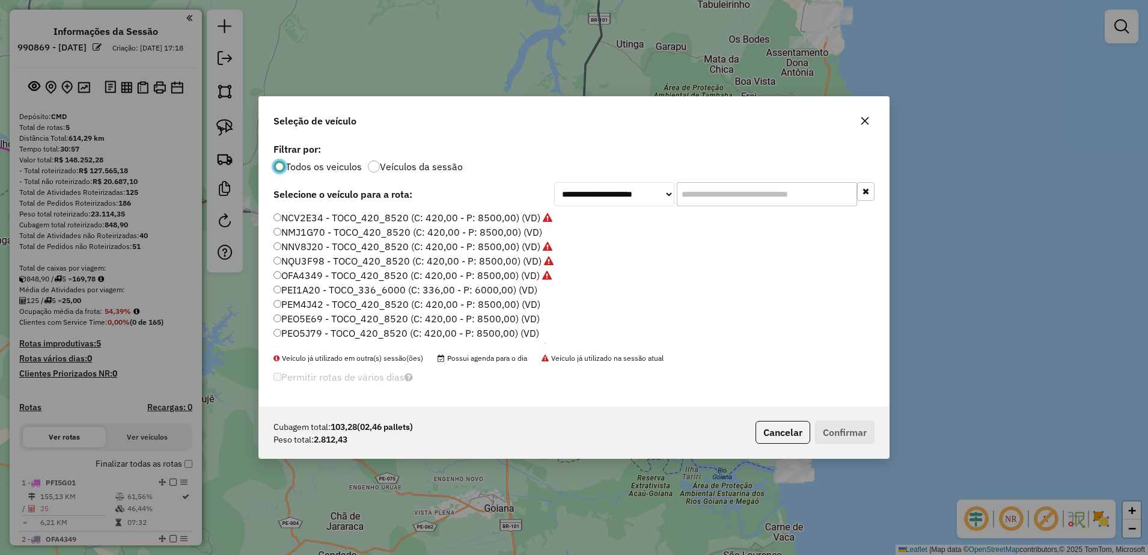
click at [283, 290] on label "PEI1A20 - TOCO_336_6000 (C: 336,00 - P: 6000,00) (VD)" at bounding box center [406, 290] width 264 height 14
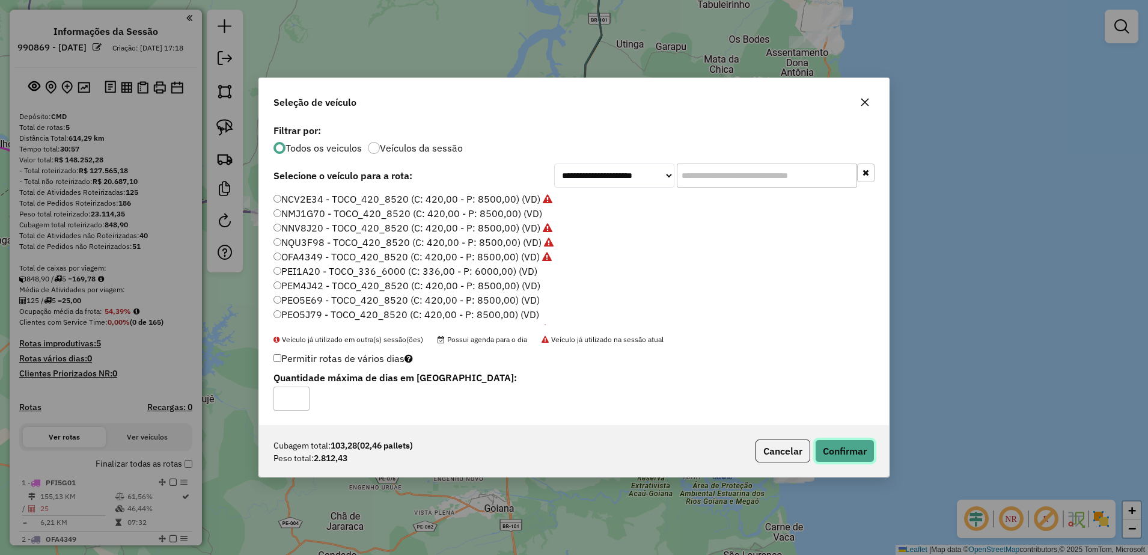
click at [858, 454] on button "Confirmar" at bounding box center [845, 450] width 60 height 23
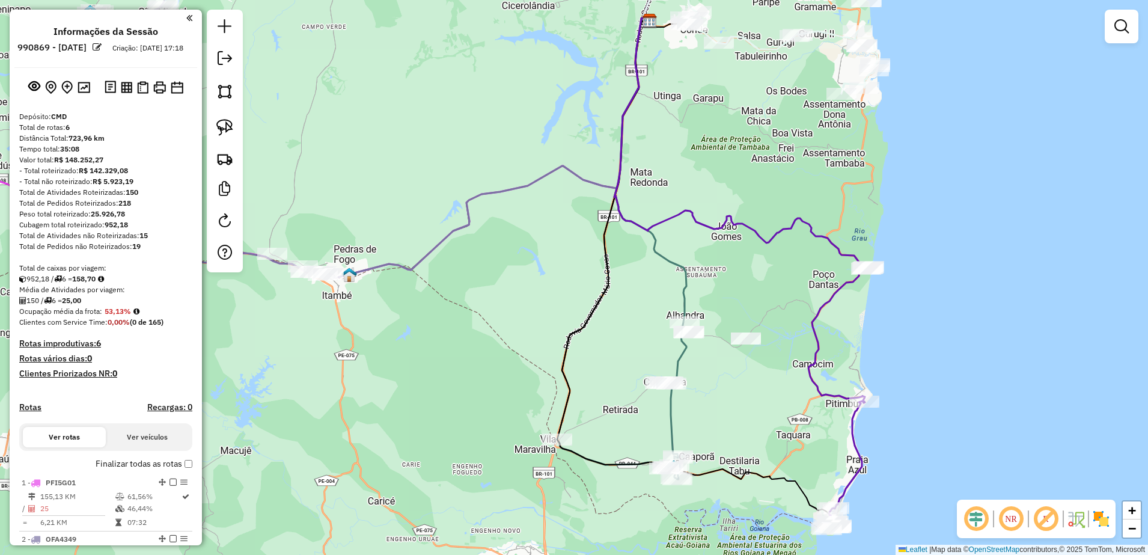
drag, startPoint x: 685, startPoint y: 188, endPoint x: 722, endPoint y: 239, distance: 63.7
click at [722, 239] on div "Janela de atendimento Grade de atendimento Capacidade Transportadoras Veículos …" at bounding box center [574, 277] width 1148 height 555
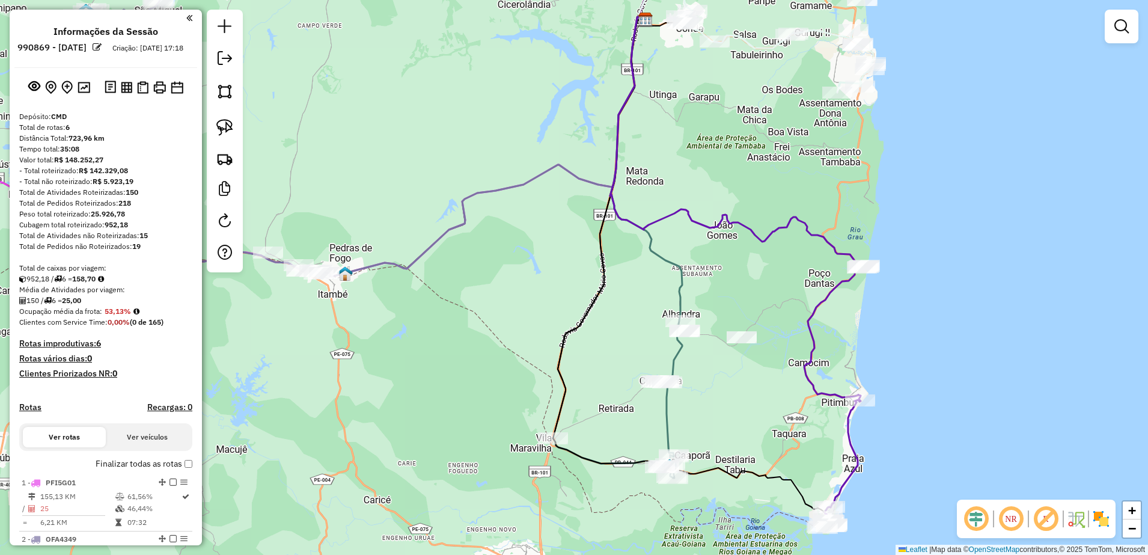
drag, startPoint x: 724, startPoint y: 408, endPoint x: 718, endPoint y: 400, distance: 9.5
click at [718, 402] on div "Janela de atendimento Grade de atendimento Capacidade Transportadoras Veículos …" at bounding box center [574, 277] width 1148 height 555
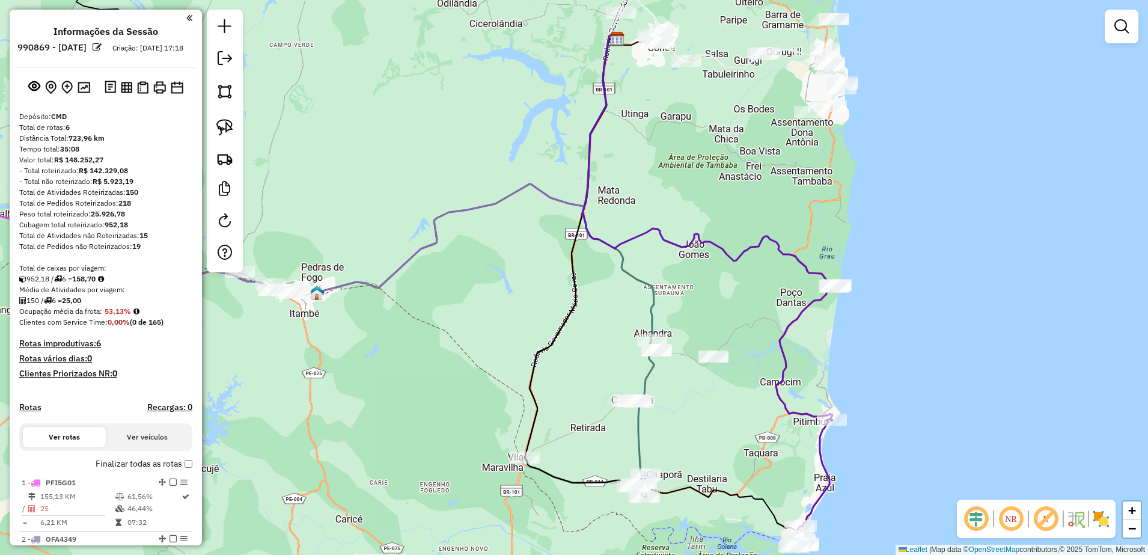
drag, startPoint x: 720, startPoint y: 397, endPoint x: 676, endPoint y: 427, distance: 52.7
click at [676, 427] on div "Janela de atendimento Grade de atendimento Capacidade Transportadoras Veículos …" at bounding box center [574, 277] width 1148 height 555
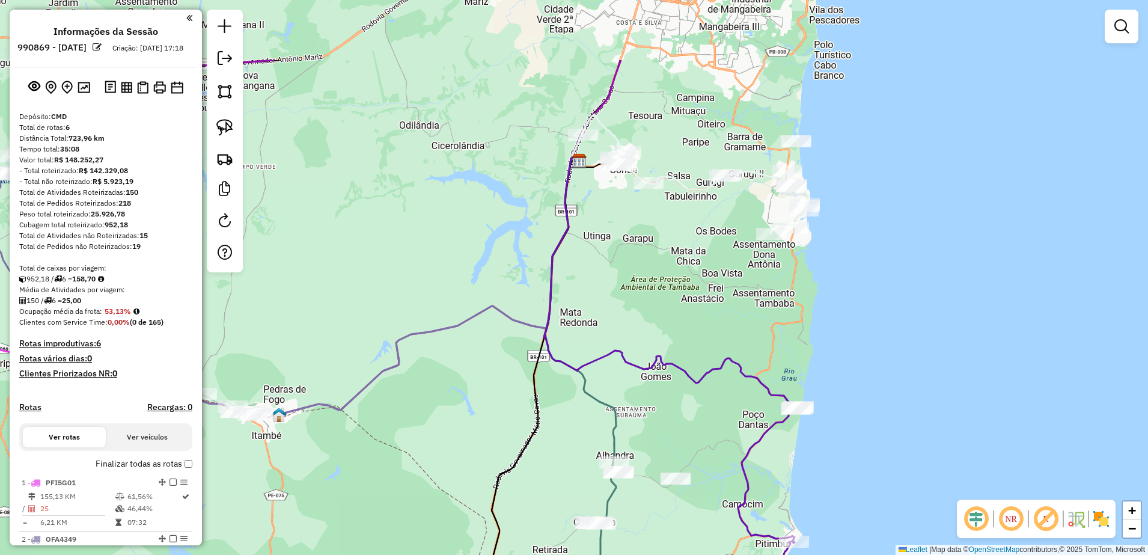
drag, startPoint x: 798, startPoint y: 359, endPoint x: 777, endPoint y: 470, distance: 113.2
click at [777, 470] on div "Janela de atendimento Grade de atendimento Capacidade Transportadoras Veículos …" at bounding box center [574, 277] width 1148 height 555
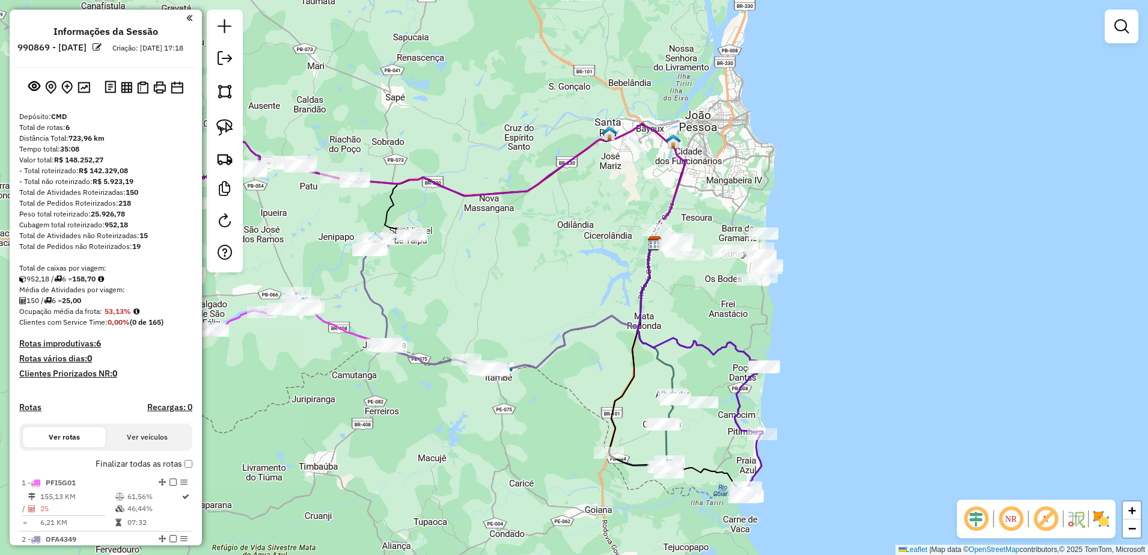
drag, startPoint x: 705, startPoint y: 382, endPoint x: 738, endPoint y: 335, distance: 57.4
click at [738, 335] on div "Janela de atendimento Grade de atendimento Capacidade Transportadoras Veículos …" at bounding box center [574, 277] width 1148 height 555
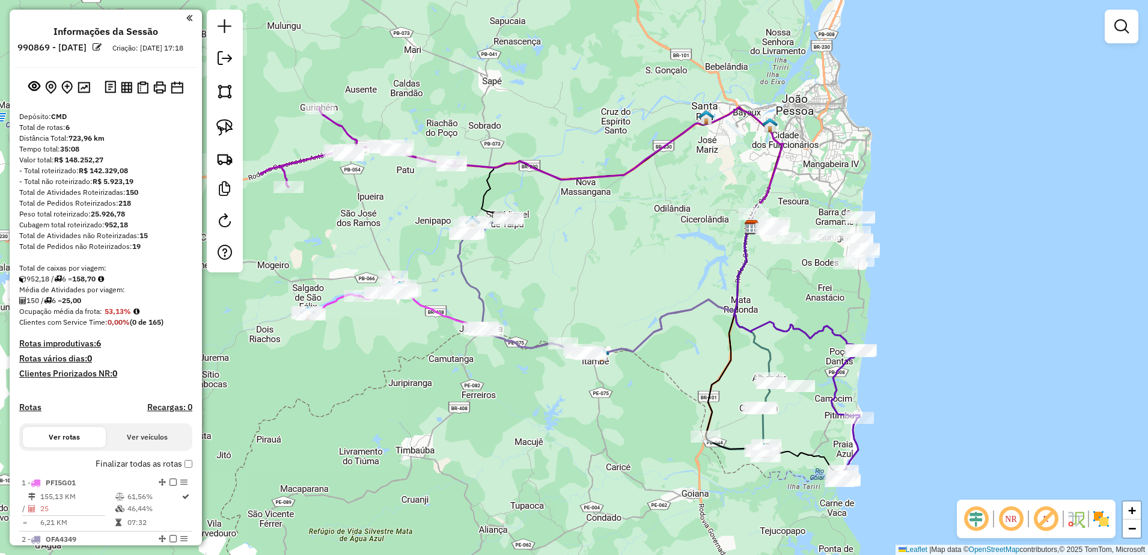
drag, startPoint x: 681, startPoint y: 331, endPoint x: 755, endPoint y: 322, distance: 74.4
click at [755, 322] on icon at bounding box center [798, 287] width 128 height 125
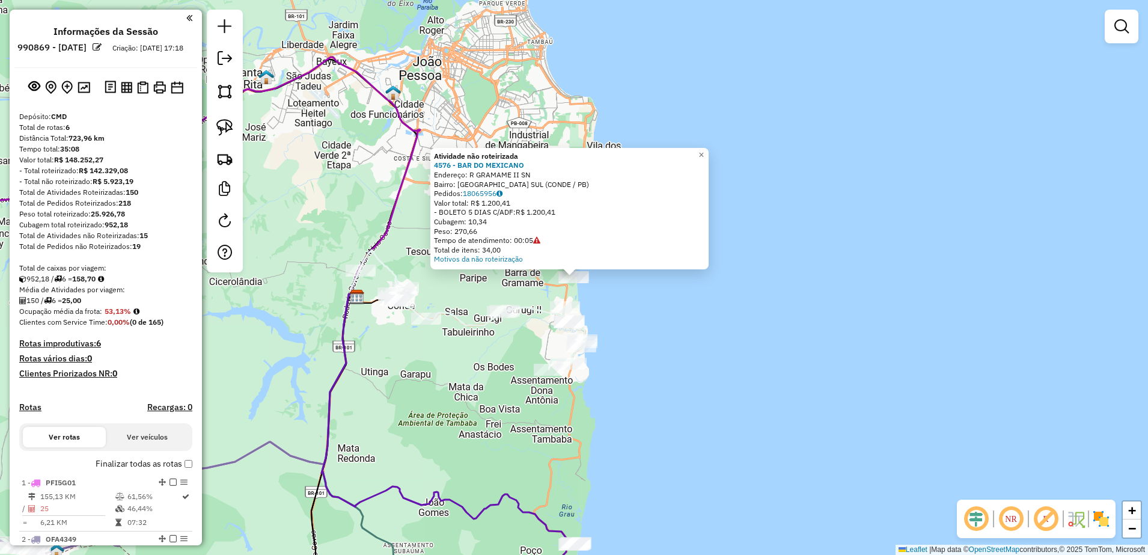
click at [512, 415] on div "Atividade não roteirizada 4576 - BAR DO MEXICANO Endereço: R GRAMAME II SN Bair…" at bounding box center [574, 277] width 1148 height 555
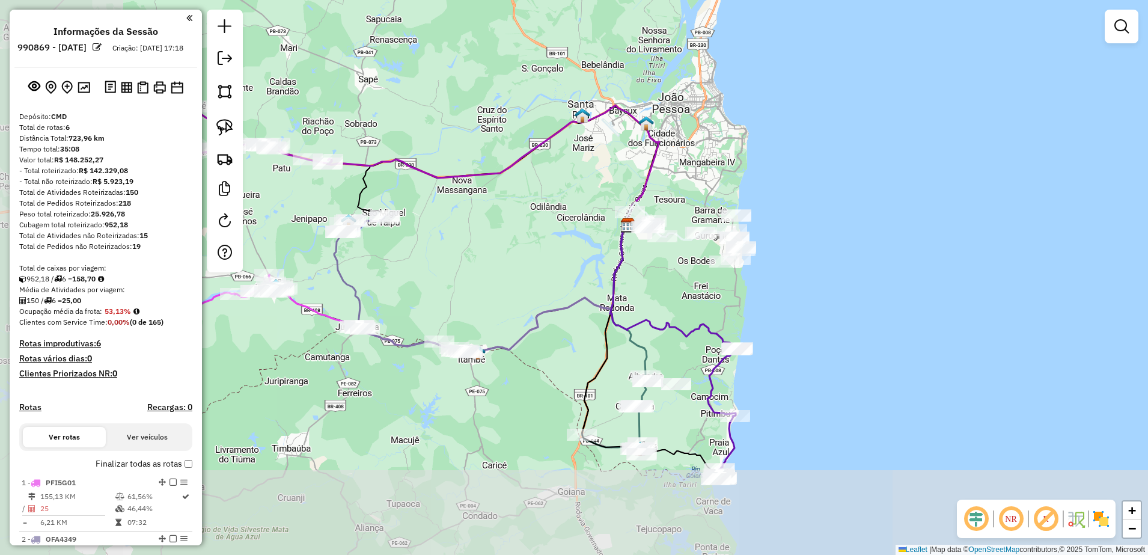
drag, startPoint x: 761, startPoint y: 332, endPoint x: 946, endPoint y: 214, distance: 219.0
click at [934, 225] on div "Janela de atendimento Grade de atendimento Capacidade Transportadoras Veículos …" at bounding box center [574, 277] width 1148 height 555
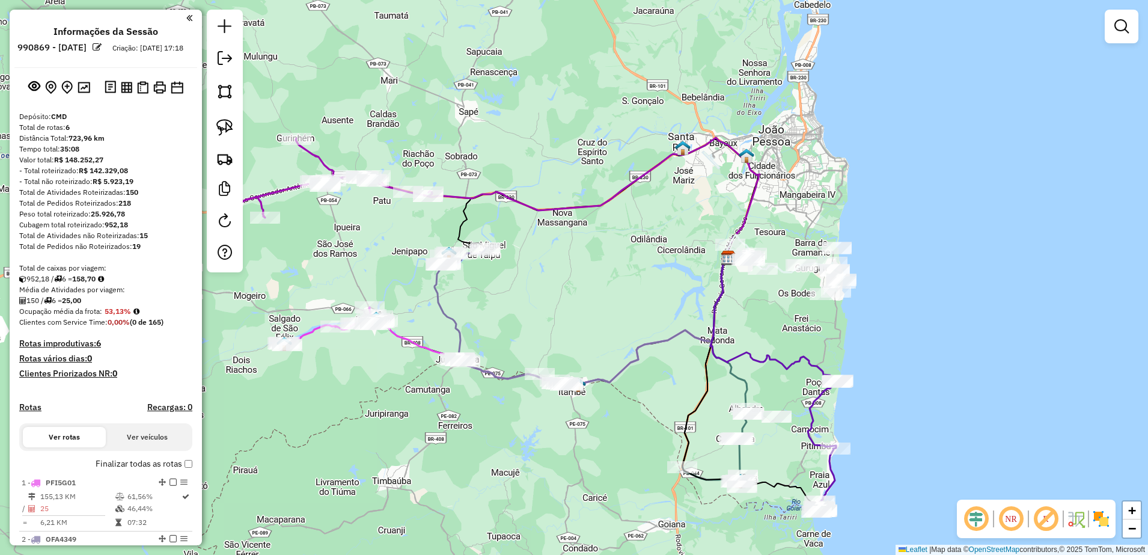
drag, startPoint x: 1026, startPoint y: 103, endPoint x: 1112, endPoint y: 136, distance: 91.9
click at [1112, 136] on div "Janela de atendimento Grade de atendimento Capacidade Transportadoras Veículos …" at bounding box center [574, 277] width 1148 height 555
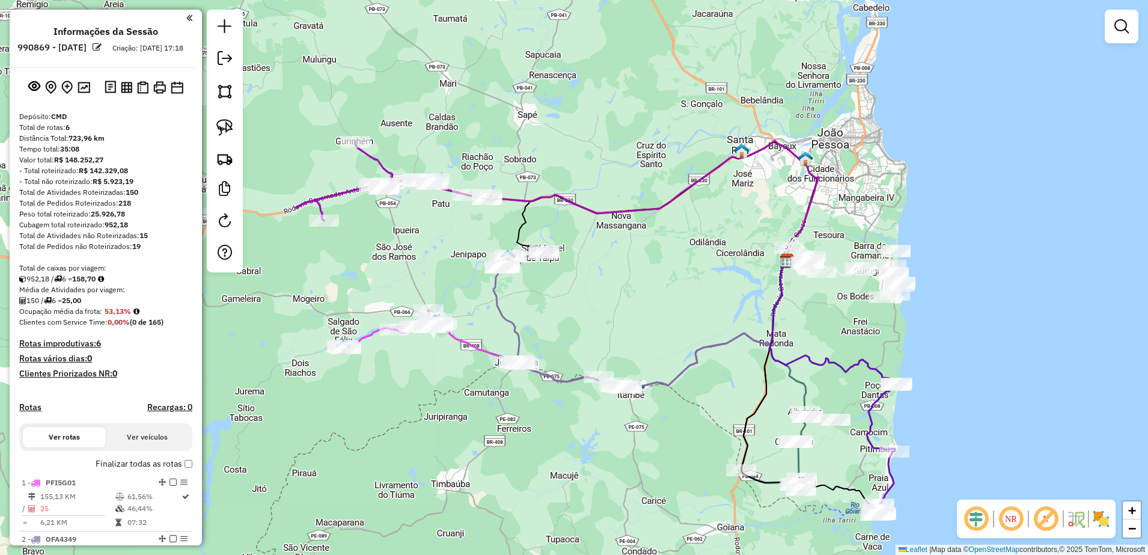
drag, startPoint x: 635, startPoint y: 300, endPoint x: 693, endPoint y: 303, distance: 58.4
click at [693, 303] on div "Janela de atendimento Grade de atendimento Capacidade Transportadoras Veículos …" at bounding box center [574, 277] width 1148 height 555
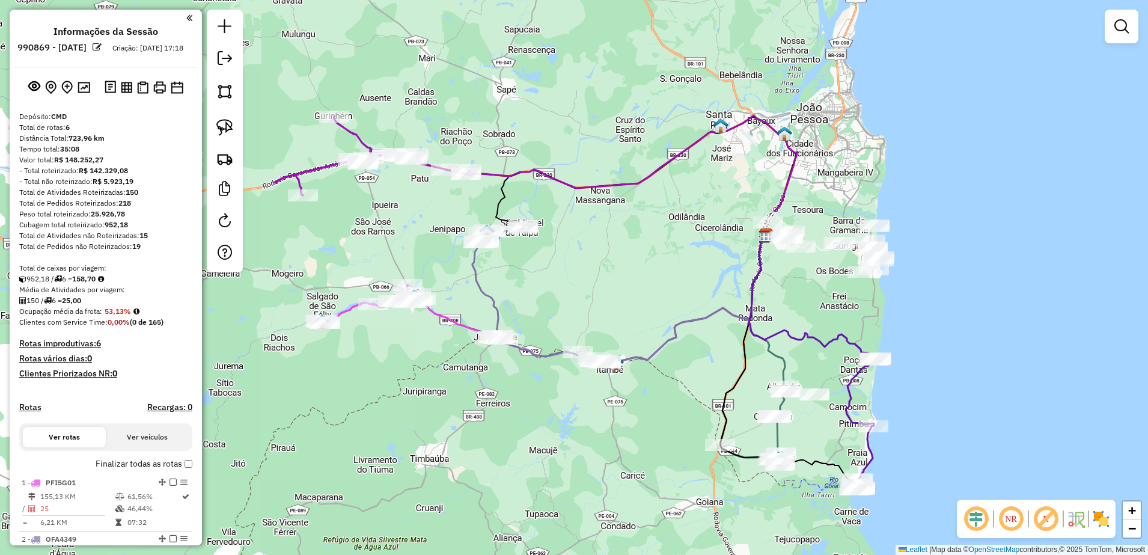
drag, startPoint x: 672, startPoint y: 298, endPoint x: 650, endPoint y: 263, distance: 41.4
click at [650, 263] on div "Janela de atendimento Grade de atendimento Capacidade Transportadoras Veículos …" at bounding box center [574, 277] width 1148 height 555
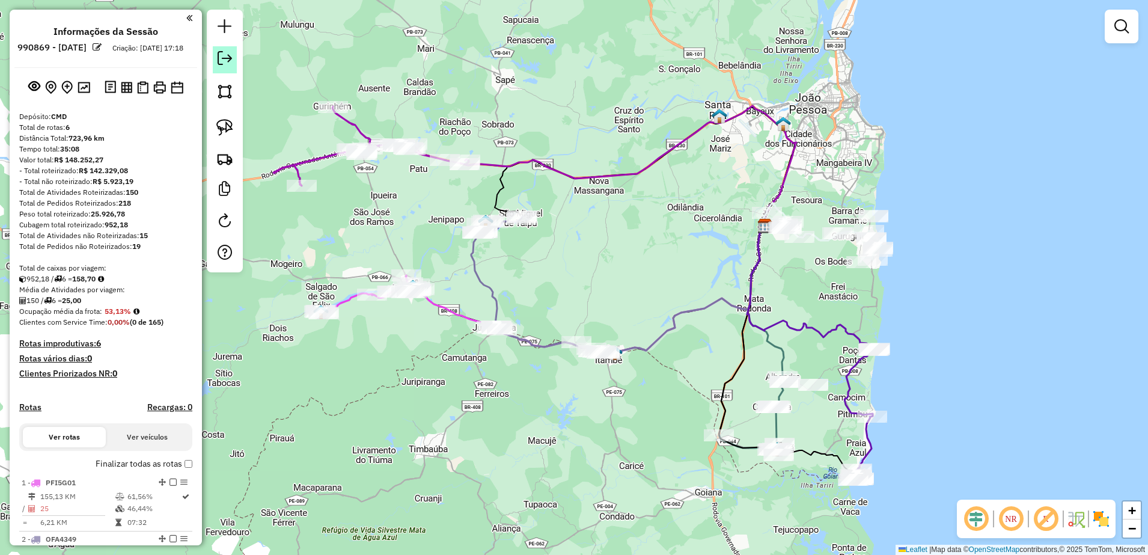
click at [224, 58] on em at bounding box center [225, 58] width 14 height 14
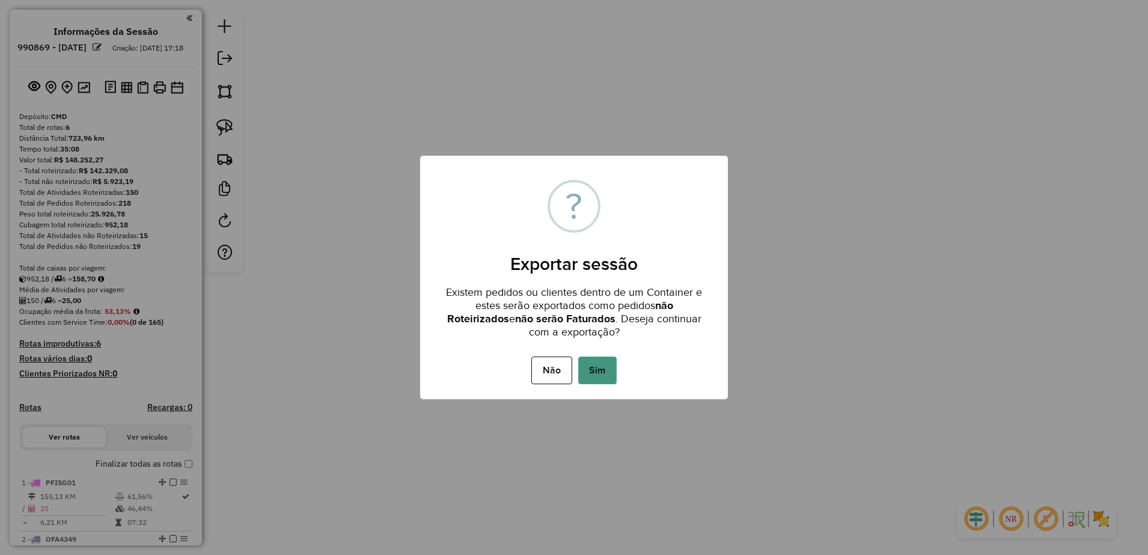
click at [587, 376] on button "Sim" at bounding box center [597, 370] width 38 height 28
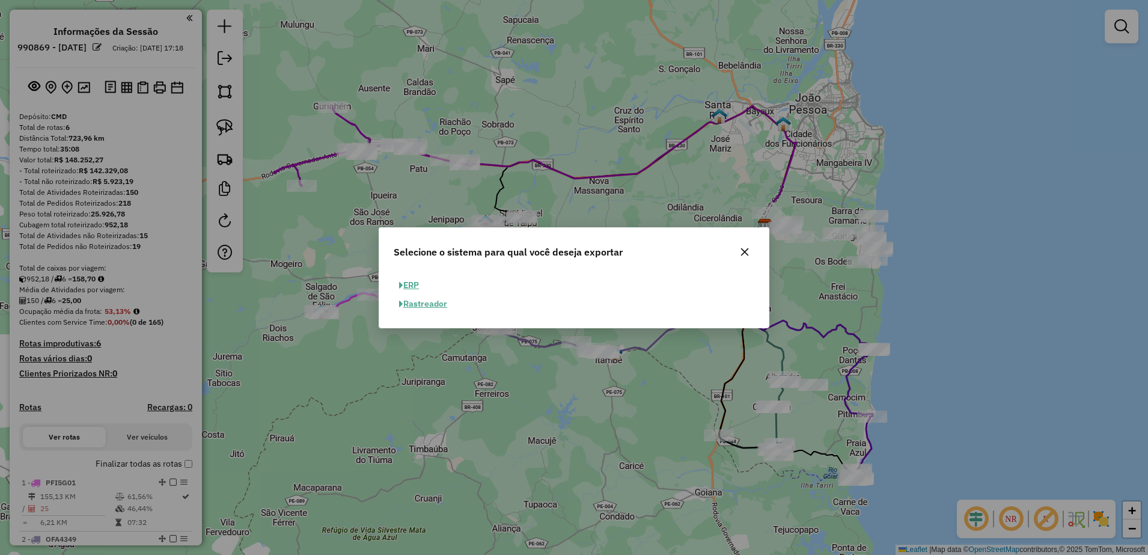
click at [412, 284] on button "ERP" at bounding box center [409, 285] width 31 height 19
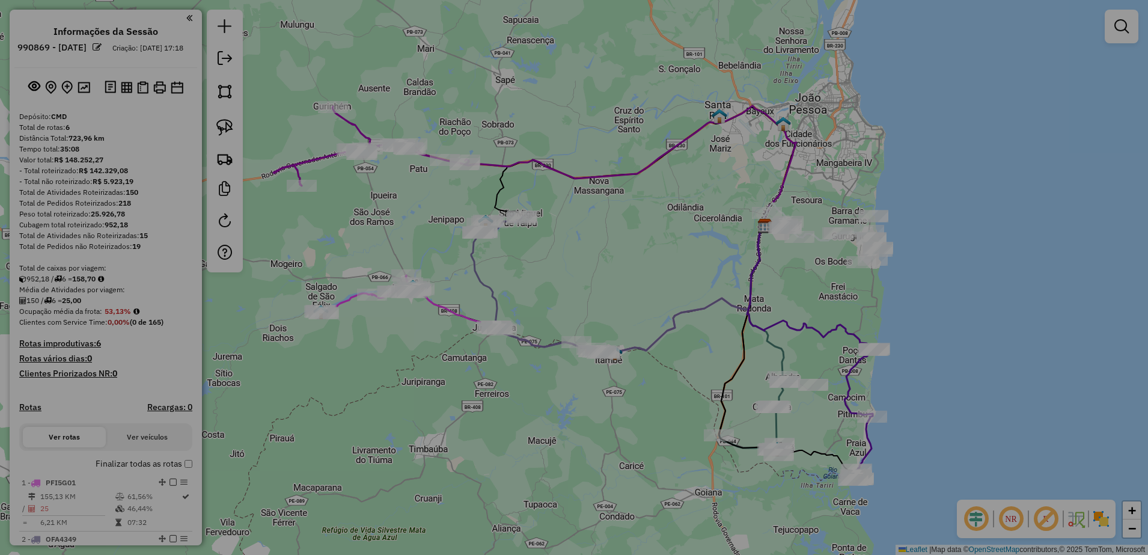
select select "**"
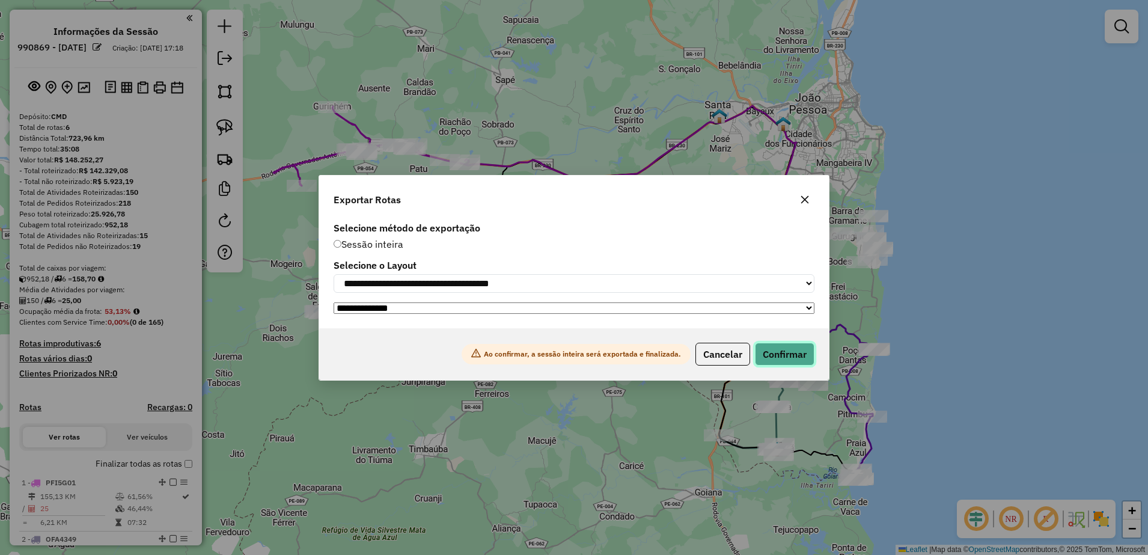
click at [786, 363] on button "Confirmar" at bounding box center [785, 354] width 60 height 23
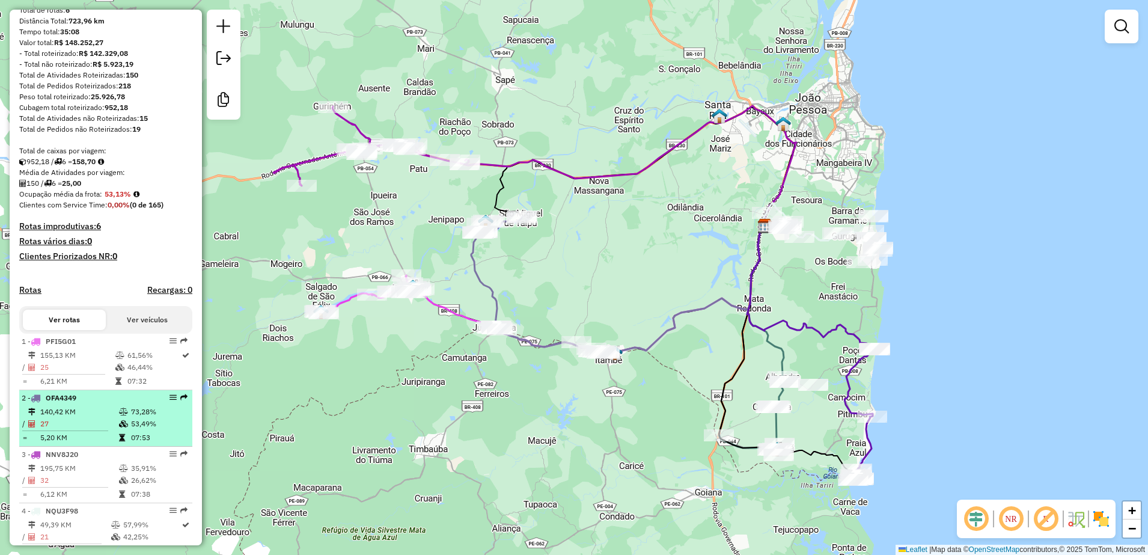
scroll to position [225, 0]
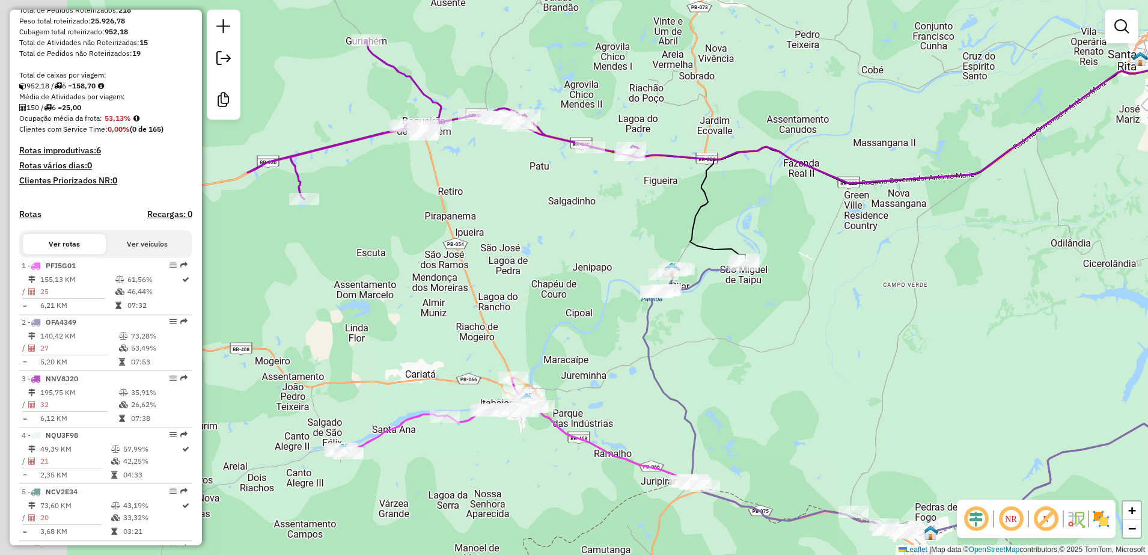
drag, startPoint x: 455, startPoint y: 215, endPoint x: 518, endPoint y: 215, distance: 63.1
click at [518, 215] on div "Janela de atendimento Grade de atendimento Capacidade Transportadoras Veículos …" at bounding box center [574, 277] width 1148 height 555
